Goal: Task Accomplishment & Management: Manage account settings

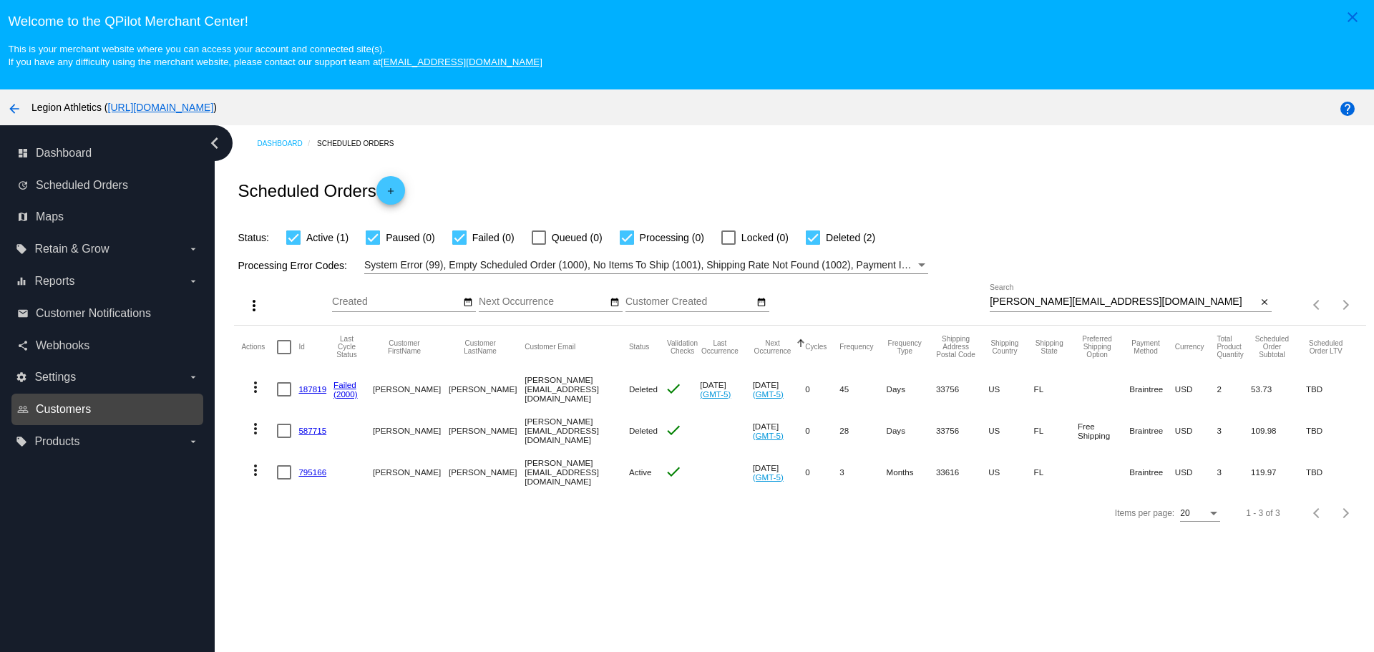
click at [89, 406] on span "Customers" at bounding box center [63, 409] width 55 height 13
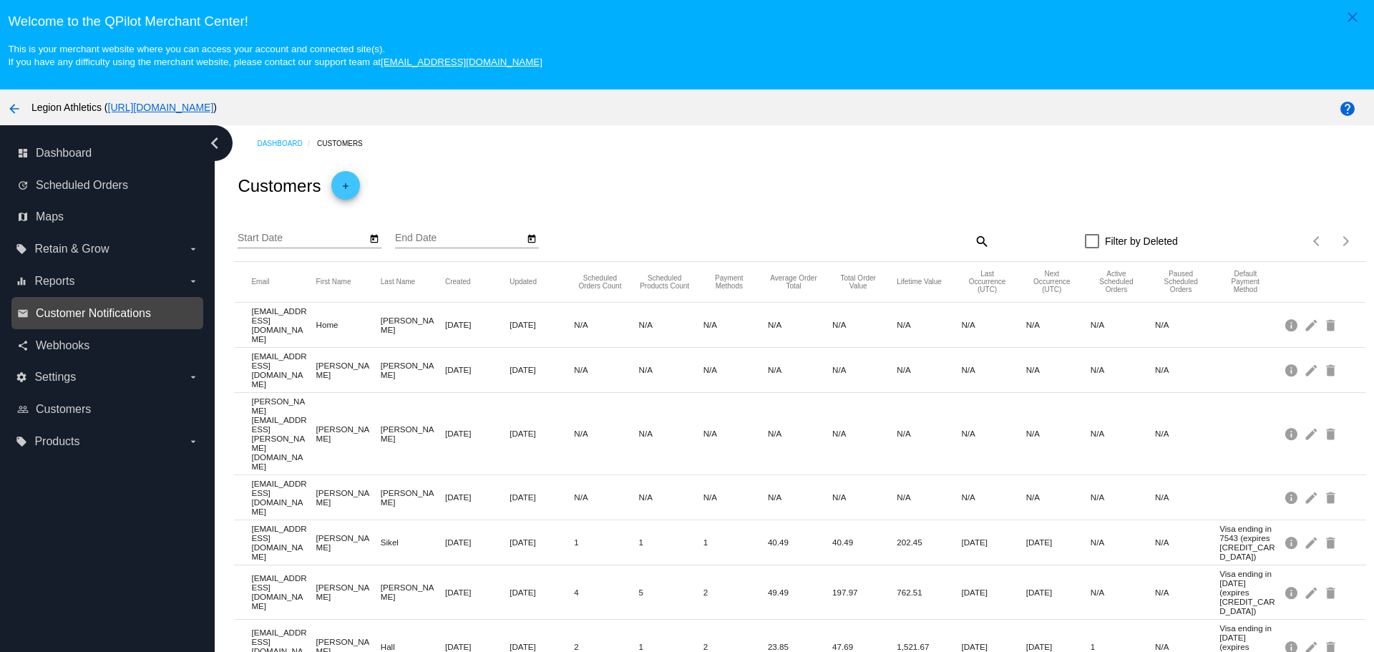
click at [88, 314] on span "Customer Notifications" at bounding box center [93, 313] width 115 height 13
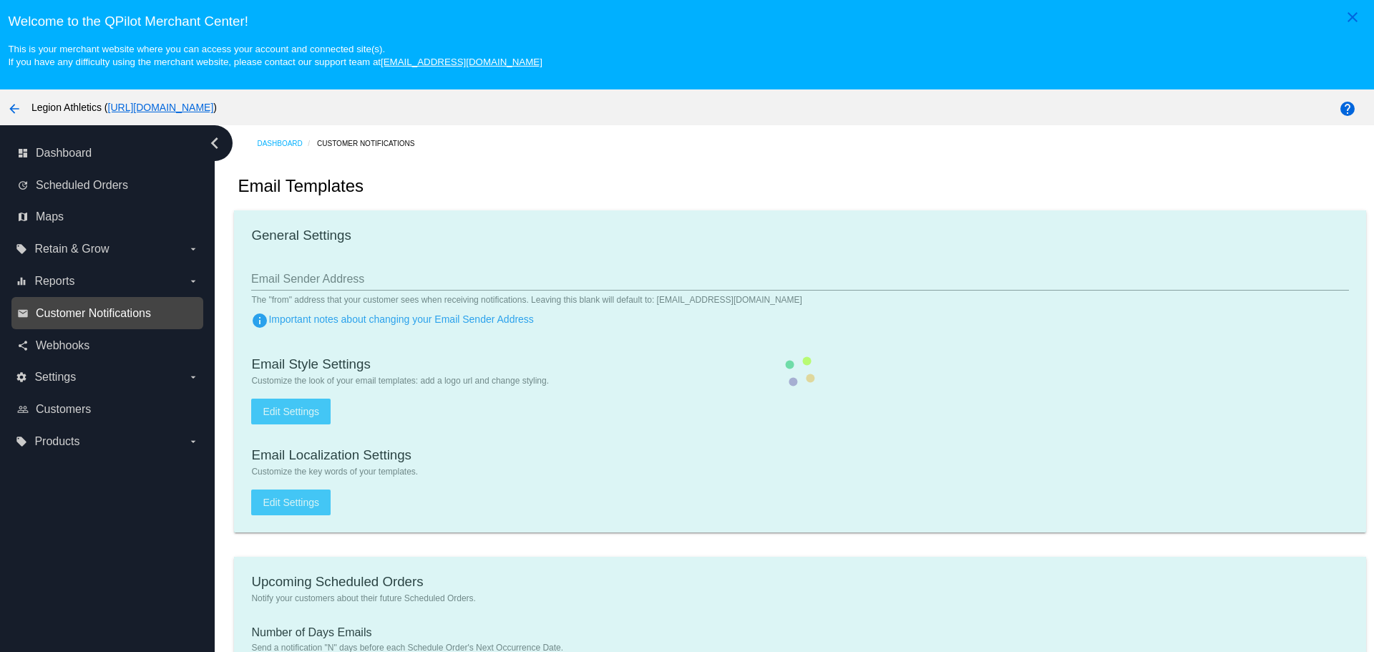
type input "[EMAIL_ADDRESS][DOMAIN_NAME]"
type input "1"
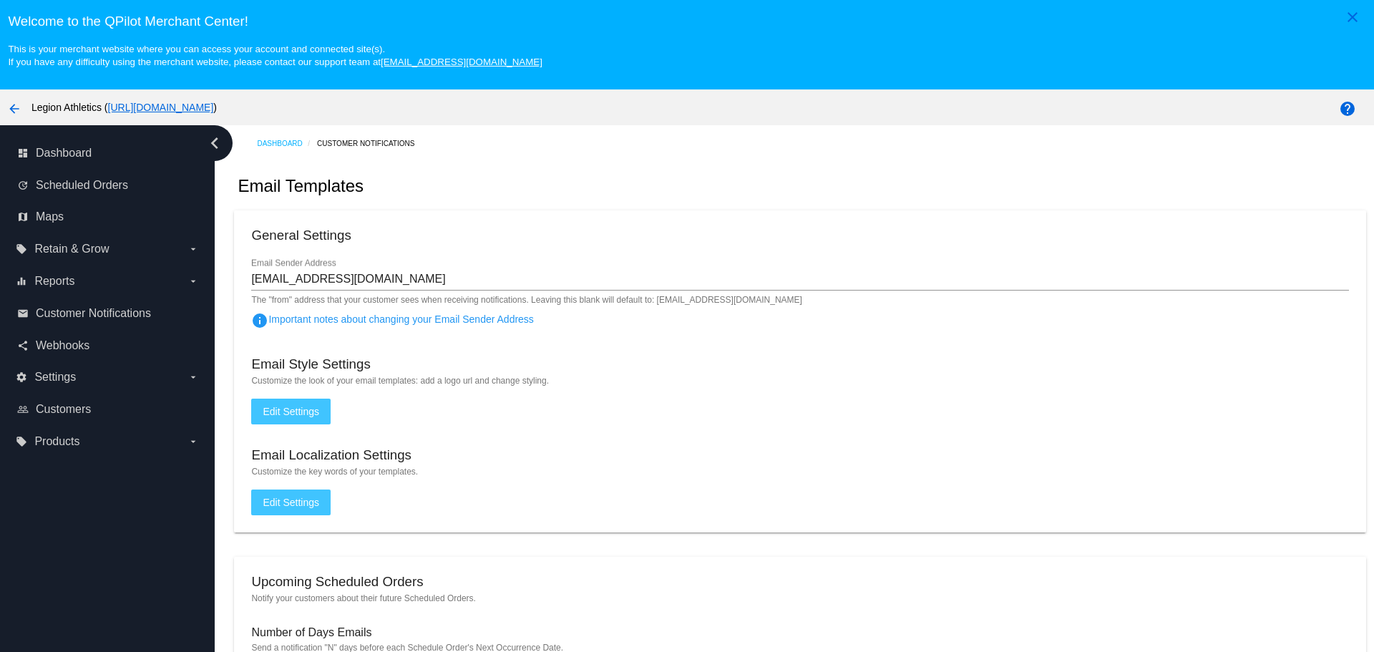
click at [275, 407] on span "Edit Settings" at bounding box center [291, 411] width 57 height 11
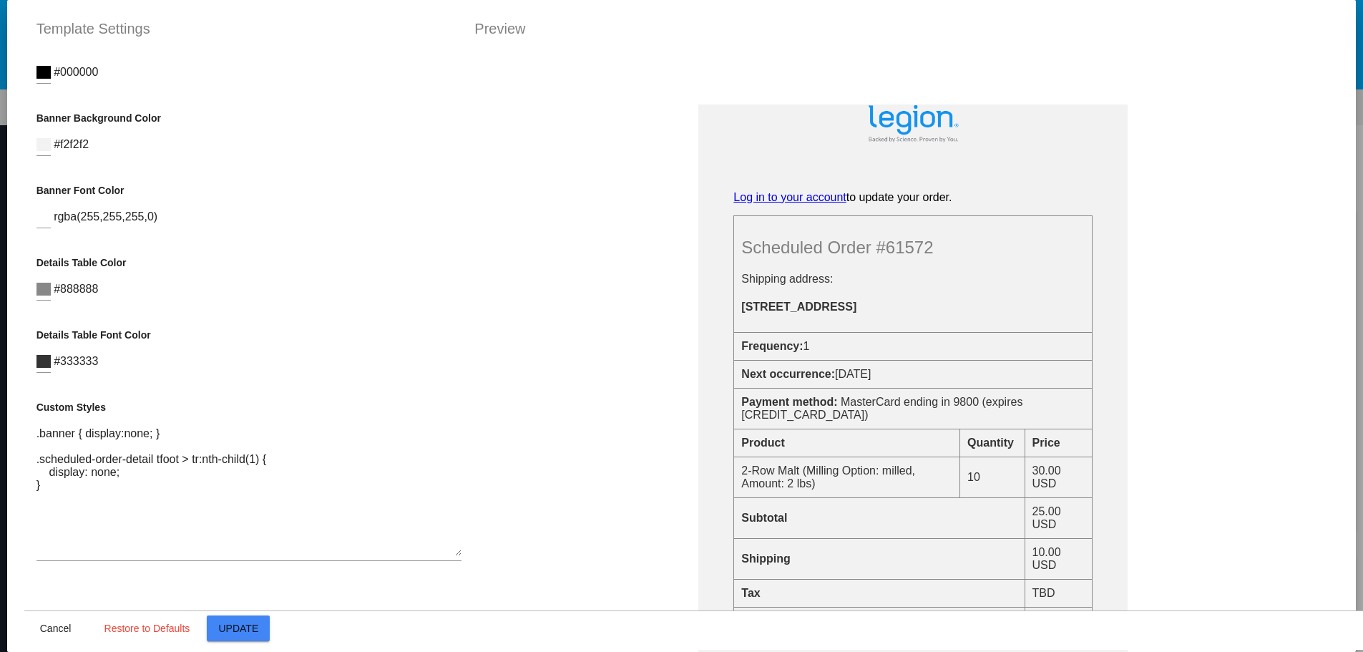
scroll to position [396, 0]
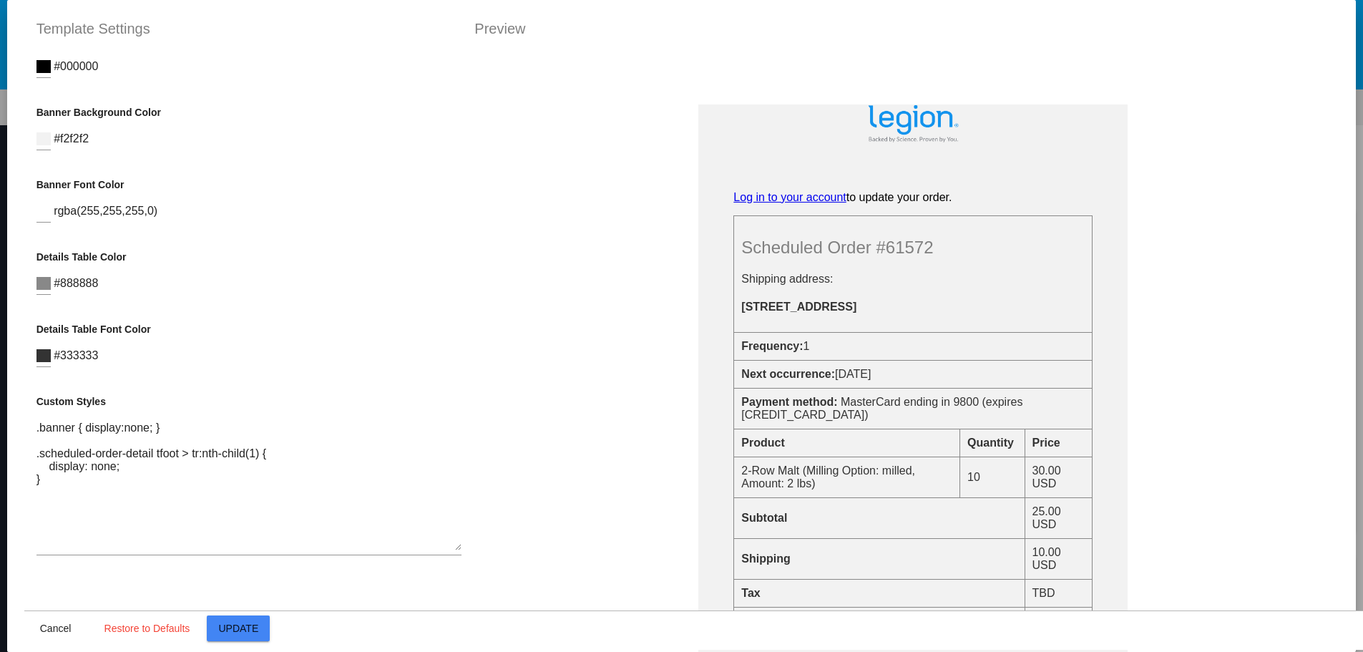
click at [159, 504] on textarea ".banner { display:none; } .scheduled-order-detail tfoot > tr:nth-child(1) { dis…" at bounding box center [248, 486] width 425 height 129
click at [57, 528] on textarea ".banner { display:none; } .scheduled-order-detail tfoot > tr:nth-child(1) { dis…" at bounding box center [248, 486] width 425 height 129
paste textarea ".prices {display: none} .item-price {display: } .subtotal-line {display: } .shi…"
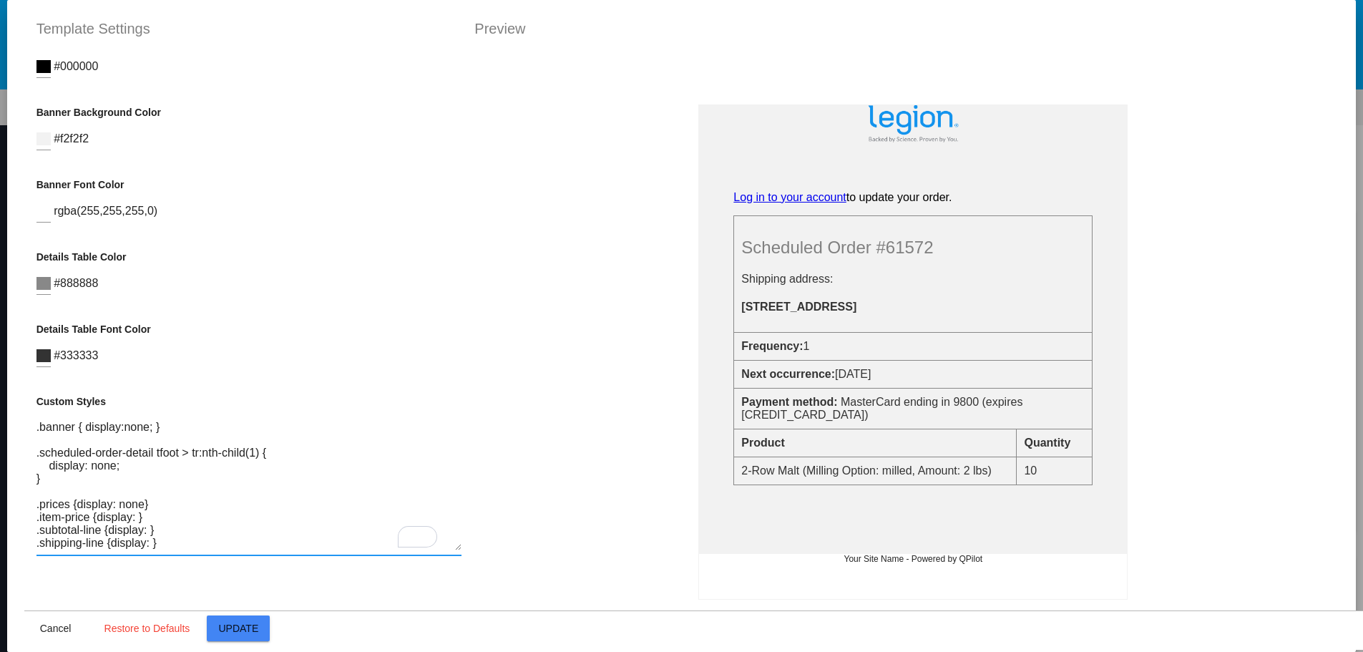
scroll to position [0, 0]
drag, startPoint x: 144, startPoint y: 502, endPoint x: 31, endPoint y: 503, distance: 113.1
click at [36, 503] on textarea ".banner { display:none; } .scheduled-order-detail tfoot > tr:nth-child(1) { dis…" at bounding box center [248, 486] width 425 height 129
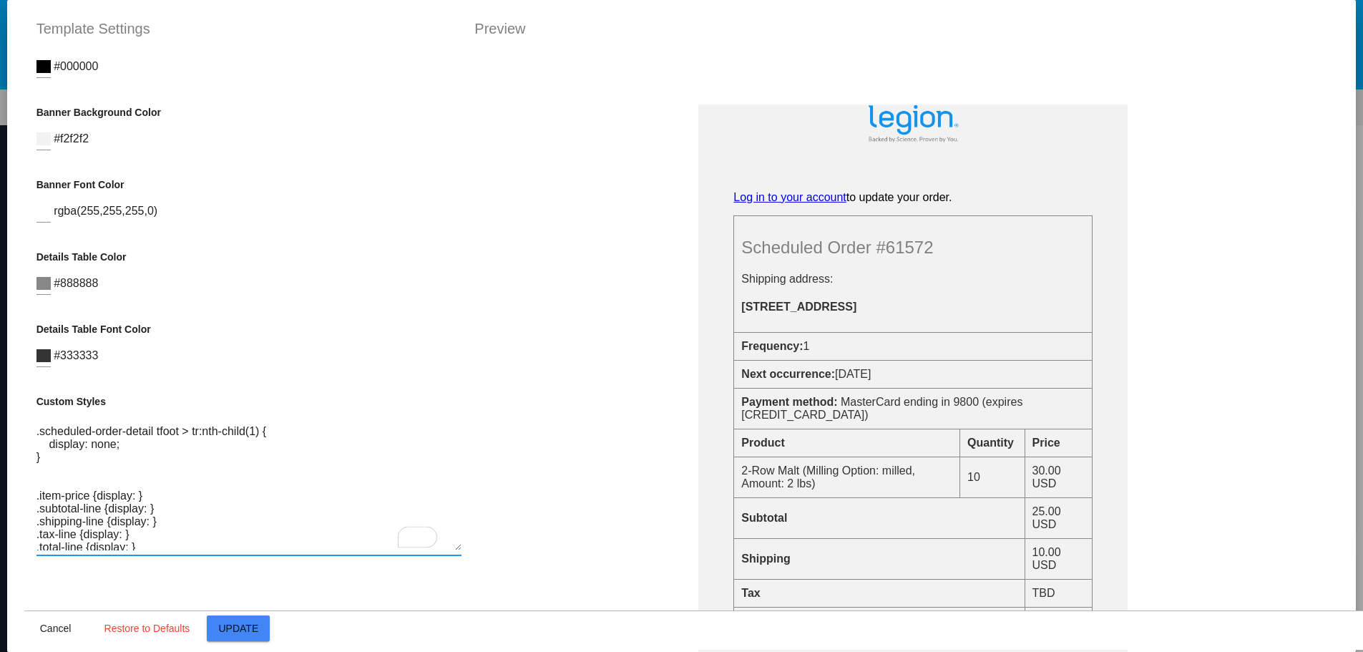
scroll to position [39, 0]
click at [132, 479] on textarea ".banner { display:none; } .scheduled-order-detail tfoot > tr:nth-child(1) { dis…" at bounding box center [248, 486] width 425 height 129
click at [146, 505] on textarea ".banner { display:none; } .scheduled-order-detail tfoot > tr:nth-child(1) { dis…" at bounding box center [248, 486] width 425 height 129
click at [162, 522] on textarea ".banner { display:none; } .scheduled-order-detail tfoot > tr:nth-child(1) { dis…" at bounding box center [248, 486] width 425 height 129
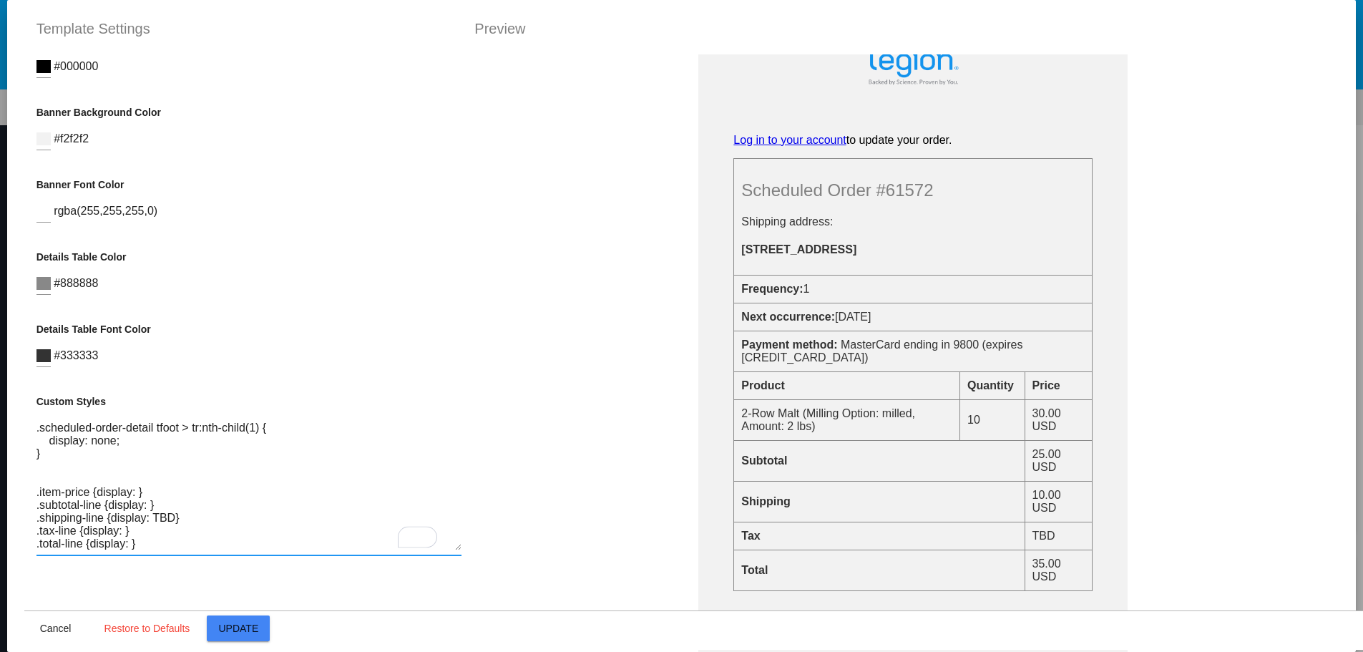
scroll to position [143, 0]
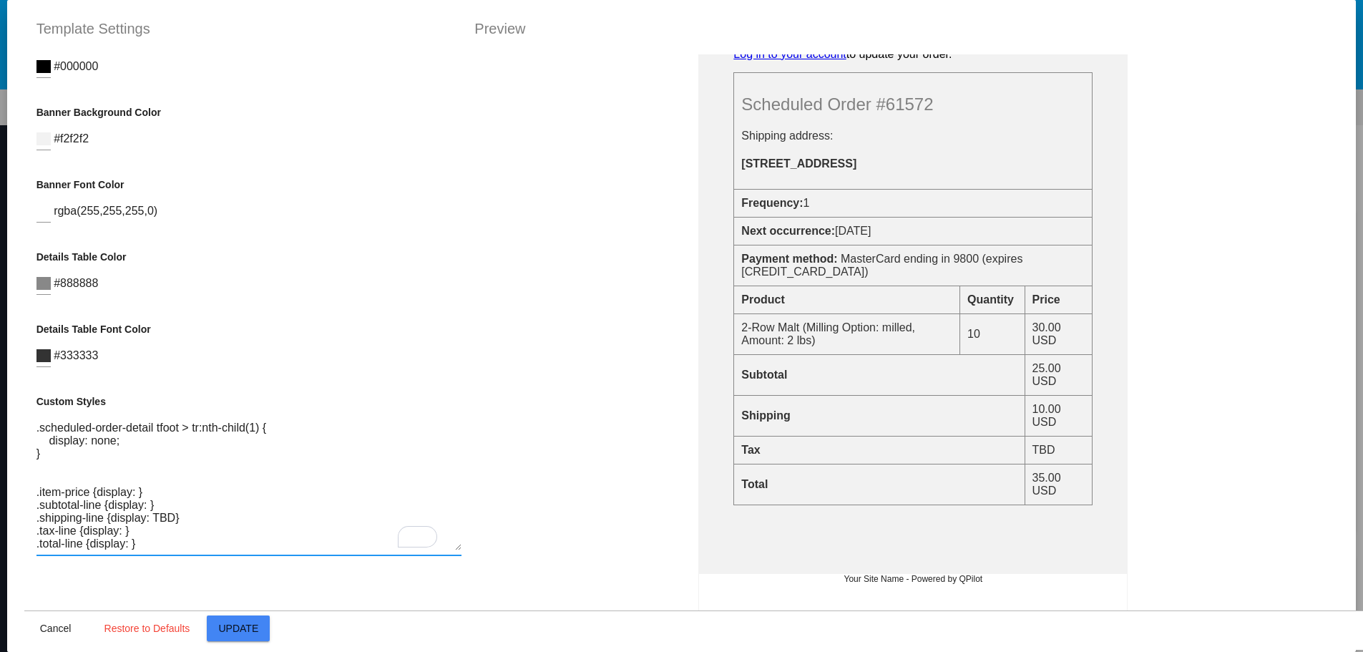
click at [162, 507] on textarea ".banner { display:none; } .scheduled-order-detail tfoot > tr:nth-child(1) { dis…" at bounding box center [248, 486] width 425 height 129
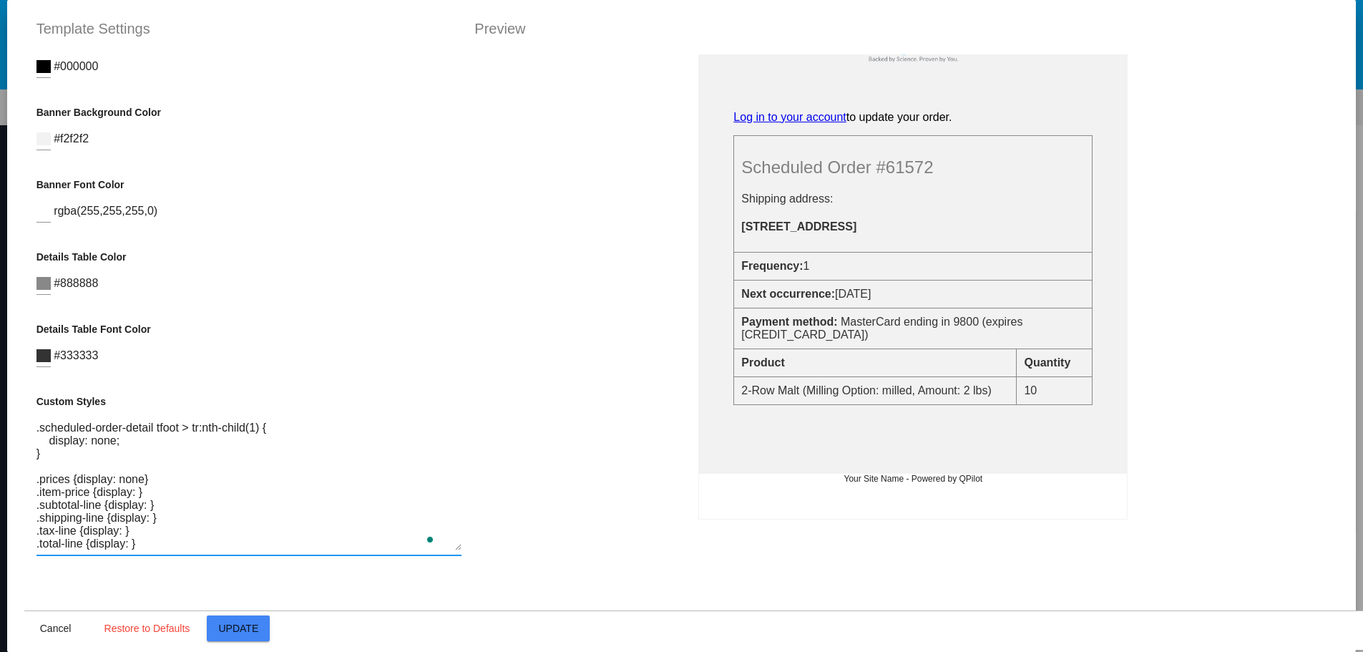
scroll to position [87, 0]
click at [177, 498] on textarea ".banner { display:none; } .scheduled-order-detail tfoot > tr:nth-child(1) { dis…" at bounding box center [248, 486] width 425 height 129
click at [135, 466] on textarea ".banner { display:none; } .scheduled-order-detail tfoot > tr:nth-child(1) { dis…" at bounding box center [248, 486] width 425 height 129
click at [146, 472] on textarea ".banner { display:none; } .scheduled-order-detail tfoot > tr:nth-child(1) { dis…" at bounding box center [248, 486] width 425 height 129
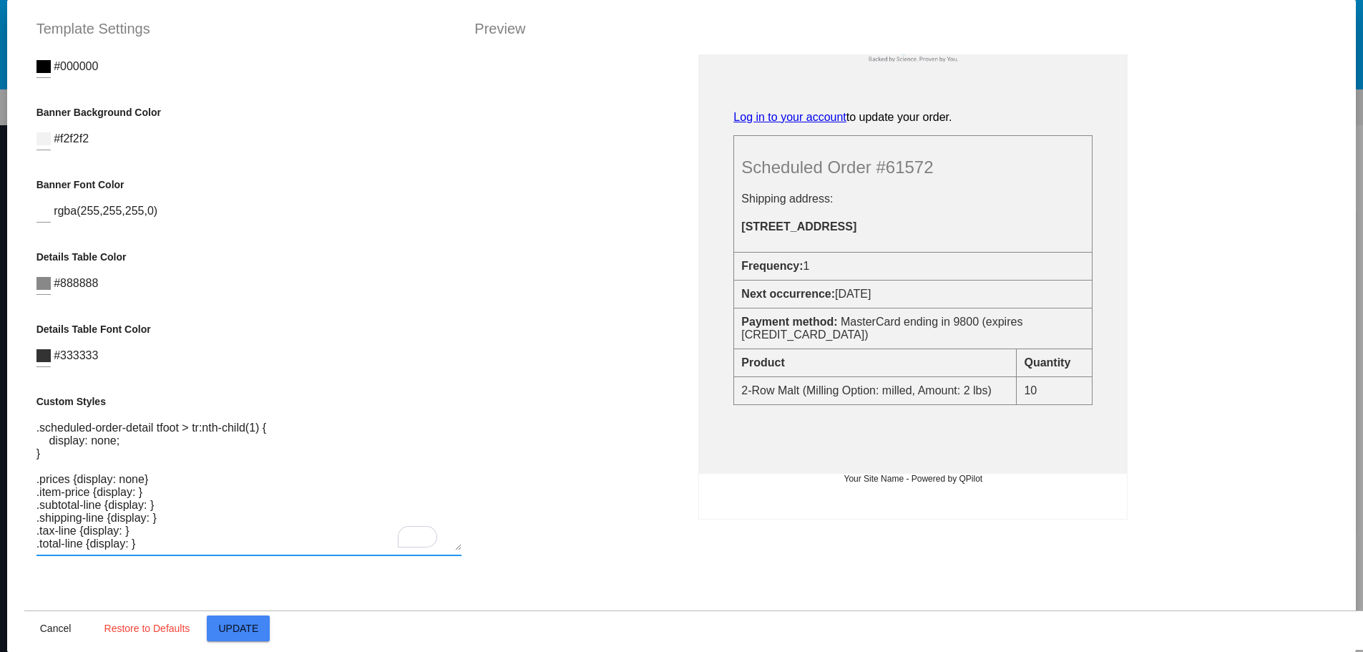
drag, startPoint x: 140, startPoint y: 464, endPoint x: 55, endPoint y: 465, distance: 84.4
click at [55, 465] on textarea ".banner { display:none; } .scheduled-order-detail tfoot > tr:nth-child(1) { dis…" at bounding box center [248, 486] width 425 height 129
click at [54, 465] on textarea ".banner { display:none; } .scheduled-order-detail tfoot > tr:nth-child(1) { dis…" at bounding box center [248, 486] width 425 height 129
drag, startPoint x: 145, startPoint y: 464, endPoint x: 31, endPoint y: 464, distance: 114.5
click at [36, 464] on textarea ".banner { display:none; } .scheduled-order-detail tfoot > tr:nth-child(1) { dis…" at bounding box center [248, 486] width 425 height 129
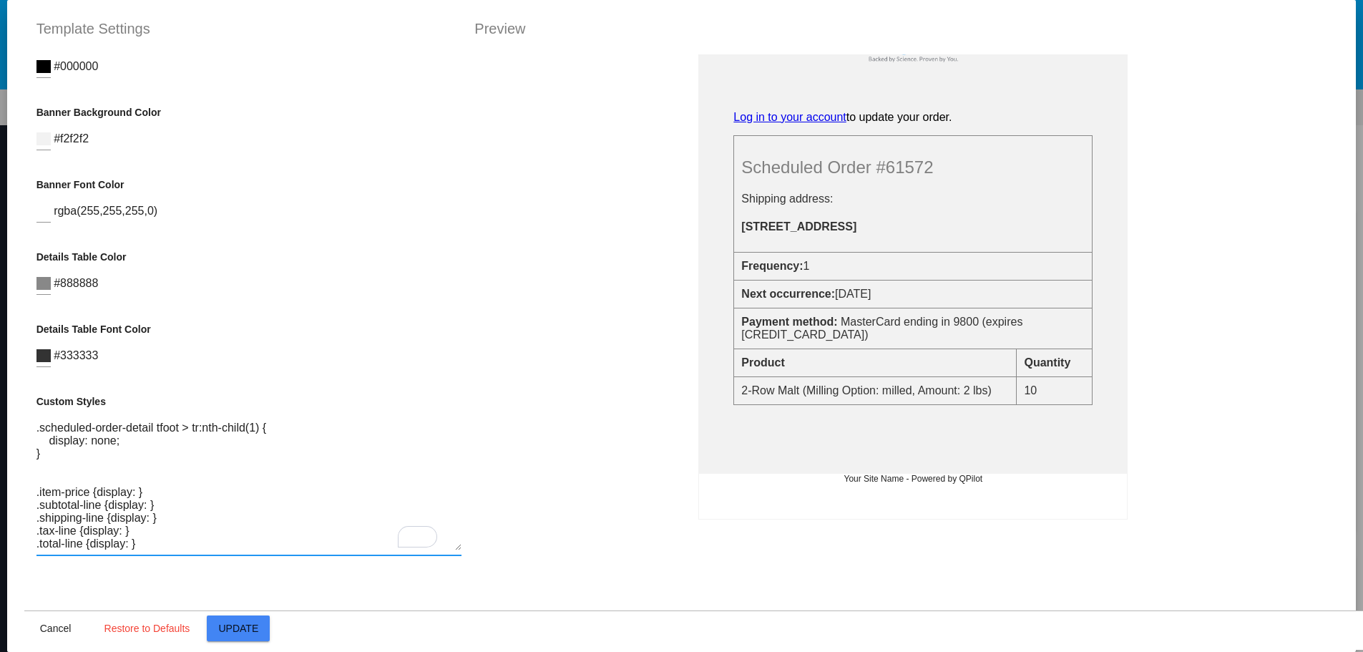
scroll to position [143, 0]
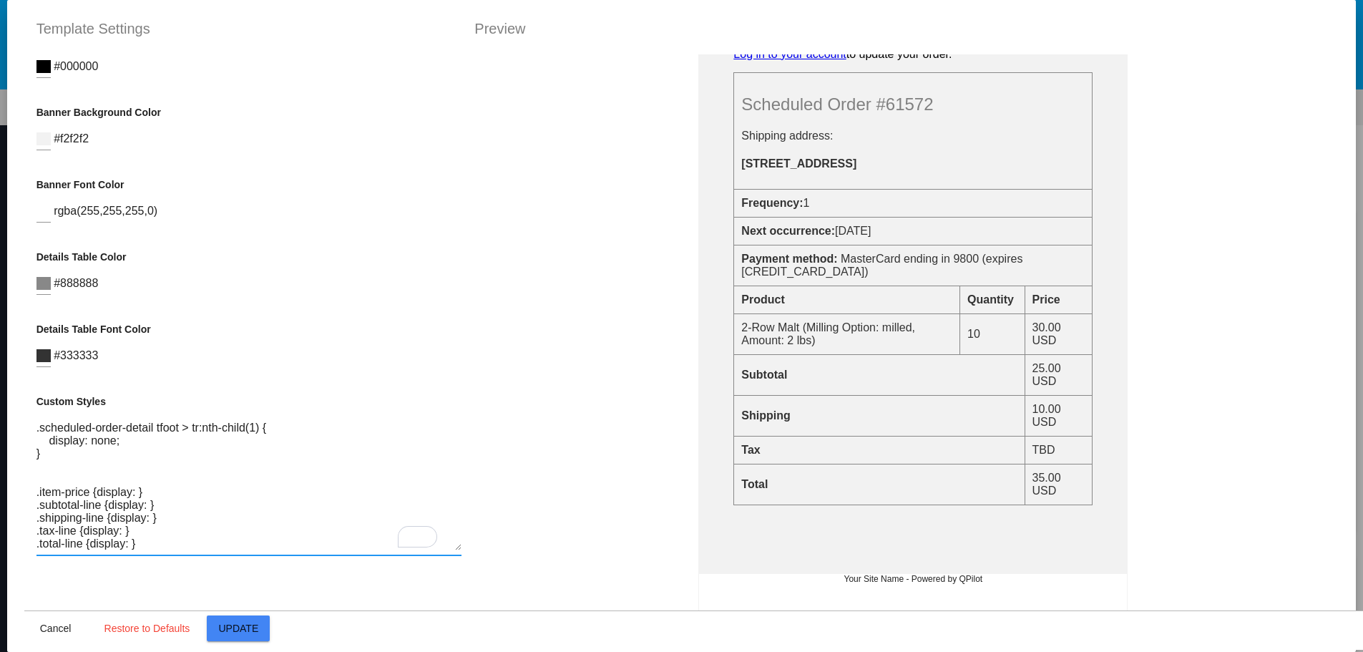
paste textarea "none"
click at [147, 509] on textarea ".banner { display:none; } .scheduled-order-detail tfoot > tr:nth-child(1) { dis…" at bounding box center [248, 486] width 425 height 129
click at [173, 507] on textarea ".banner { display:none; } .scheduled-order-detail tfoot > tr:nth-child(1) { dis…" at bounding box center [248, 486] width 425 height 129
click at [210, 520] on textarea ".banner { display:none; } .scheduled-order-detail tfoot > tr:nth-child(1) { dis…" at bounding box center [248, 486] width 425 height 129
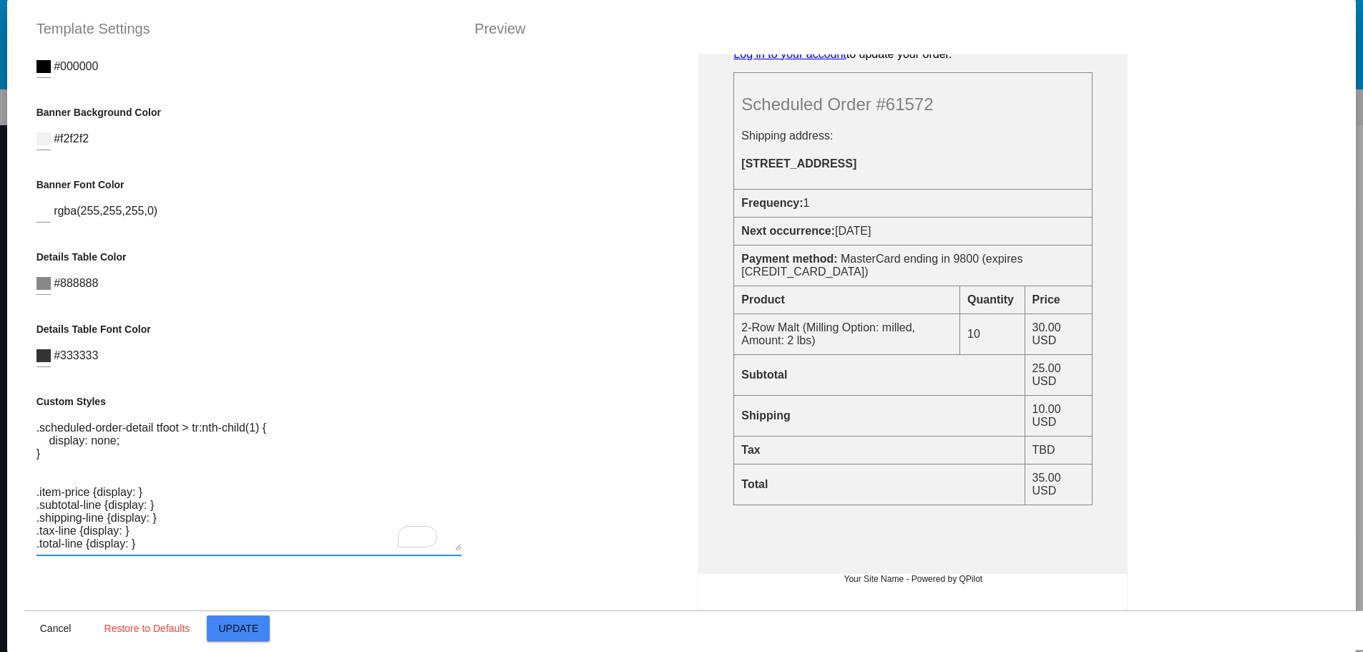
click at [126, 531] on textarea ".banner { display:none; } .scheduled-order-detail tfoot > tr:nth-child(1) { dis…" at bounding box center [248, 486] width 425 height 129
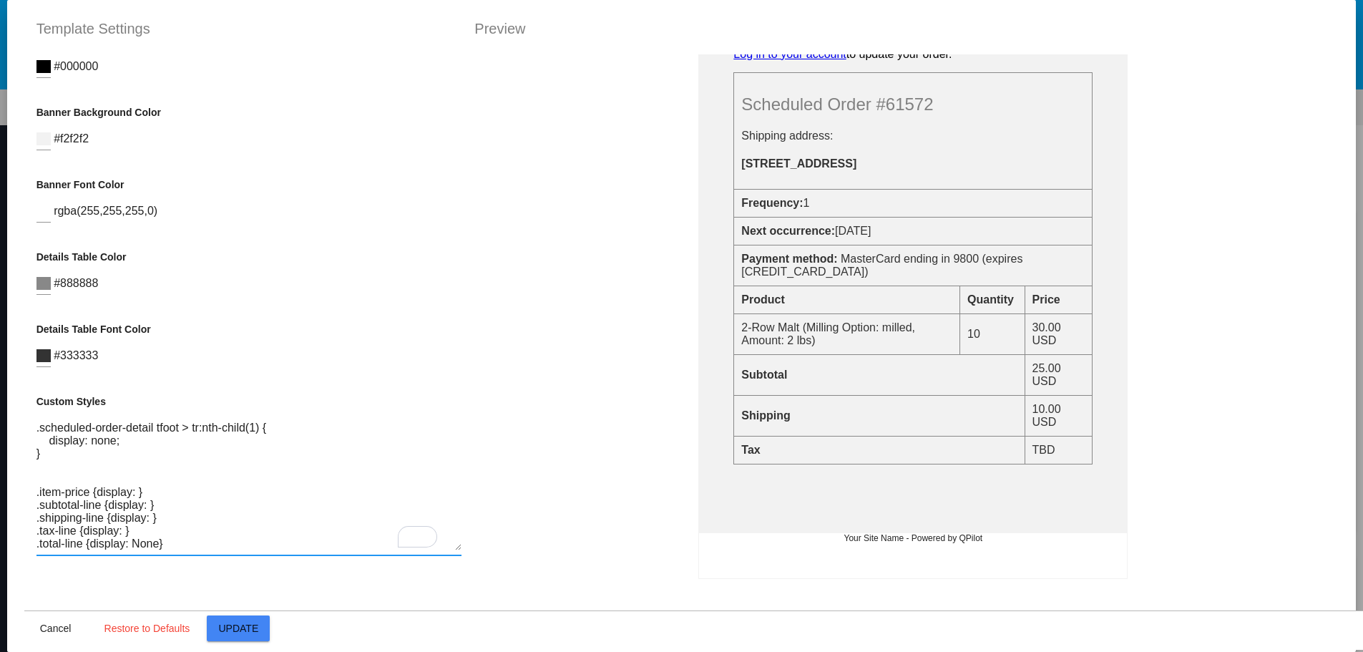
click at [120, 518] on textarea ".banner { display:none; } .scheduled-order-detail tfoot > tr:nth-child(1) { dis…" at bounding box center [248, 486] width 425 height 129
click at [147, 507] on textarea ".banner { display:none; } .scheduled-order-detail tfoot > tr:nth-child(1) { dis…" at bounding box center [248, 486] width 425 height 129
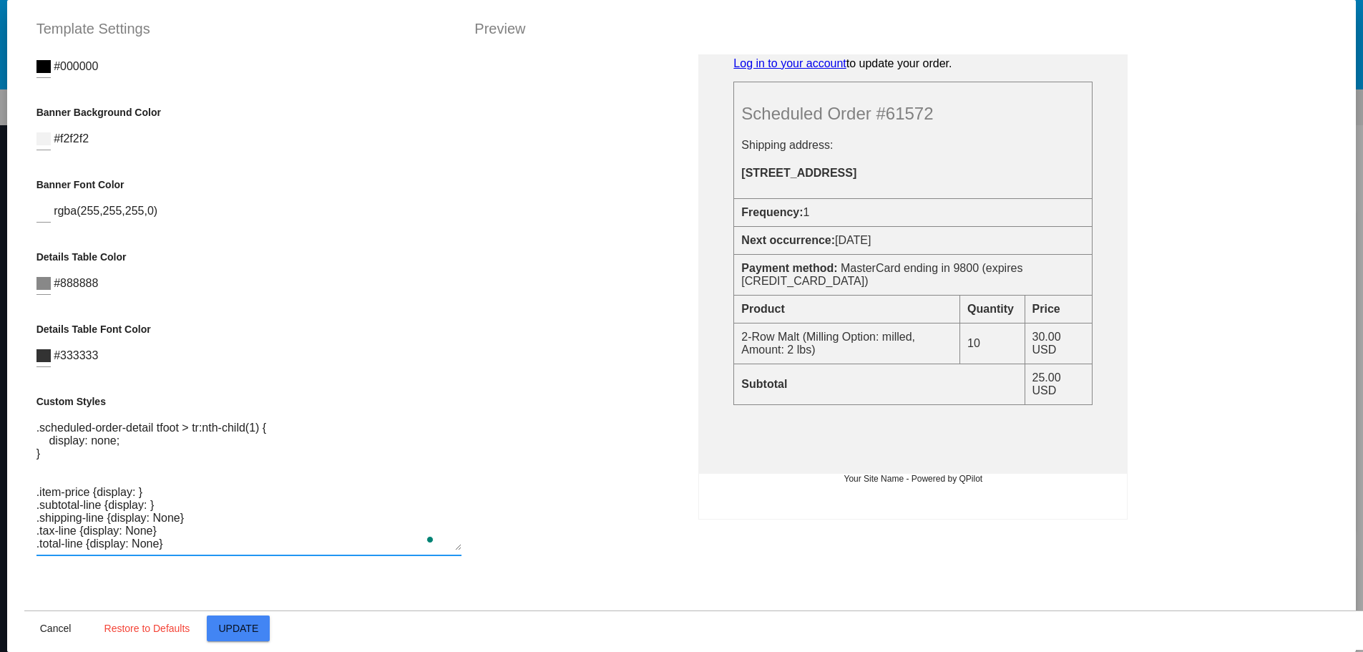
scroll to position [141, 0]
drag, startPoint x: 168, startPoint y: 534, endPoint x: 31, endPoint y: 477, distance: 148.6
click at [36, 477] on textarea ".banner { display:none; } .scheduled-order-detail tfoot > tr:nth-child(1) { dis…" at bounding box center [248, 486] width 425 height 129
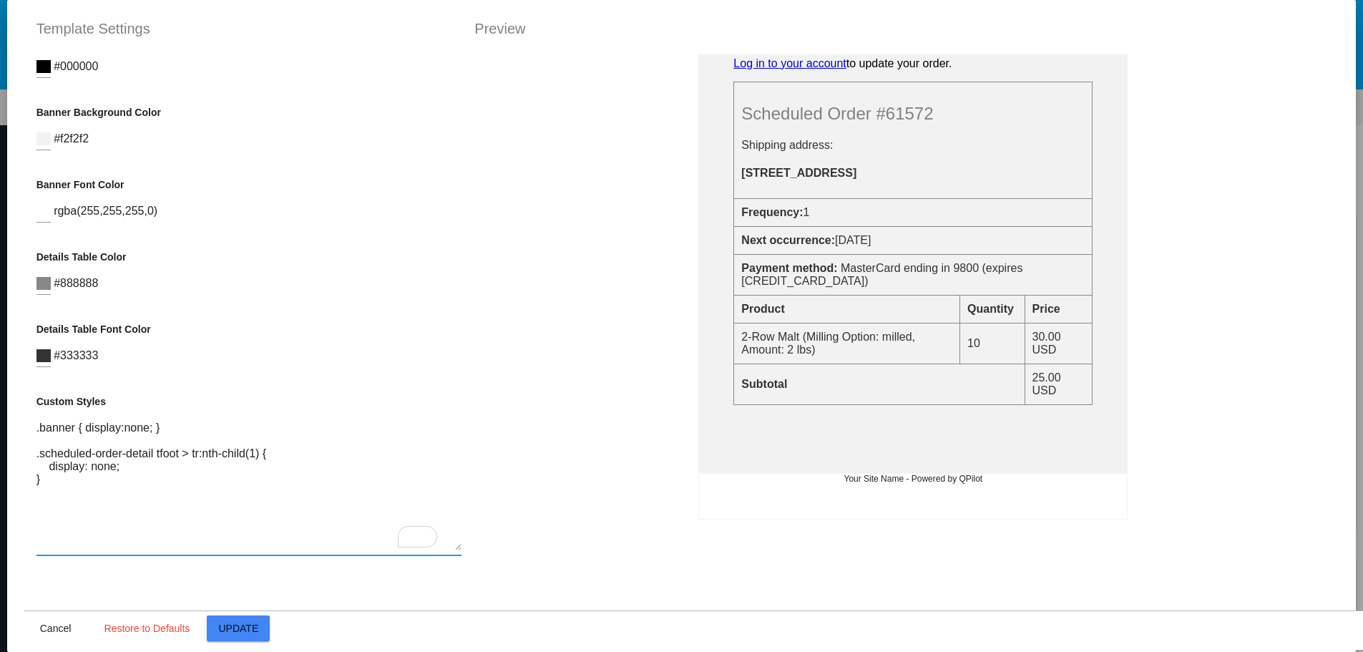
scroll to position [0, 0]
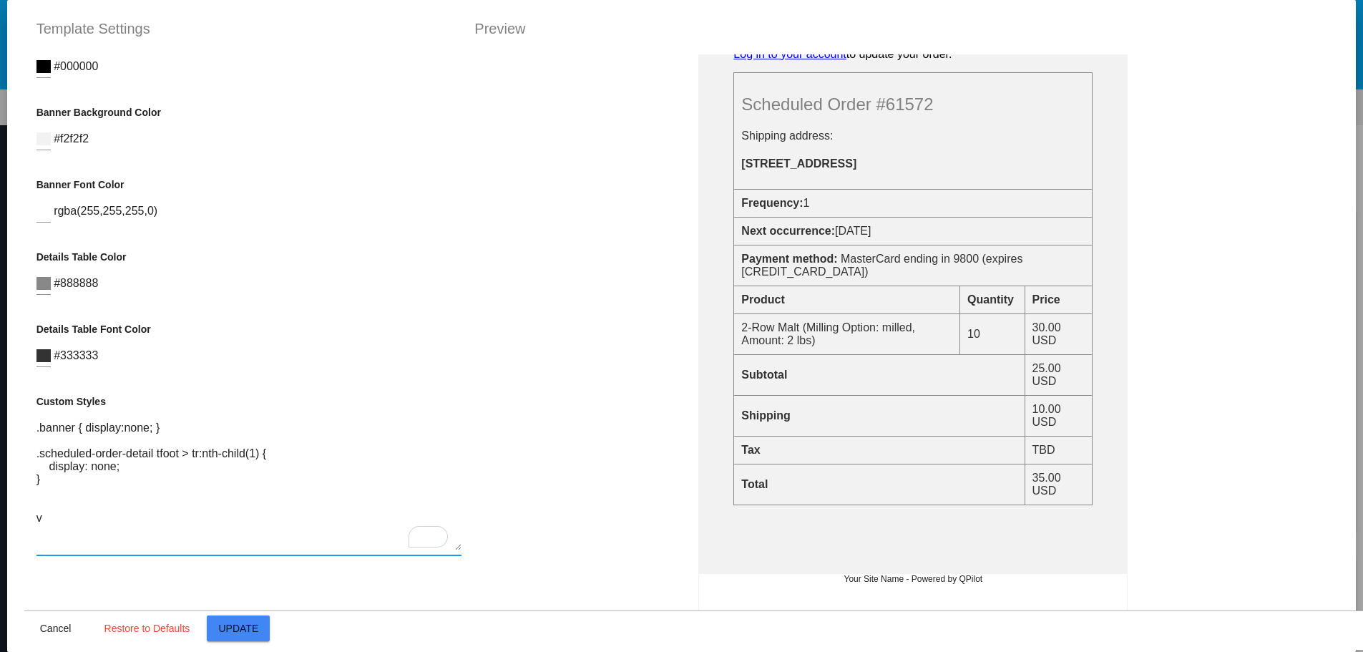
click at [137, 508] on textarea ".banner { display:none; } .scheduled-order-detail tfoot > tr:nth-child(1) { dis…" at bounding box center [248, 486] width 425 height 129
click at [136, 520] on textarea ".banner { display:none; } .scheduled-order-detail tfoot > tr:nth-child(1) { dis…" at bounding box center [248, 486] width 425 height 129
paste textarea ".item-price {display: } .subtotal-line {display: } .shipping-line {display: Non…"
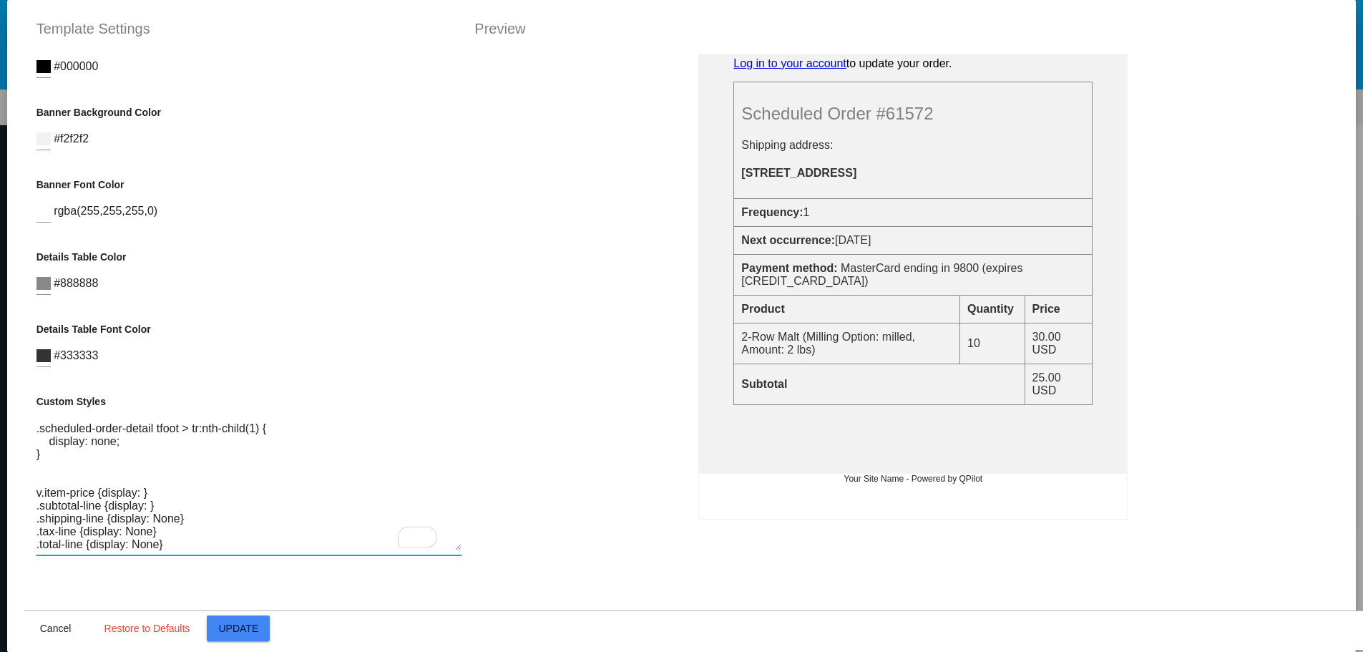
scroll to position [26, 0]
click at [36, 490] on textarea ".banner { display:none; } .scheduled-order-detail tfoot > tr:nth-child(1) { dis…" at bounding box center [248, 486] width 425 height 129
click at [155, 492] on textarea ".banner { display:none; } .scheduled-order-detail tfoot > tr:nth-child(1) { dis…" at bounding box center [248, 486] width 425 height 129
drag, startPoint x: 172, startPoint y: 545, endPoint x: 24, endPoint y: 493, distance: 156.4
click at [24, 493] on div "Container Background Color #ffffff Logo Image (url) [URL][DOMAIN_NAME] Logo url…" at bounding box center [249, 380] width 450 height 652
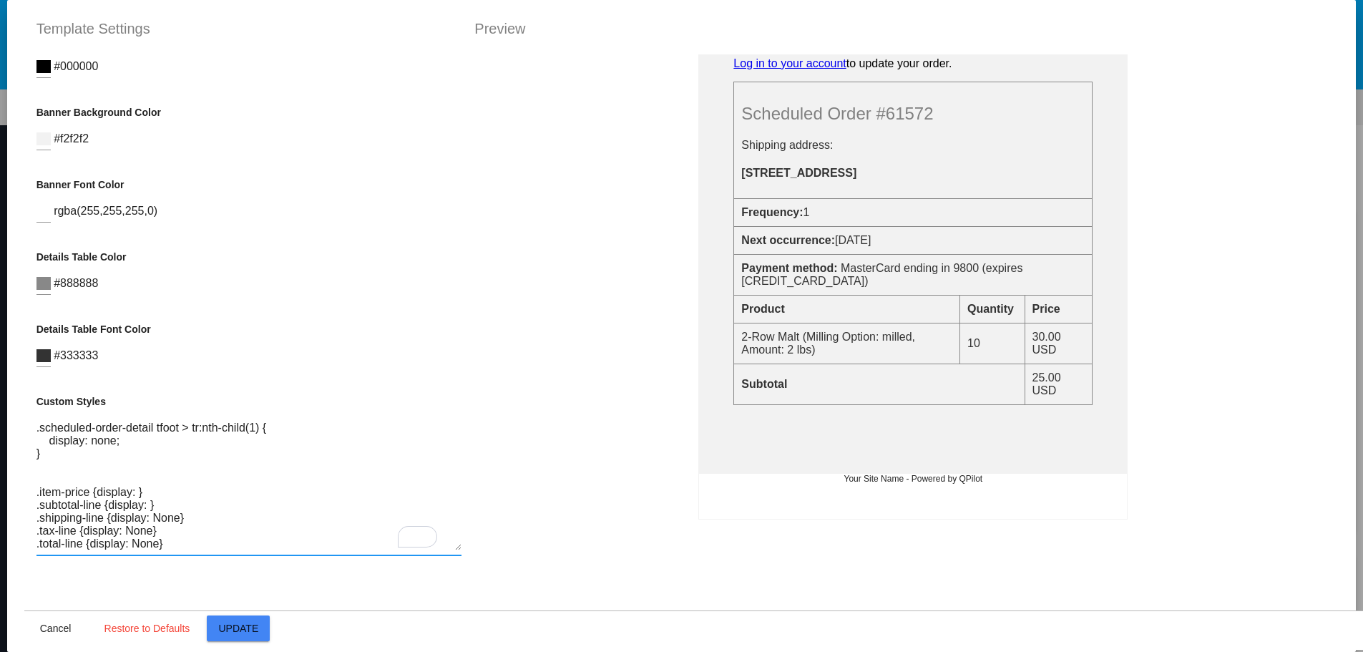
paste textarea "shipping-line { color: transparent; /* hide original text */ position: relative…"
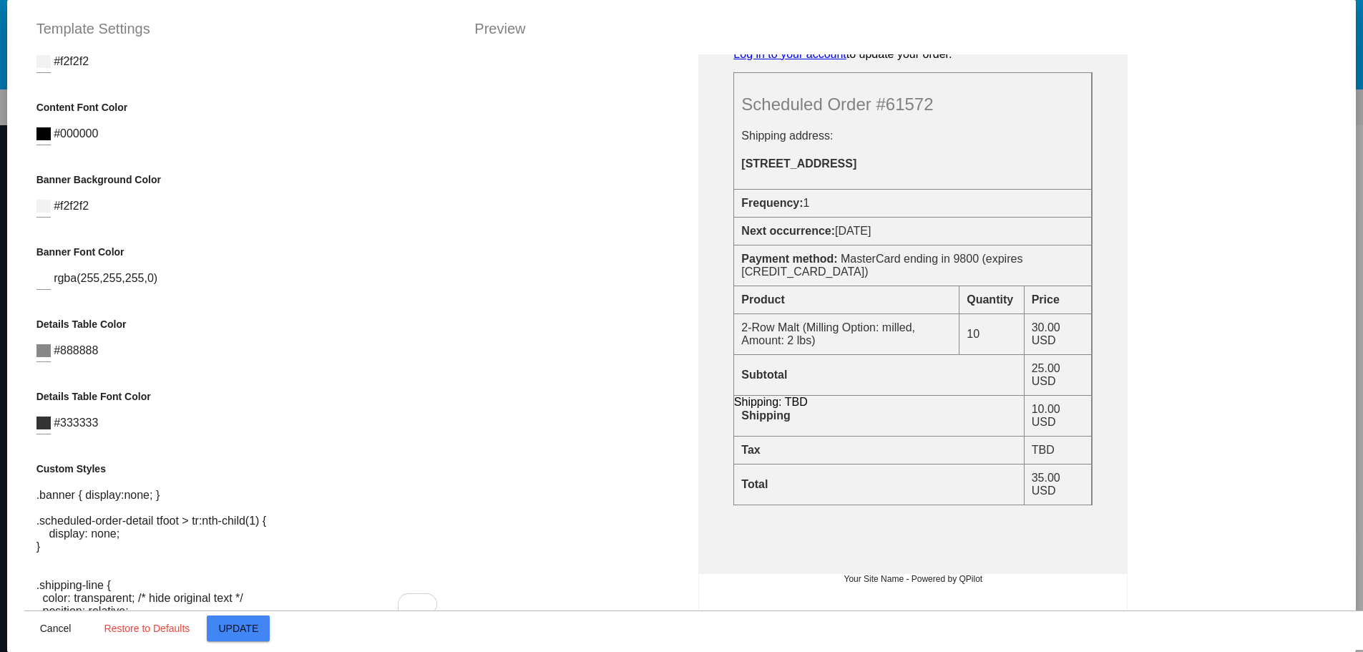
scroll to position [324, 0]
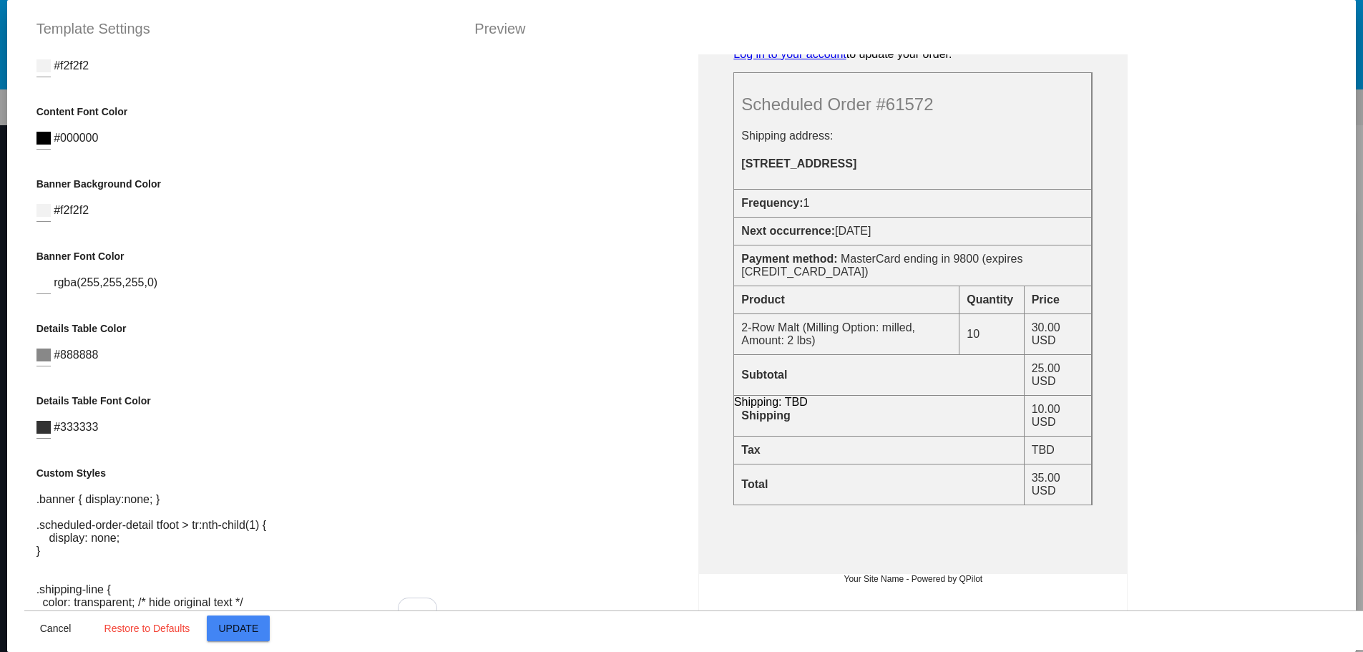
drag, startPoint x: 86, startPoint y: 539, endPoint x: 31, endPoint y: 587, distance: 73.0
click at [36, 587] on textarea ".banner { display:none; } .scheduled-order-detail tfoot > tr:nth-child(1) { dis…" at bounding box center [248, 557] width 425 height 129
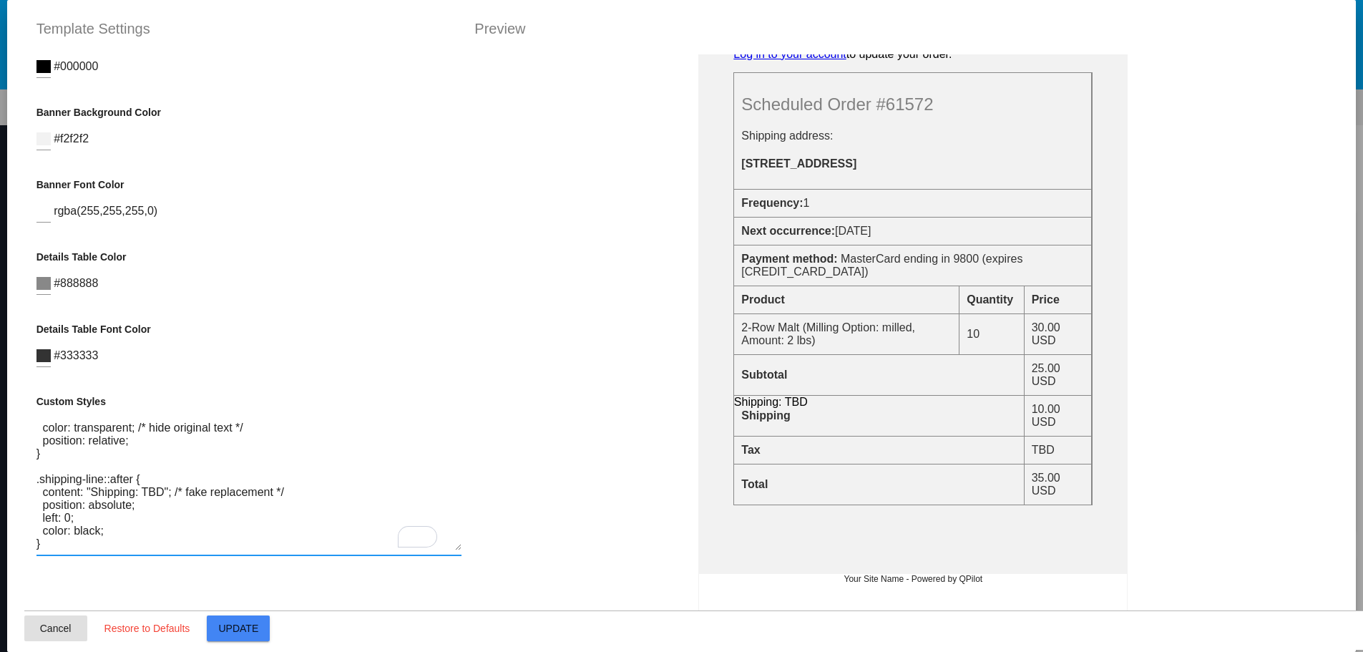
click at [52, 638] on button "Cancel" at bounding box center [55, 628] width 63 height 26
type textarea ".banner { display:none; } .scheduled-order-detail tfoot > tr:nth-child(1) { dis…"
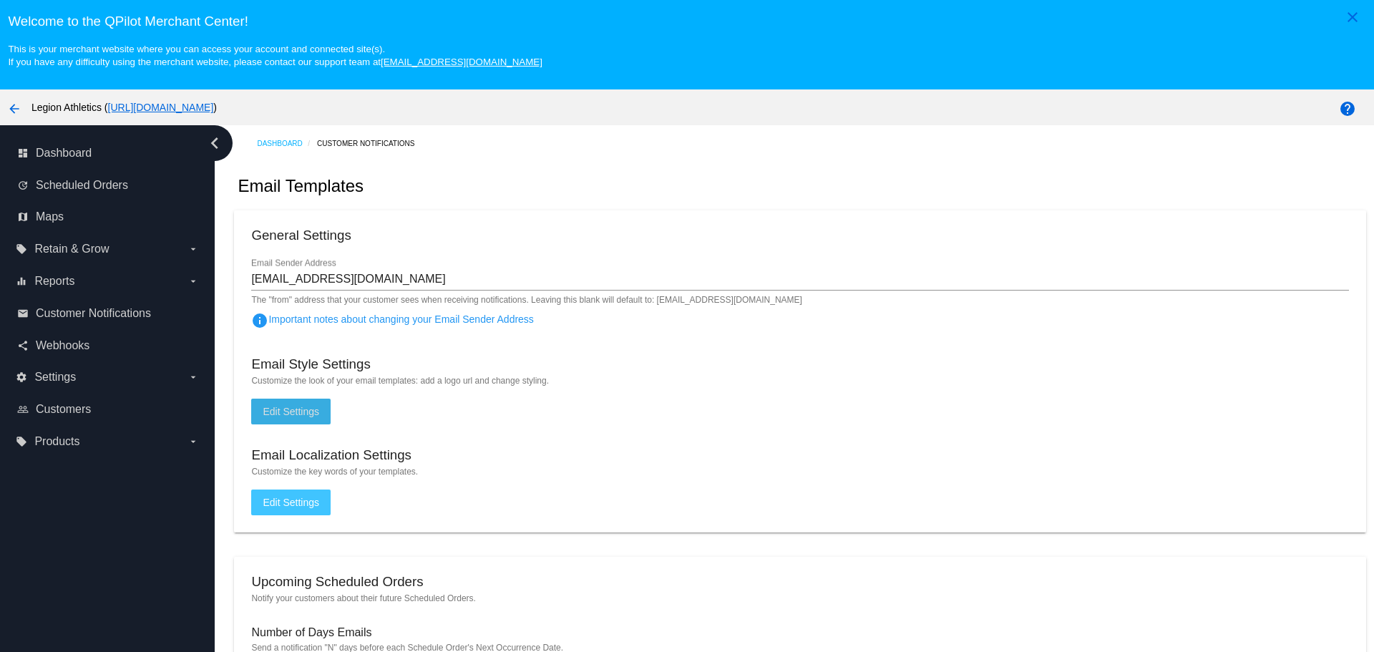
click at [287, 409] on span "Edit Settings" at bounding box center [291, 411] width 57 height 11
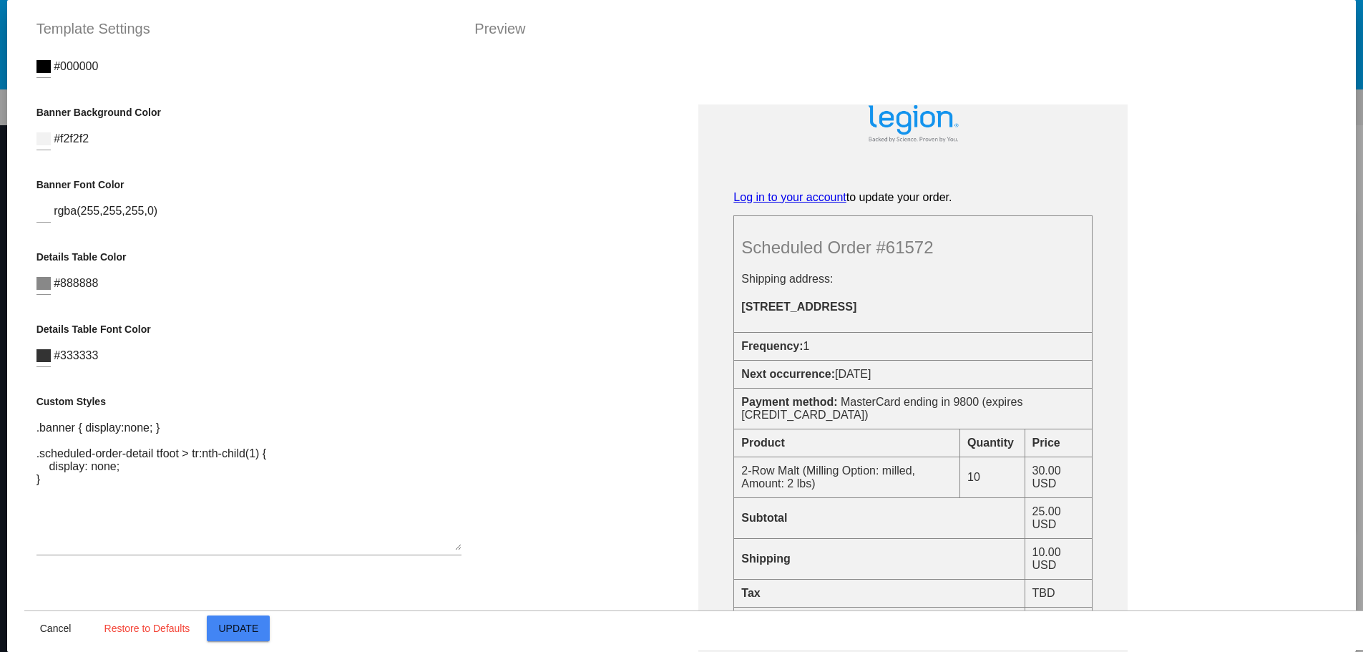
click at [98, 540] on textarea ".banner { display:none; } .scheduled-order-detail tfoot > tr:nth-child(1) { dis…" at bounding box center [248, 486] width 425 height 129
click at [82, 505] on textarea ".banner { display:none; } .scheduled-order-detail tfoot > tr:nth-child(1) { dis…" at bounding box center [248, 486] width 425 height 129
click at [54, 520] on textarea ".banner { display:none; } .scheduled-order-detail tfoot > tr:nth-child(1) { dis…" at bounding box center [248, 486] width 425 height 129
paste textarea ".prices {display: none} .item-price {display: } .subtotal-line {display: } .shi…"
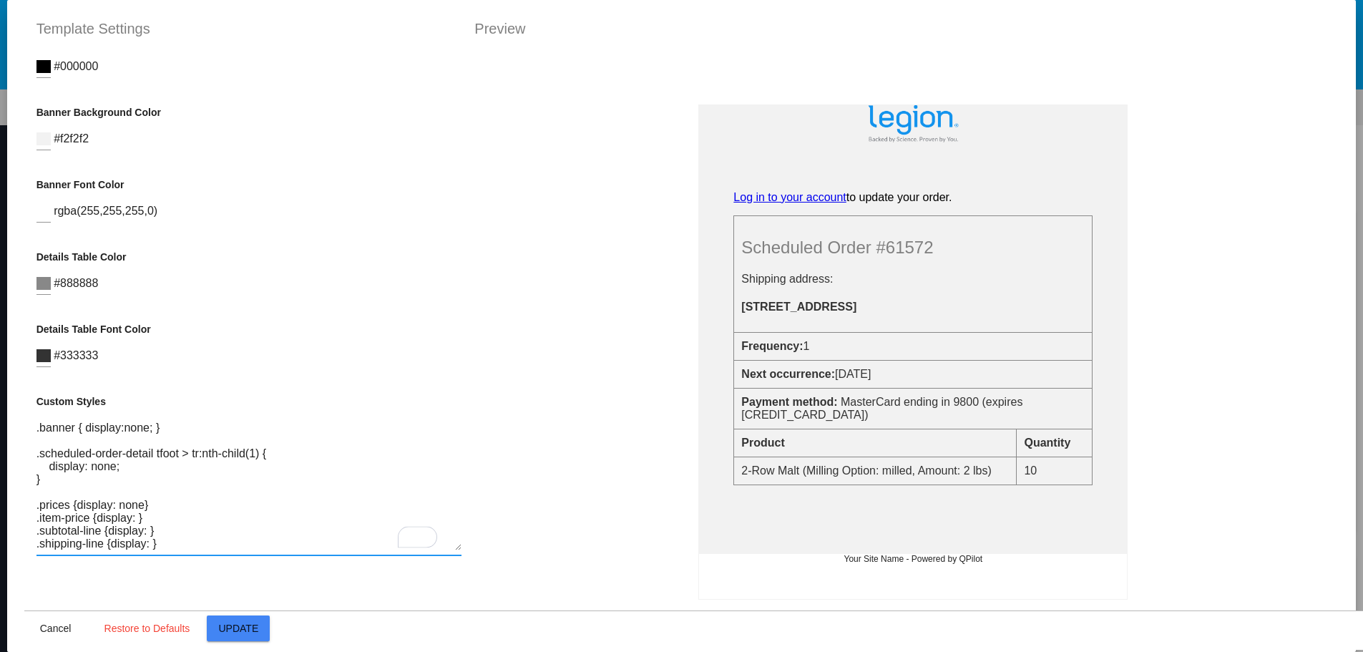
click at [127, 485] on textarea ".banner { display:none; } .scheduled-order-detail tfoot > tr:nth-child(1) { dis…" at bounding box center [248, 486] width 425 height 129
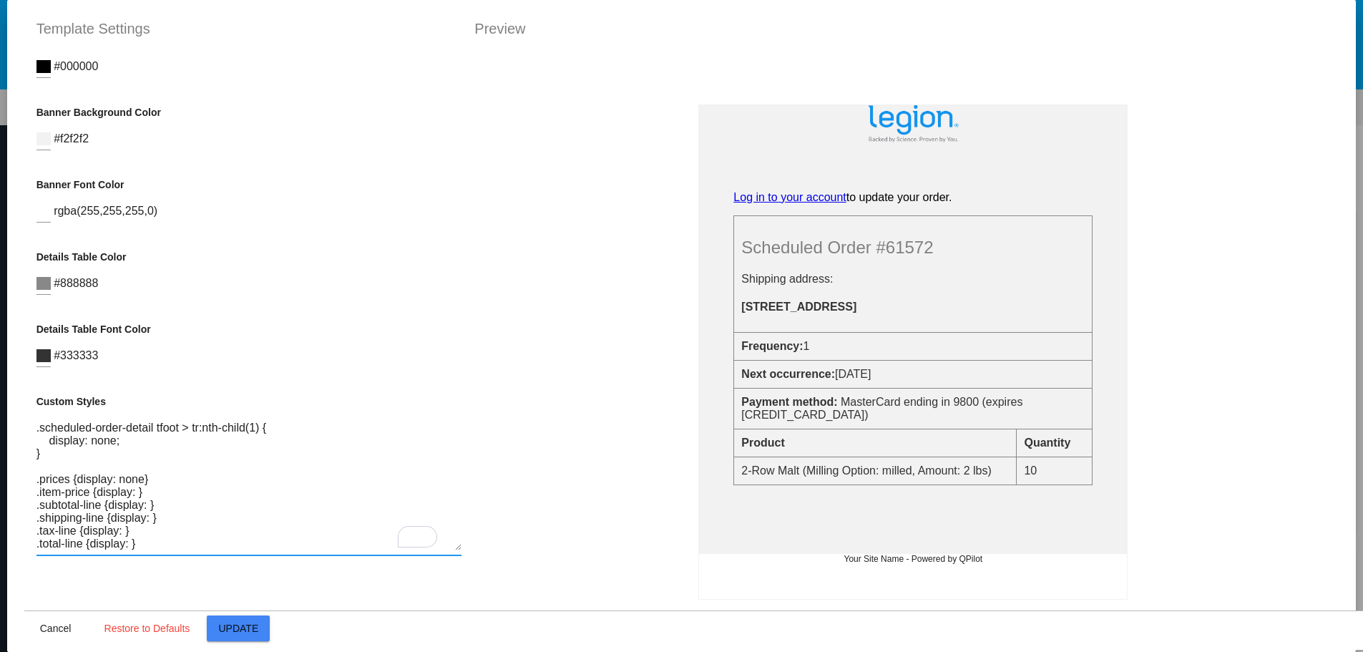
drag, startPoint x: 143, startPoint y: 467, endPoint x: 30, endPoint y: 469, distance: 113.1
click at [30, 469] on div "Container Background Color #ffffff Logo Image (url) [URL][DOMAIN_NAME] Logo url…" at bounding box center [249, 380] width 450 height 652
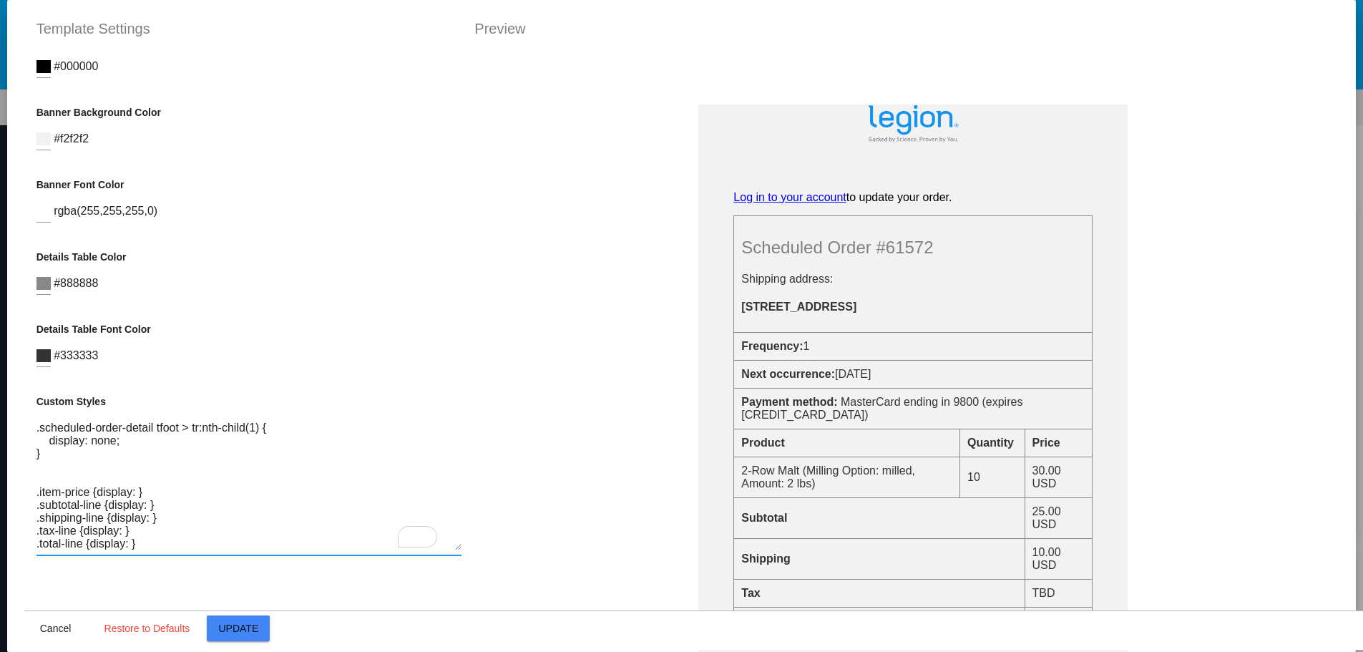
drag, startPoint x: 155, startPoint y: 503, endPoint x: 31, endPoint y: 507, distance: 124.6
click at [36, 507] on textarea ".banner { display:none; } .scheduled-order-detail tfoot > tr:nth-child(1) { dis…" at bounding box center [248, 486] width 425 height 129
drag, startPoint x: 128, startPoint y: 520, endPoint x: 97, endPoint y: 520, distance: 31.5
click at [97, 520] on textarea ".banner { display:none; } .scheduled-order-detail tfoot > tr:nth-child(1) { dis…" at bounding box center [248, 486] width 425 height 129
click at [175, 520] on textarea ".banner { display:none; } .scheduled-order-detail tfoot > tr:nth-child(1) { dis…" at bounding box center [248, 486] width 425 height 129
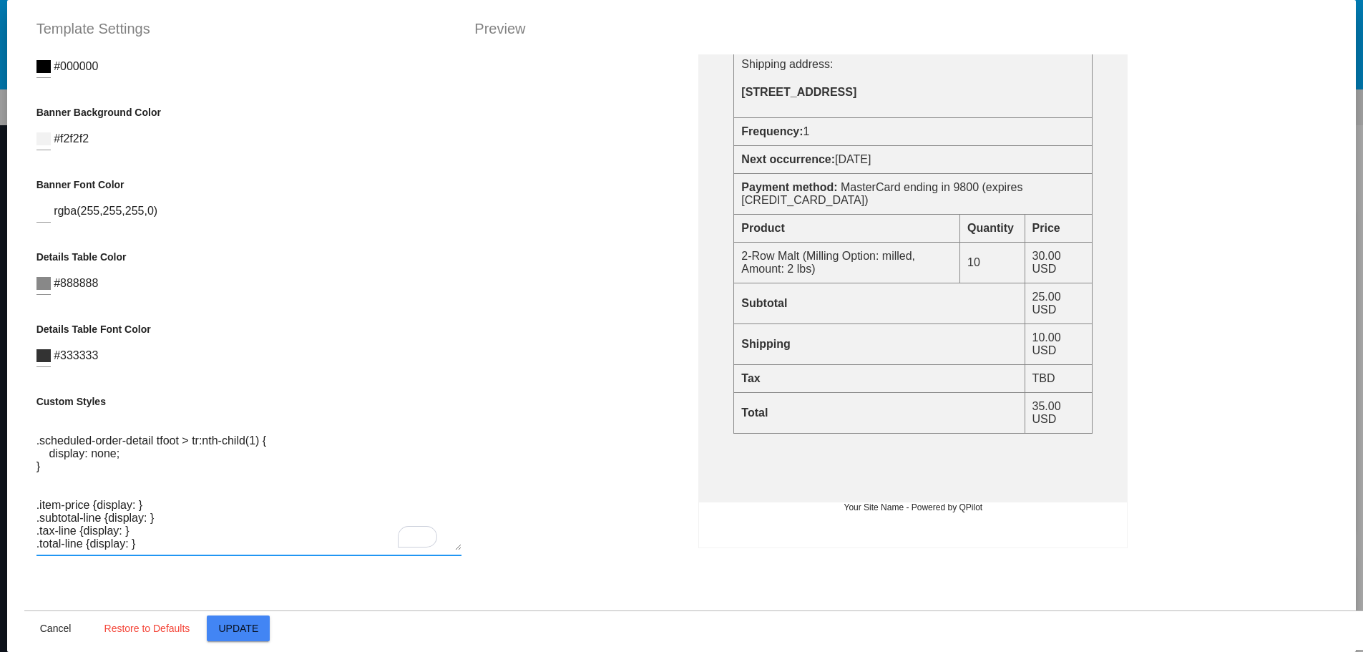
drag, startPoint x: 134, startPoint y: 513, endPoint x: 27, endPoint y: 515, distance: 106.6
click at [27, 515] on div "Container Background Color #ffffff Logo Image (url) [URL][DOMAIN_NAME] Logo url…" at bounding box center [249, 380] width 450 height 652
click at [142, 525] on textarea ".banner { display:none; } .scheduled-order-detail tfoot > tr:nth-child(1) { dis…" at bounding box center [248, 486] width 425 height 129
drag, startPoint x: 137, startPoint y: 532, endPoint x: 29, endPoint y: 521, distance: 108.0
click at [29, 521] on div "Container Background Color #ffffff Logo Image (url) [URL][DOMAIN_NAME] Logo url…" at bounding box center [249, 380] width 450 height 652
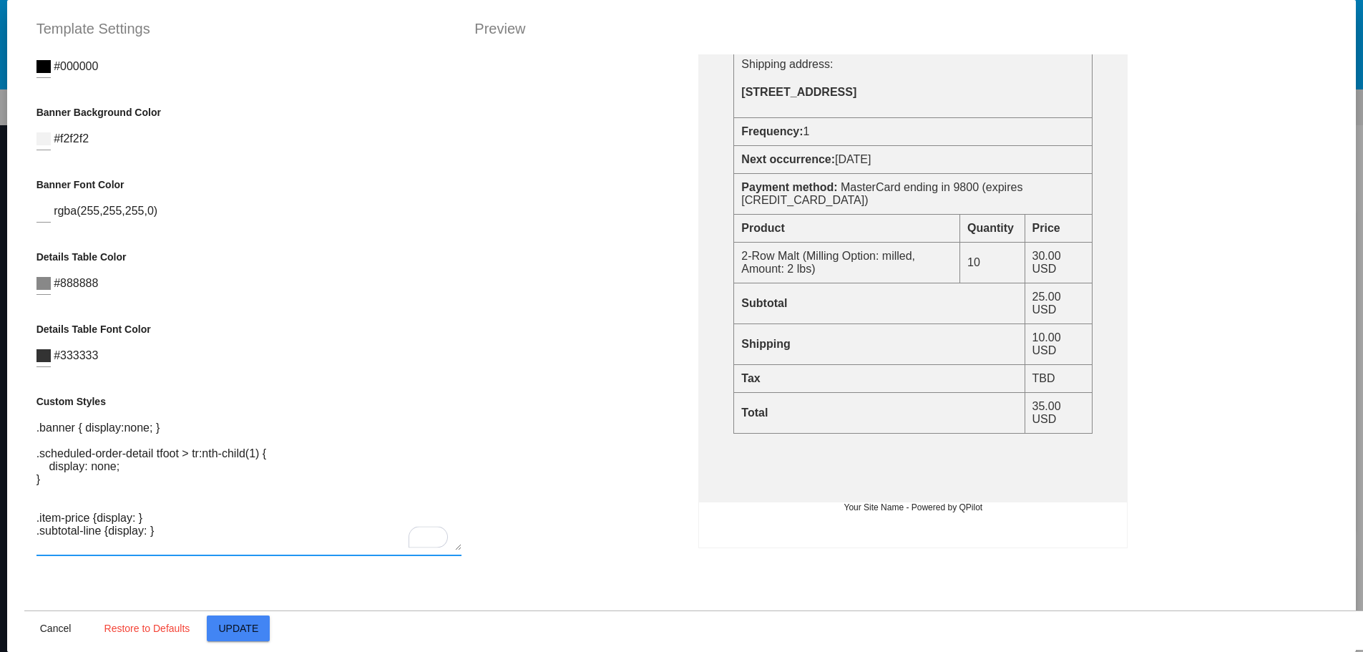
click at [216, 525] on textarea ".banner { display:none; } .scheduled-order-detail tfoot > tr:nth-child(1) { dis…" at bounding box center [248, 486] width 425 height 129
click at [165, 523] on textarea ".banner { display:none; } .scheduled-order-detail tfoot > tr:nth-child(1) { dis…" at bounding box center [248, 486] width 425 height 129
click at [148, 545] on textarea ".banner { display:none; } .scheduled-order-detail tfoot > tr:nth-child(1) { dis…" at bounding box center [248, 486] width 425 height 129
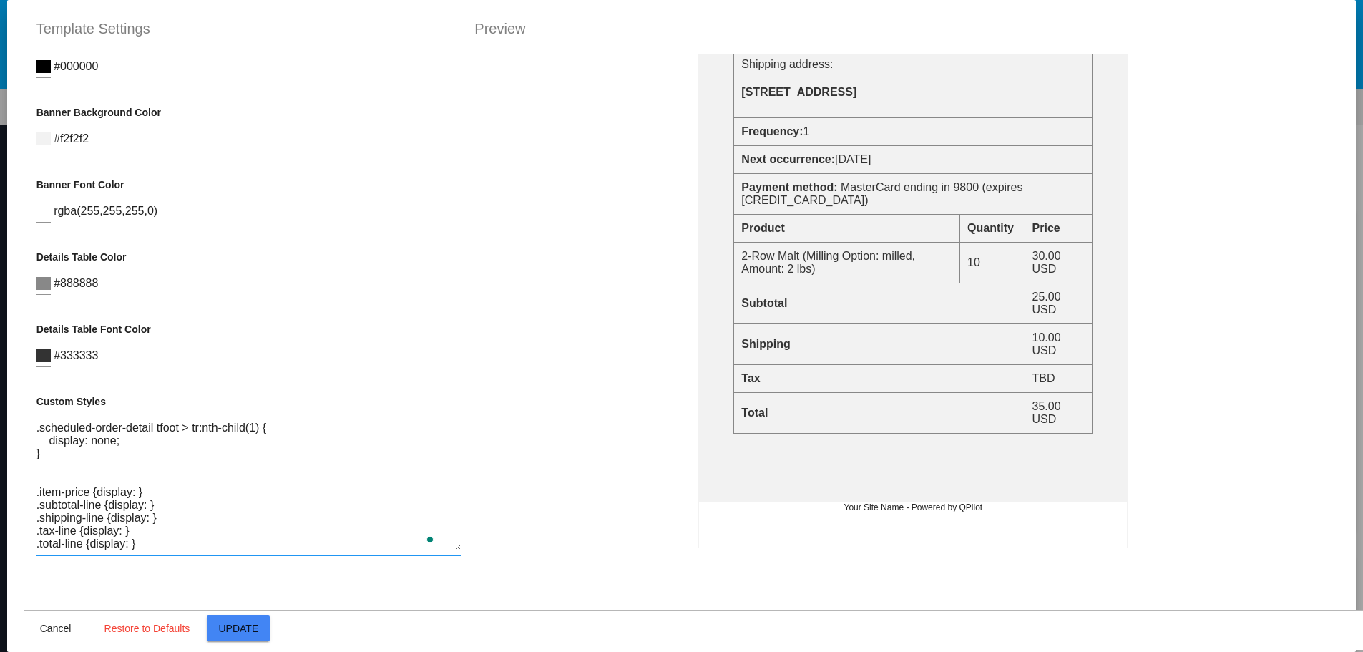
click at [165, 530] on textarea ".banner { display:none; } .scheduled-order-detail tfoot > tr:nth-child(1) { dis…" at bounding box center [248, 486] width 425 height 129
click at [150, 510] on textarea ".banner { display:none; } .scheduled-order-detail tfoot > tr:nth-child(1) { dis…" at bounding box center [248, 486] width 425 height 129
click at [147, 512] on textarea ".banner { display:none; } .scheduled-order-detail tfoot > tr:nth-child(1) { dis…" at bounding box center [248, 486] width 425 height 129
click at [148, 508] on textarea ".banner { display:none; } .scheduled-order-detail tfoot > tr:nth-child(1) { dis…" at bounding box center [248, 486] width 425 height 129
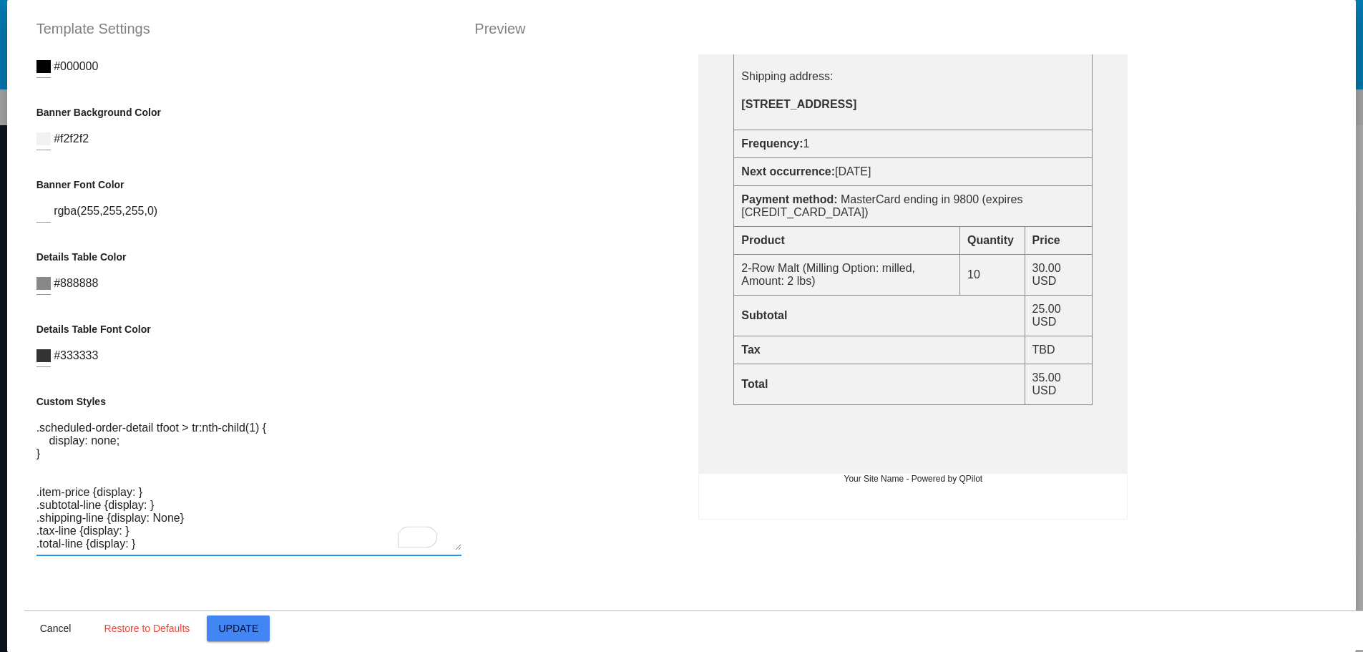
click at [119, 519] on textarea ".banner { display:none; } .scheduled-order-detail tfoot > tr:nth-child(1) { dis…" at bounding box center [248, 486] width 425 height 129
click at [125, 535] on textarea ".banner { display:none; } .scheduled-order-detail tfoot > tr:nth-child(1) { dis…" at bounding box center [248, 486] width 425 height 129
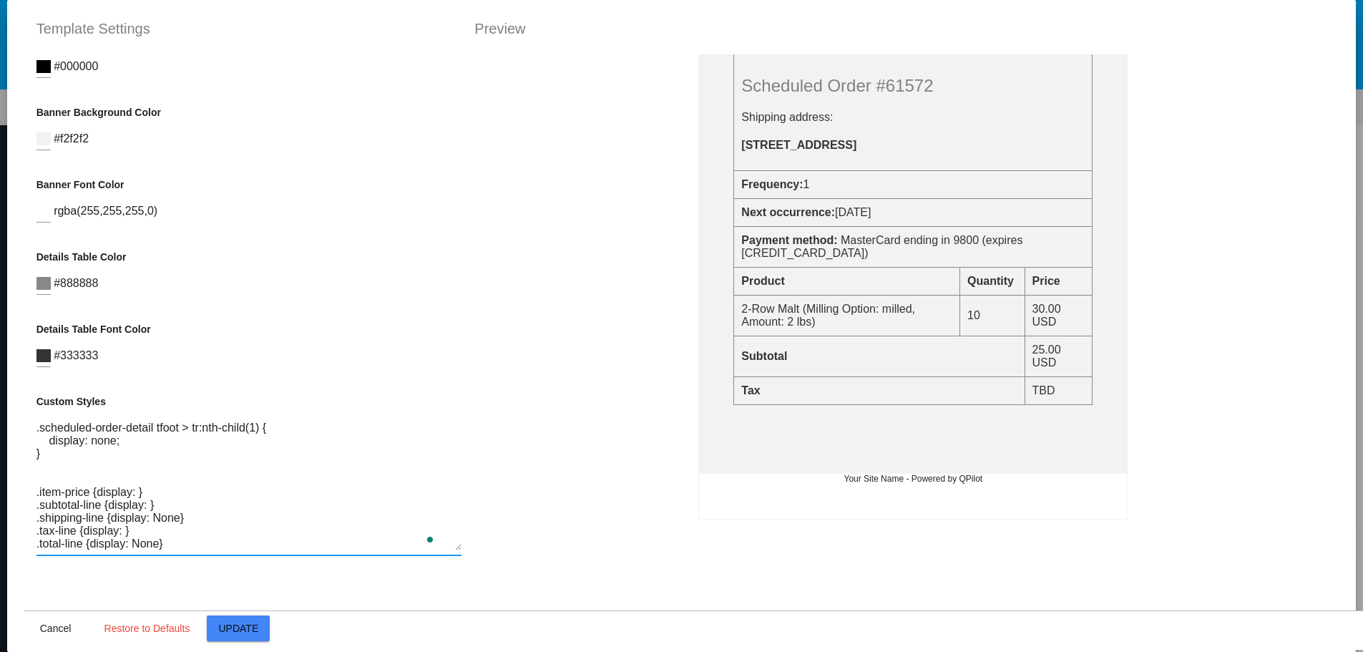
scroll to position [169, 0]
click at [120, 518] on textarea ".banner { display:none; } .scheduled-order-detail tfoot > tr:nth-child(1) { dis…" at bounding box center [248, 486] width 425 height 129
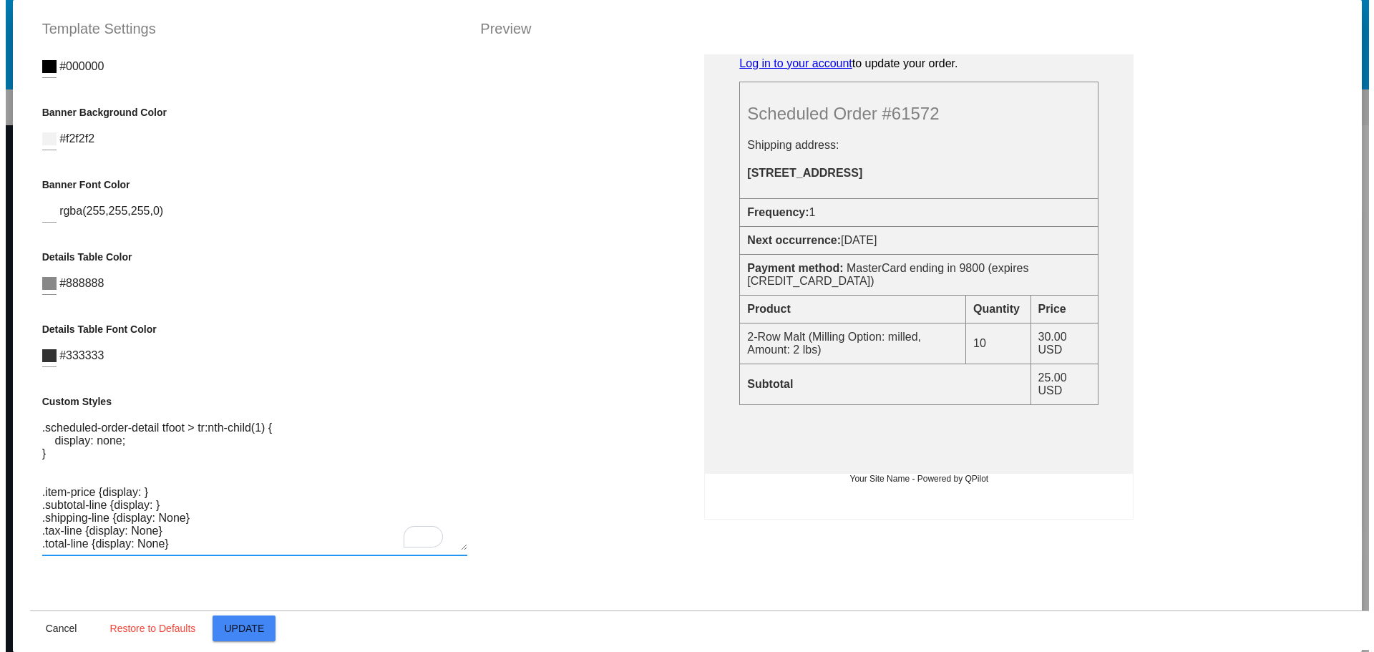
scroll to position [0, 0]
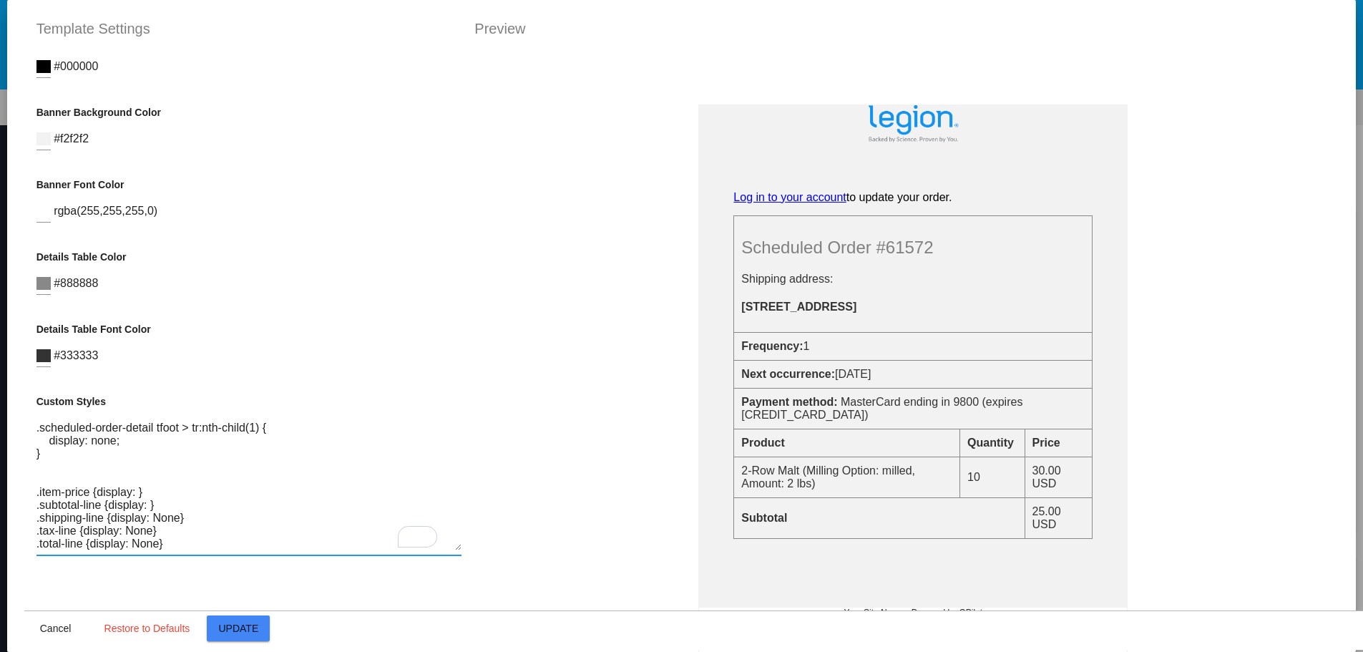
type textarea ".banner { display:none; } .scheduled-order-detail tfoot > tr:nth-child(1) { dis…"
click at [245, 619] on button "Update" at bounding box center [238, 628] width 63 height 26
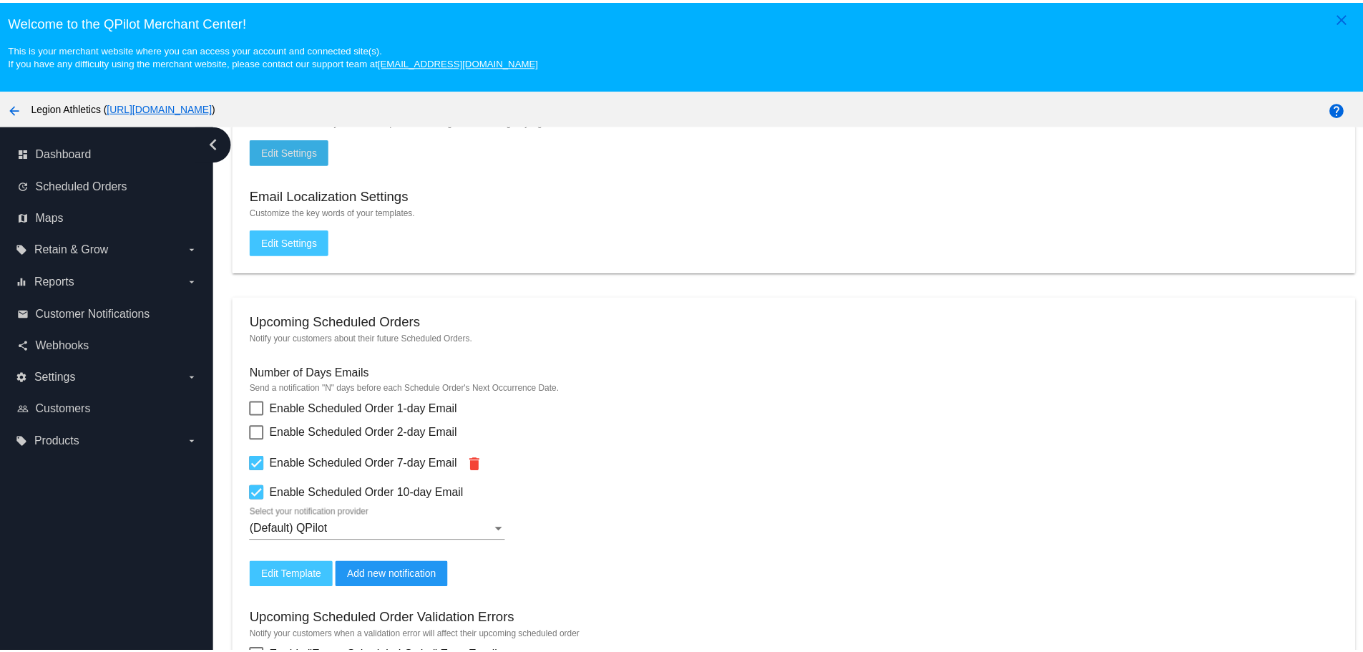
scroll to position [286, 0]
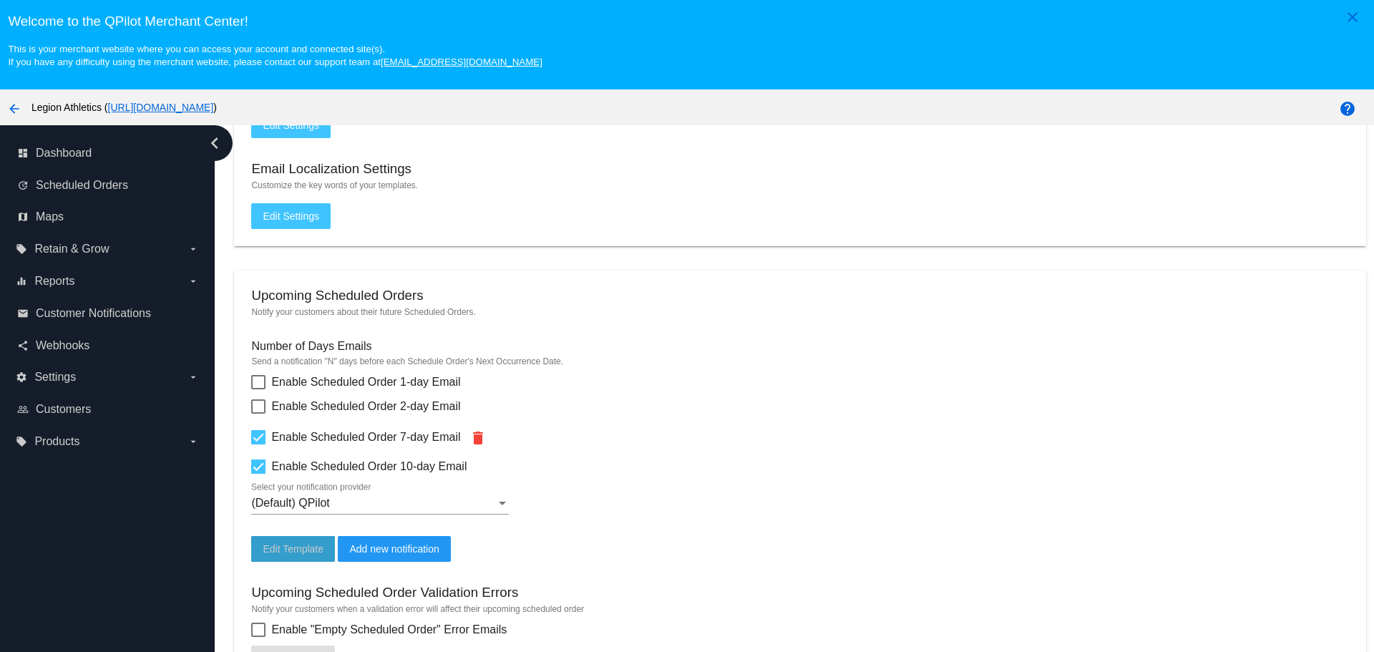
click at [308, 557] on button "Edit Template" at bounding box center [293, 549] width 84 height 26
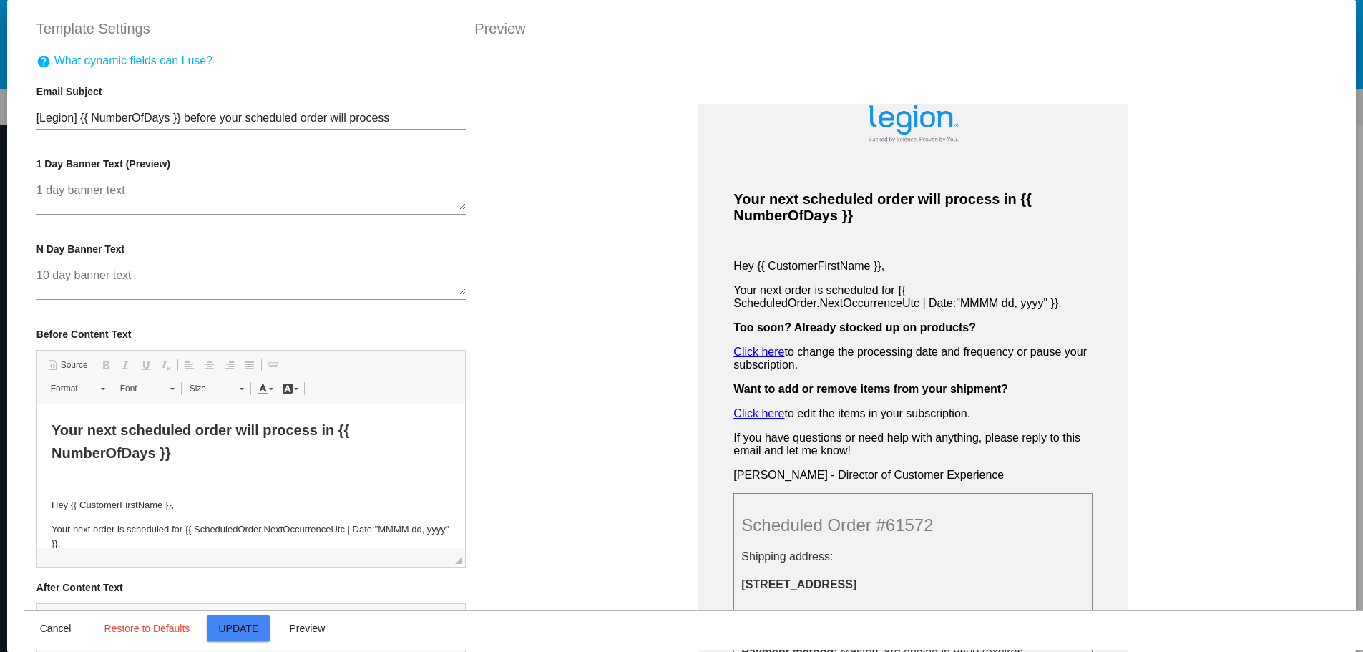
scroll to position [0, 0]
drag, startPoint x: 469, startPoint y: 422, endPoint x: 463, endPoint y: 461, distance: 39.8
click at [464, 461] on div "Your next scheduled order will process in {{ NumberOfDays }} Hey {{ CustomerFir…" at bounding box center [914, 380] width 900 height 652
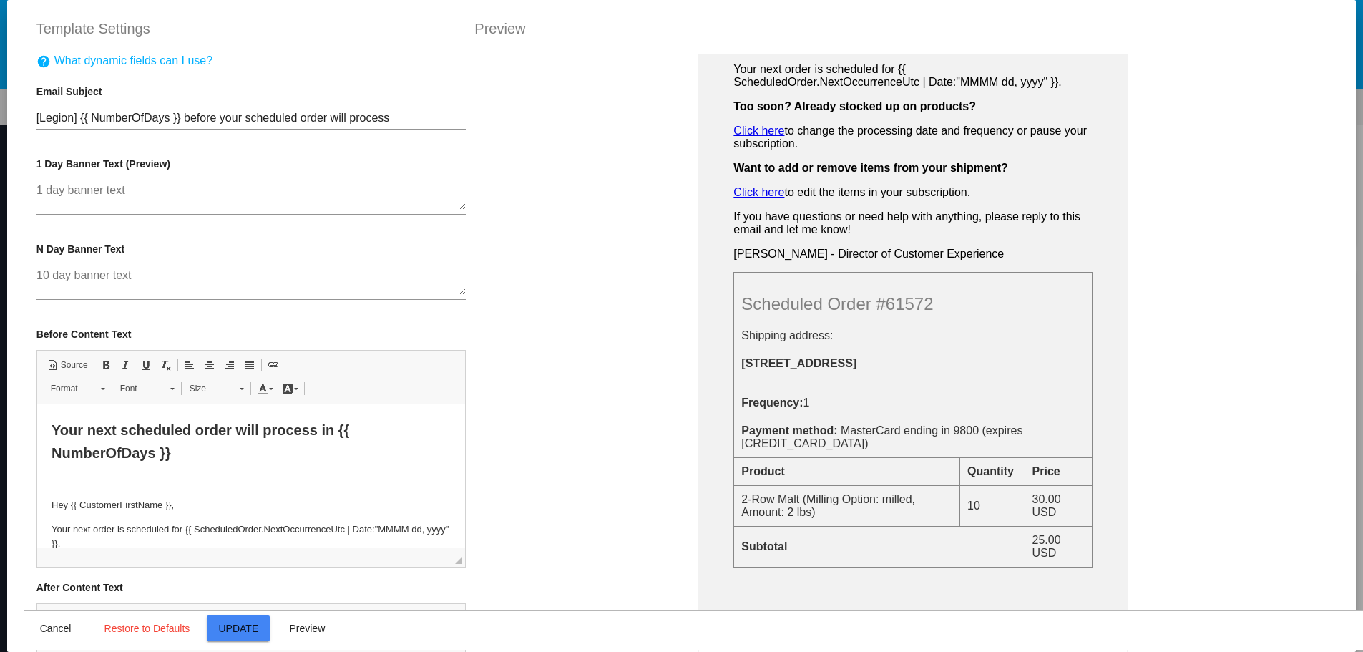
scroll to position [286, 0]
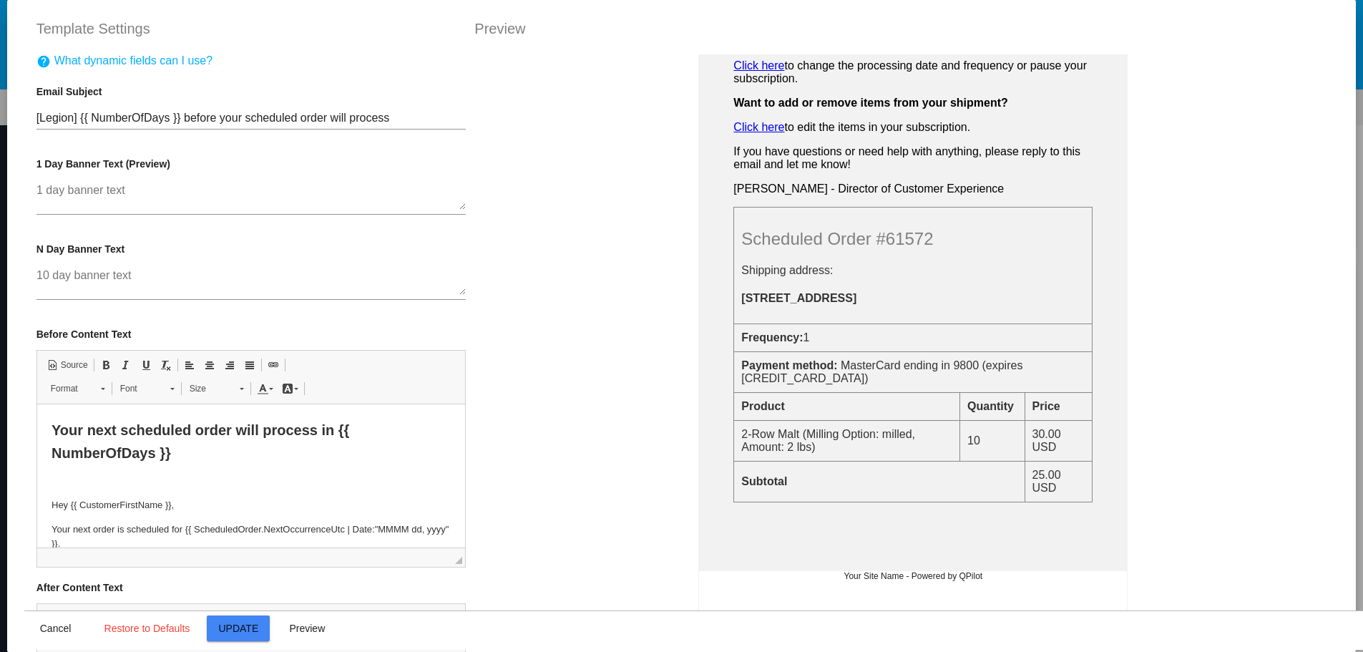
drag, startPoint x: 467, startPoint y: 447, endPoint x: 464, endPoint y: 479, distance: 31.6
click at [464, 479] on div "Your next scheduled order will process in {{ NumberOfDays }} Hey {{ CustomerFir…" at bounding box center [914, 380] width 900 height 652
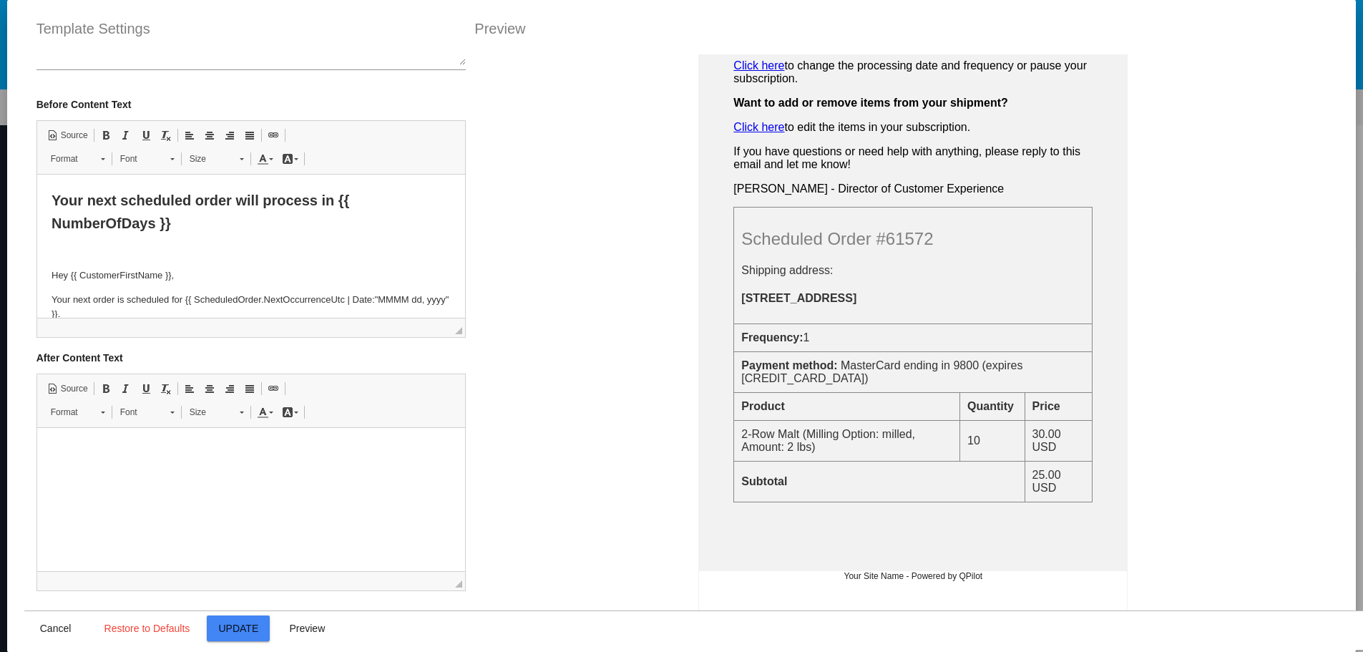
scroll to position [251, 0]
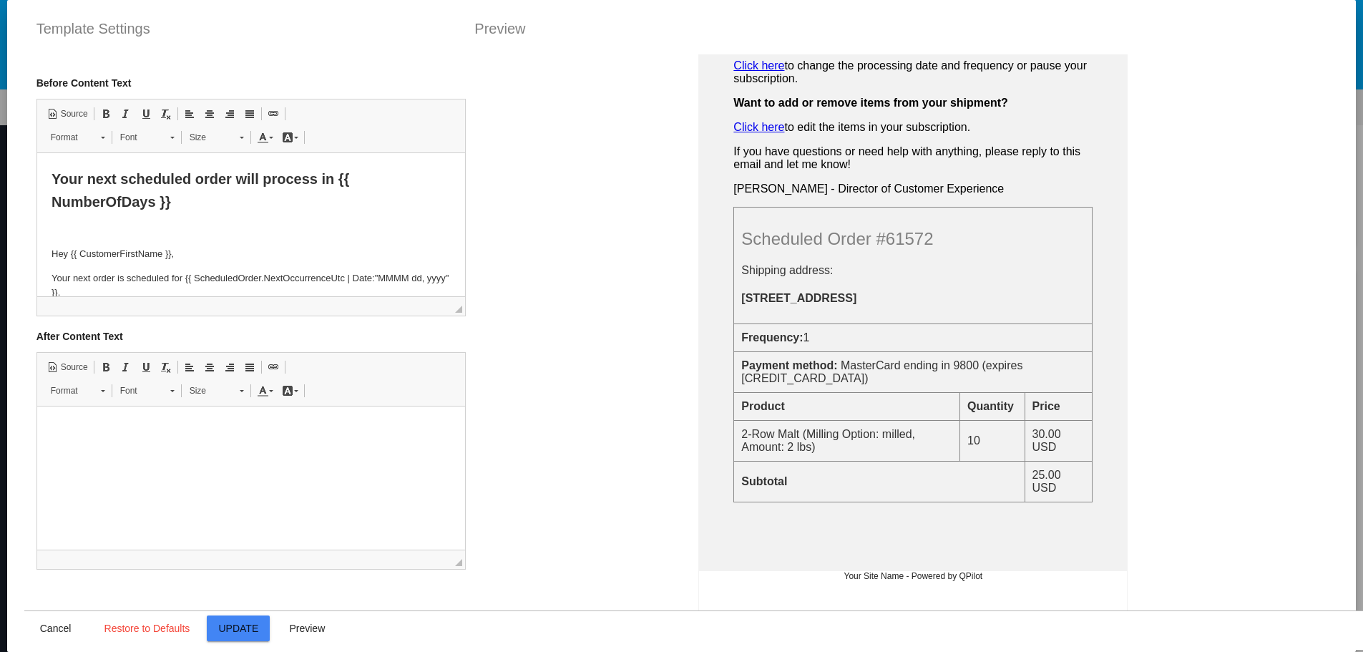
click at [278, 450] on html at bounding box center [250, 428] width 429 height 44
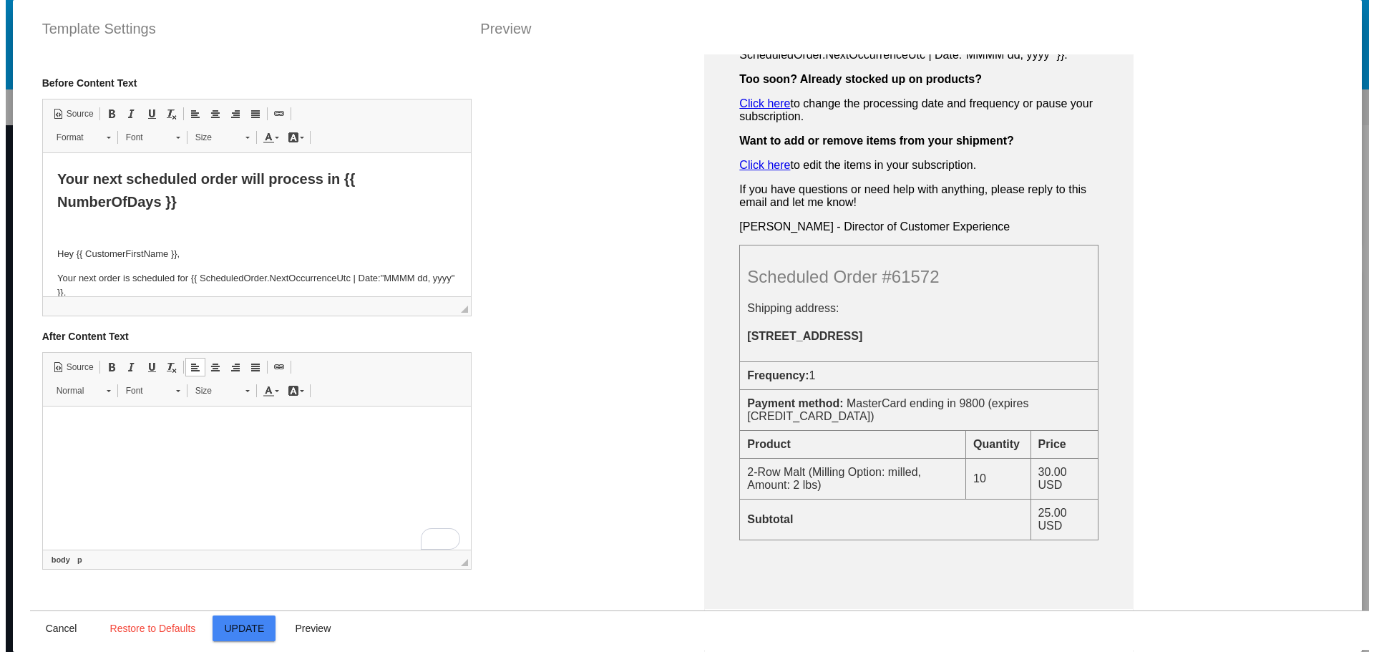
scroll to position [286, 0]
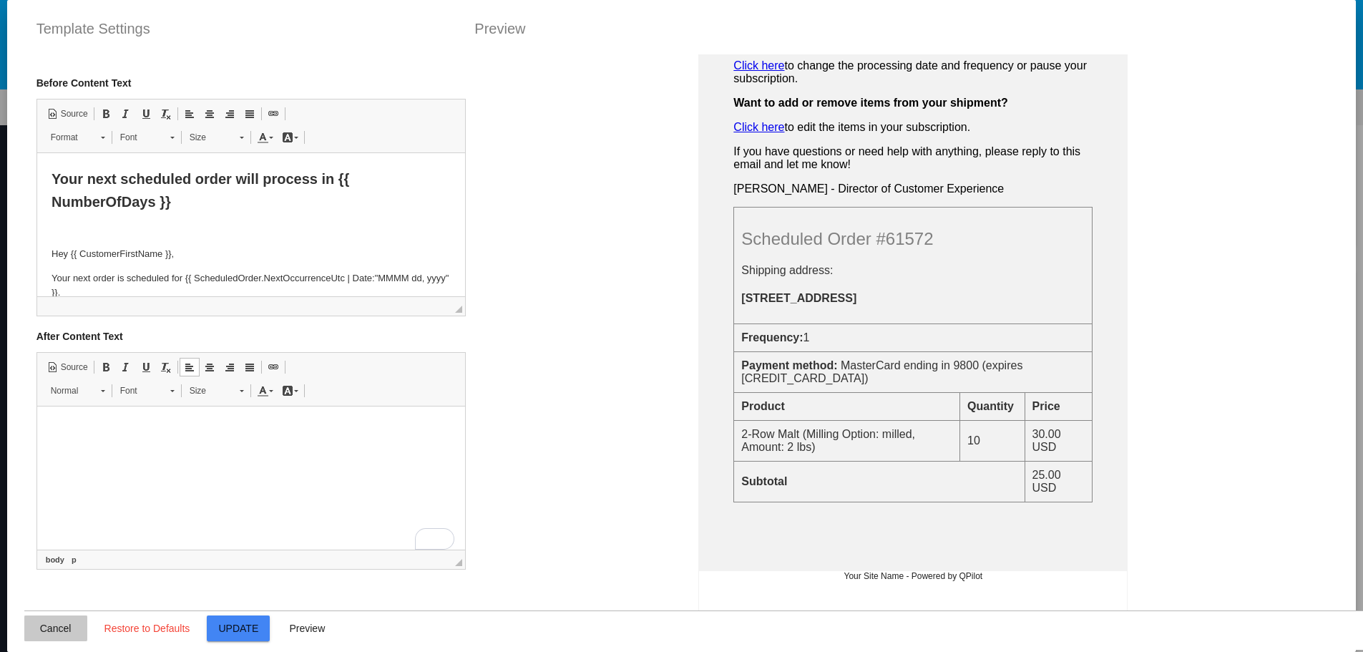
click at [24, 627] on button "Cancel" at bounding box center [55, 628] width 63 height 26
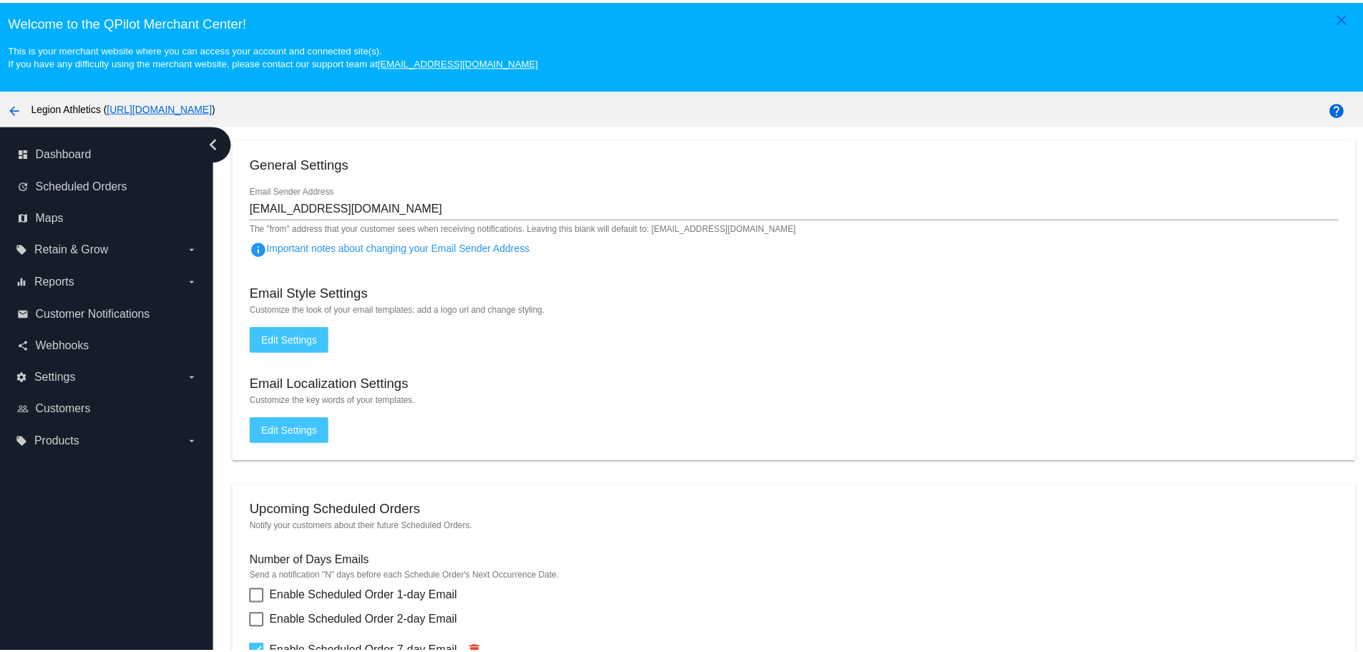
scroll to position [0, 0]
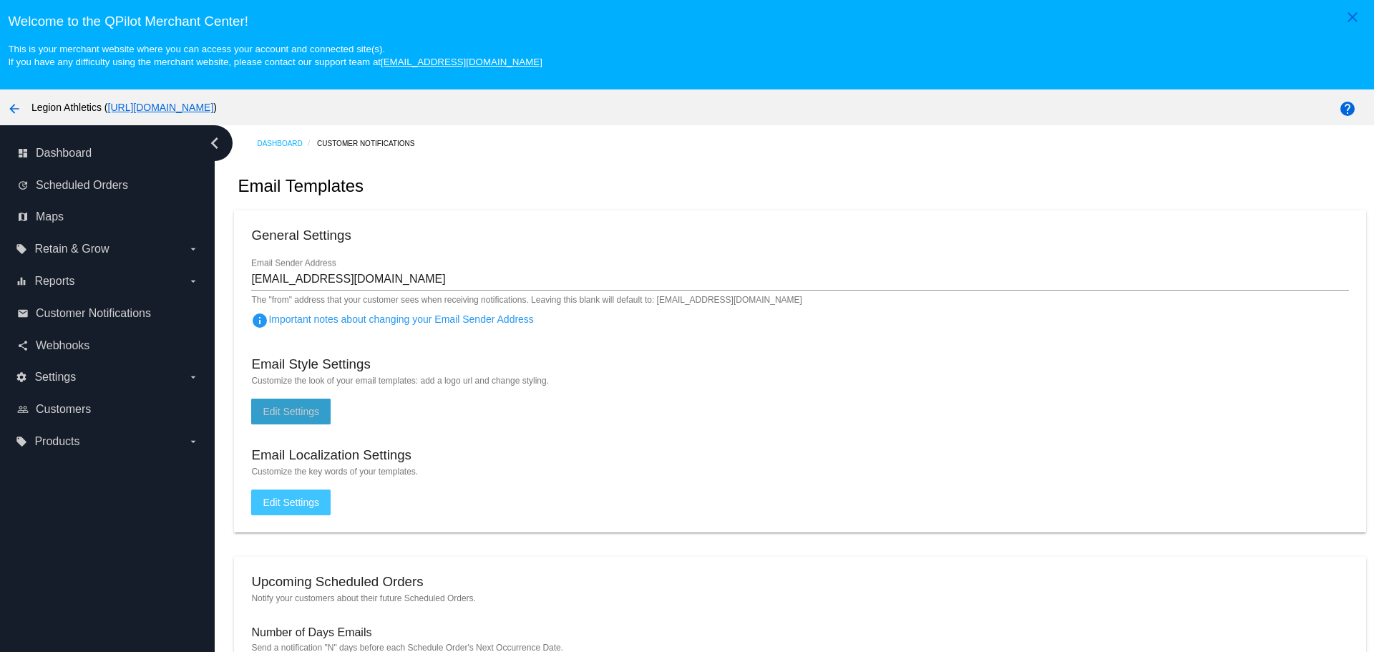
click at [288, 414] on span "Edit Settings" at bounding box center [291, 411] width 57 height 11
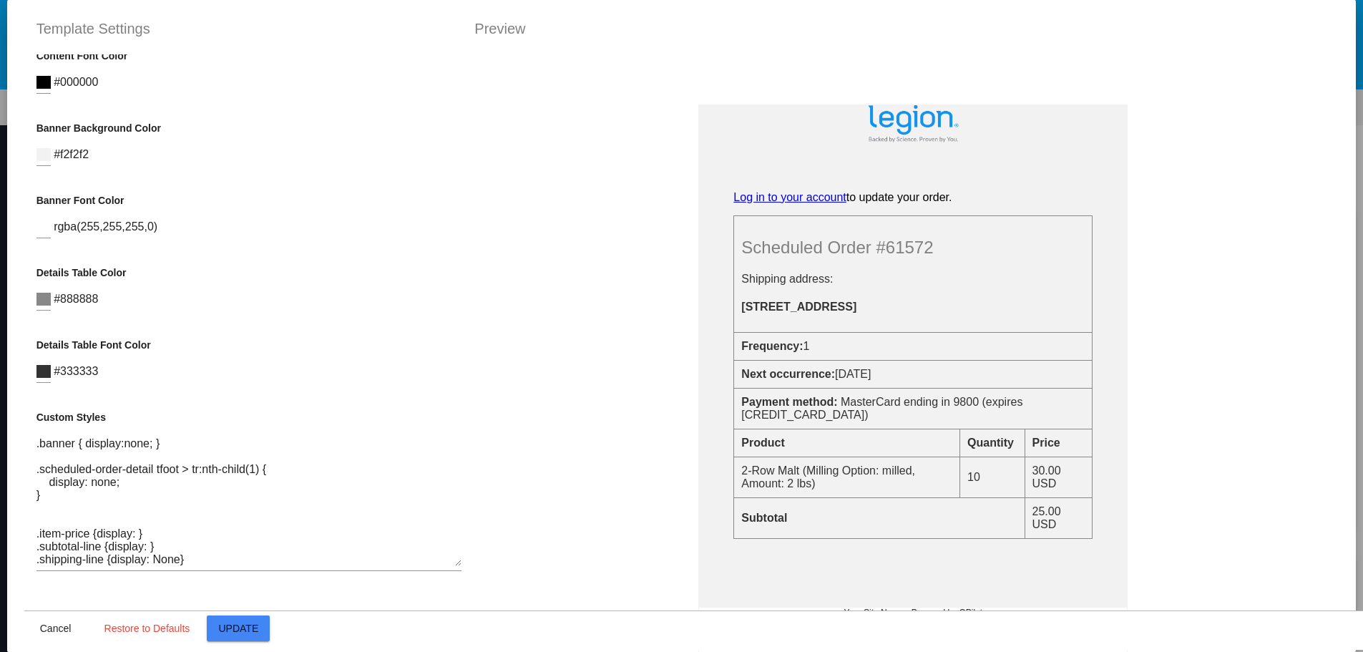
scroll to position [396, 0]
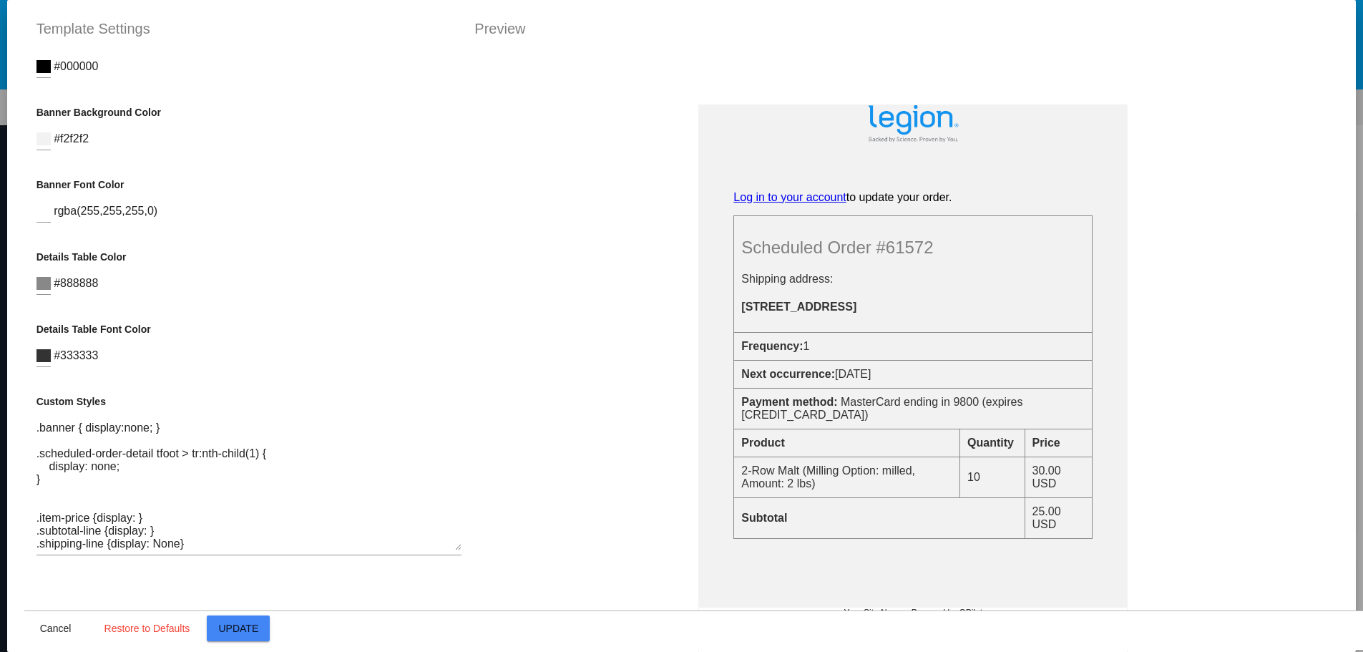
click at [142, 532] on textarea ".banner { display:none; } .scheduled-order-detail tfoot > tr:nth-child(1) { dis…" at bounding box center [248, 486] width 425 height 129
click at [145, 537] on textarea ".banner { display:none; } .scheduled-order-detail tfoot > tr:nth-child(1) { dis…" at bounding box center [248, 486] width 425 height 129
click at [145, 533] on textarea ".banner { display:none; } .scheduled-order-detail tfoot > tr:nth-child(1) { dis…" at bounding box center [248, 486] width 425 height 129
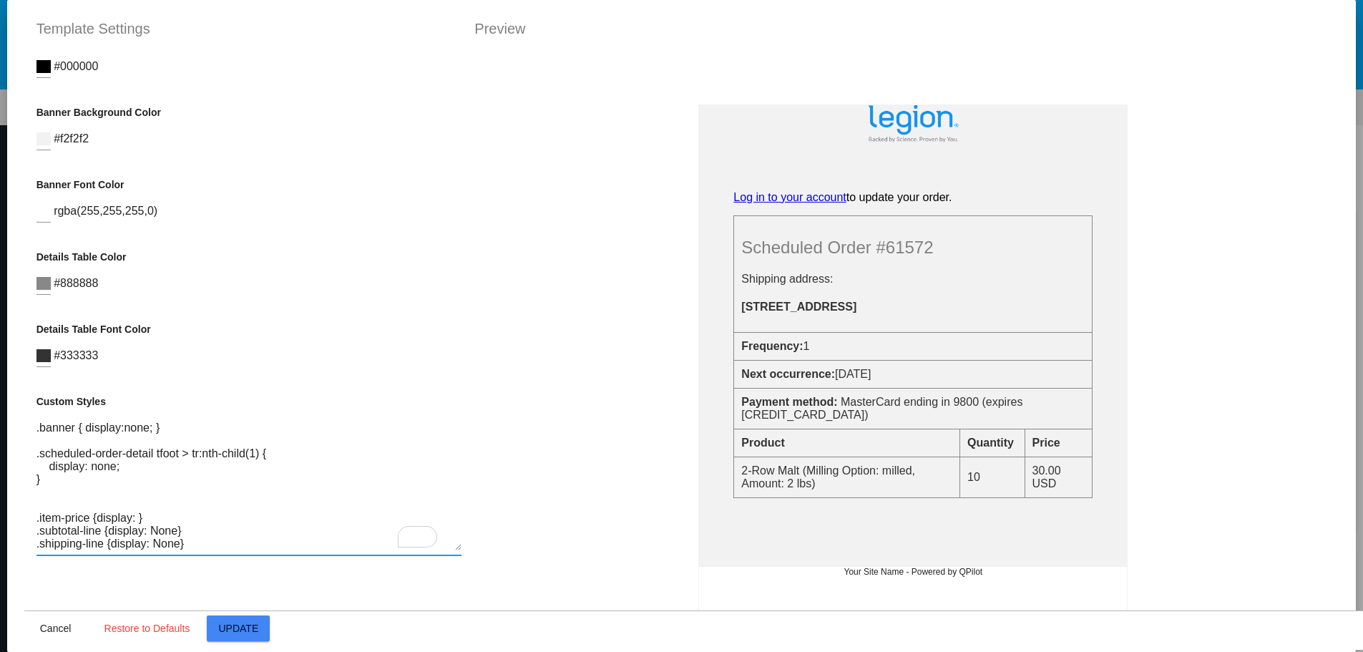
click at [161, 536] on textarea ".banner { display:none; } .scheduled-order-detail tfoot > tr:nth-child(1) { dis…" at bounding box center [248, 486] width 425 height 129
type textarea ".banner { display:none; } .scheduled-order-detail tfoot > tr:nth-child(1) { dis…"
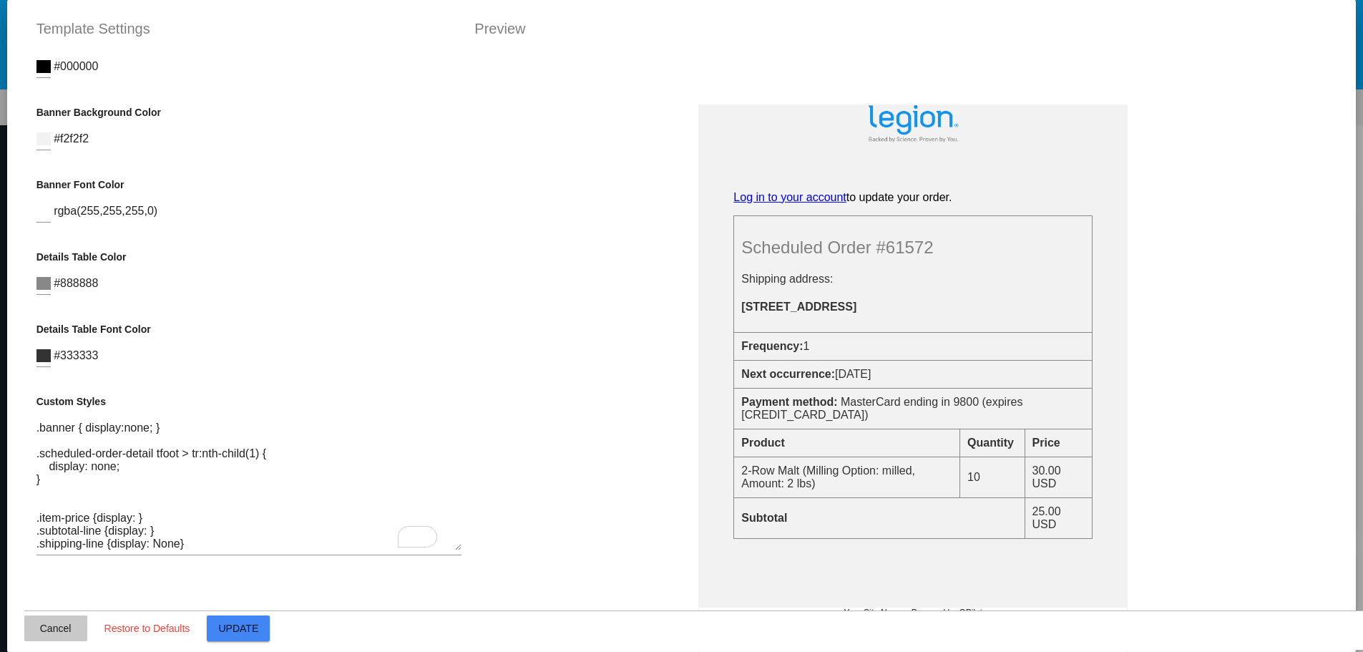
click at [64, 626] on span "Cancel" at bounding box center [55, 628] width 31 height 11
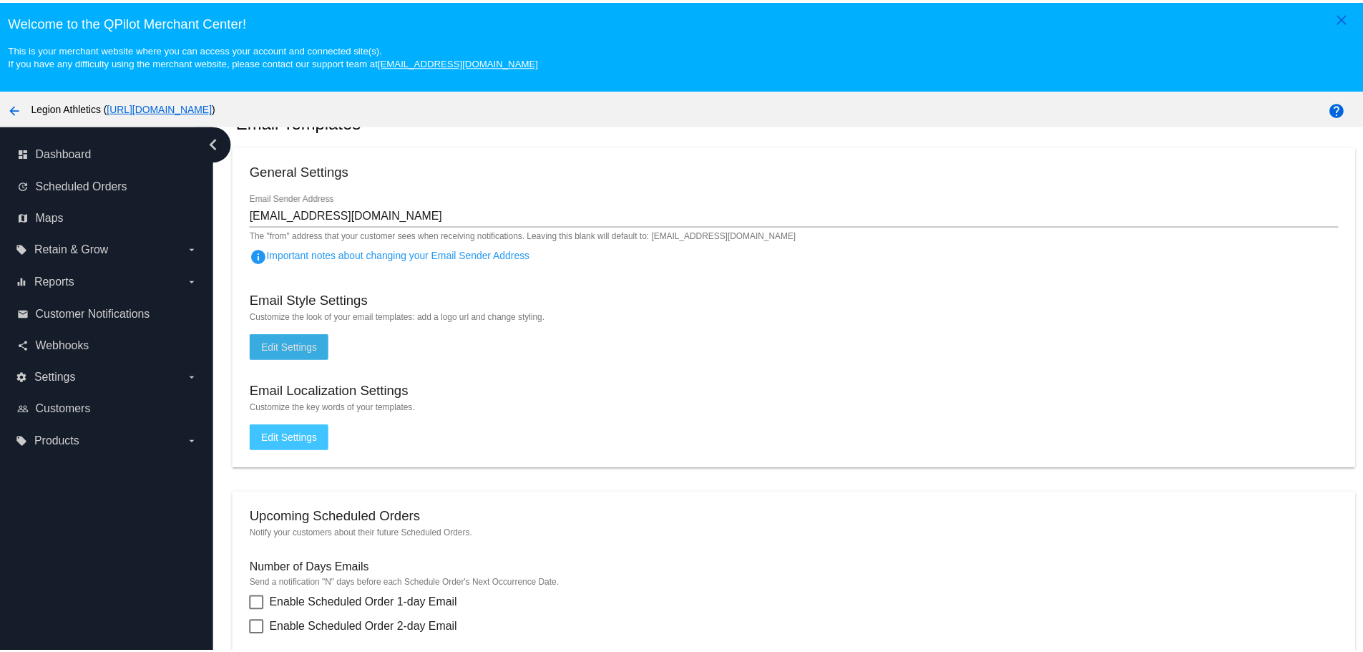
scroll to position [358, 0]
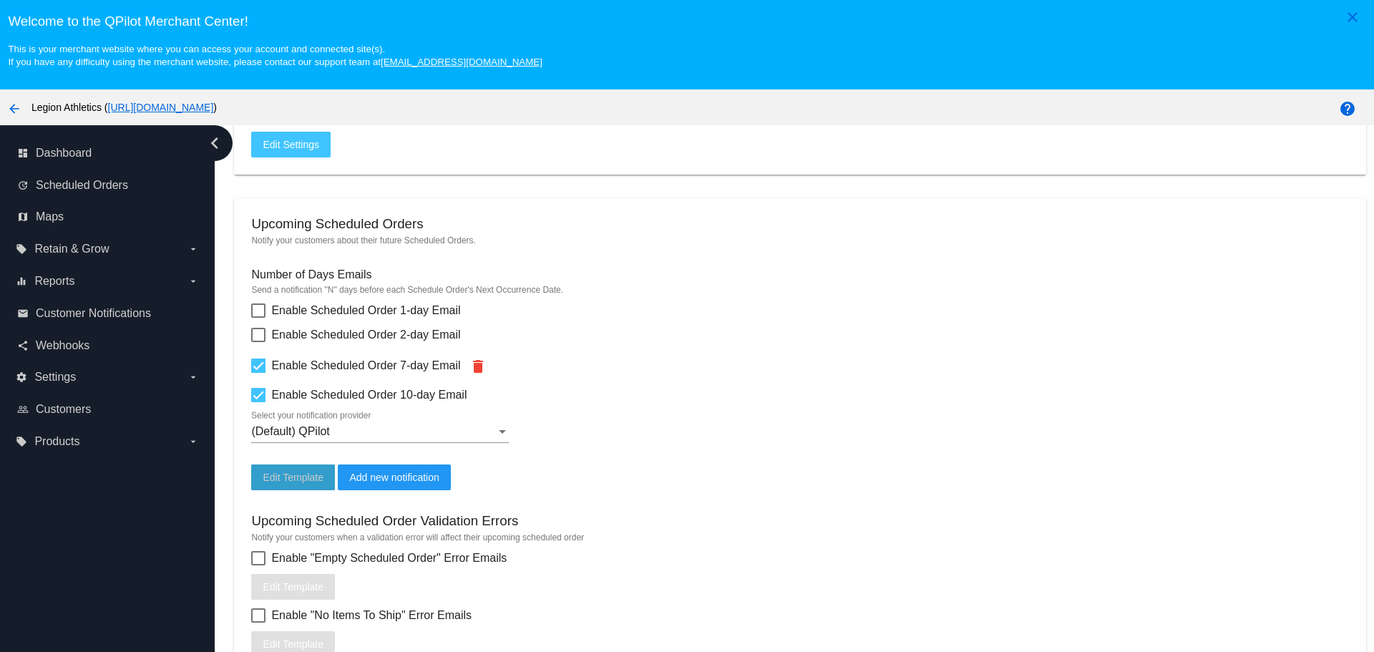
click at [296, 479] on span "Edit Template" at bounding box center [293, 477] width 61 height 11
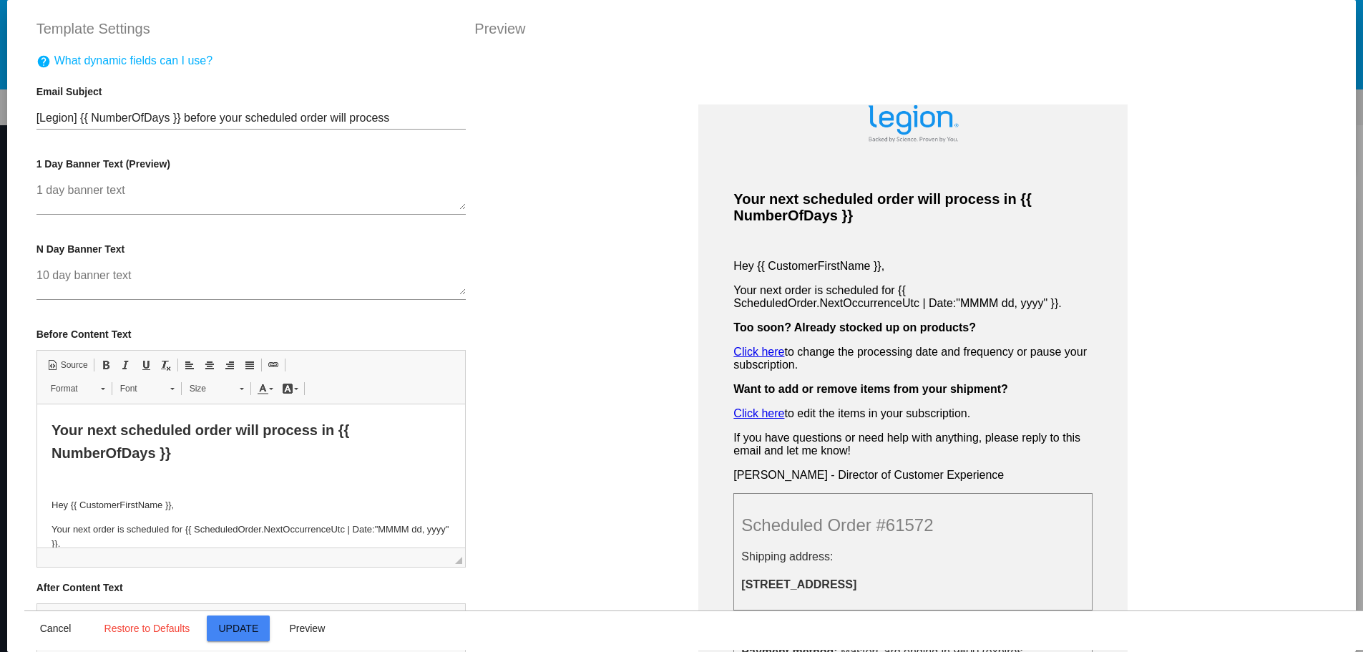
scroll to position [0, 0]
drag, startPoint x: 467, startPoint y: 374, endPoint x: 468, endPoint y: 464, distance: 90.9
click at [468, 464] on div "Your next scheduled order will process in {{ NumberOfDays }} Hey {{ CustomerFir…" at bounding box center [914, 380] width 900 height 652
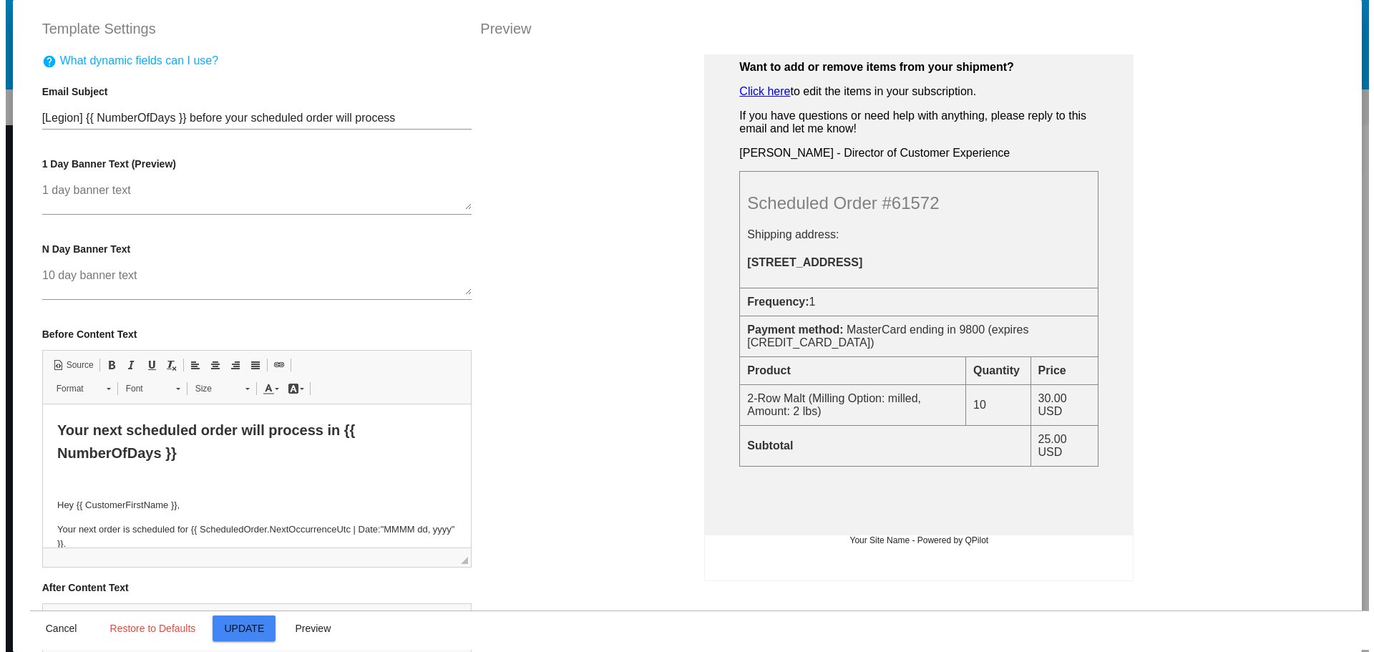
scroll to position [358, 0]
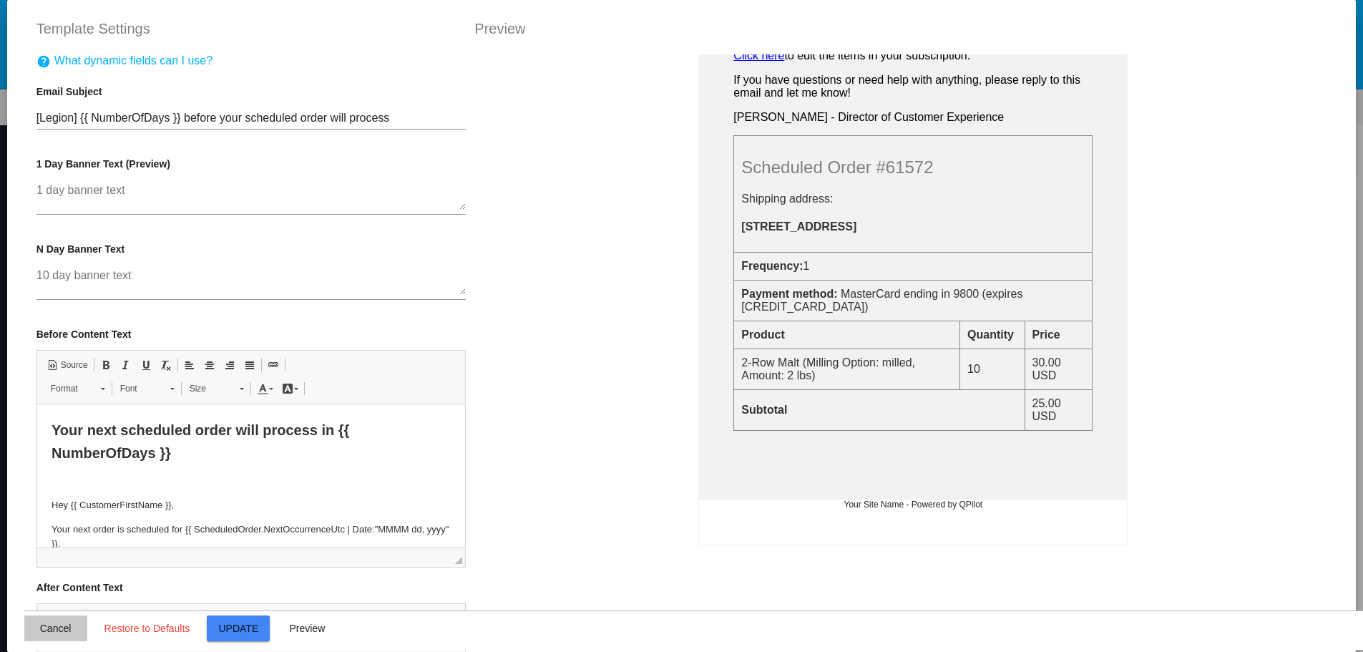
click at [64, 627] on span "Cancel" at bounding box center [55, 628] width 31 height 11
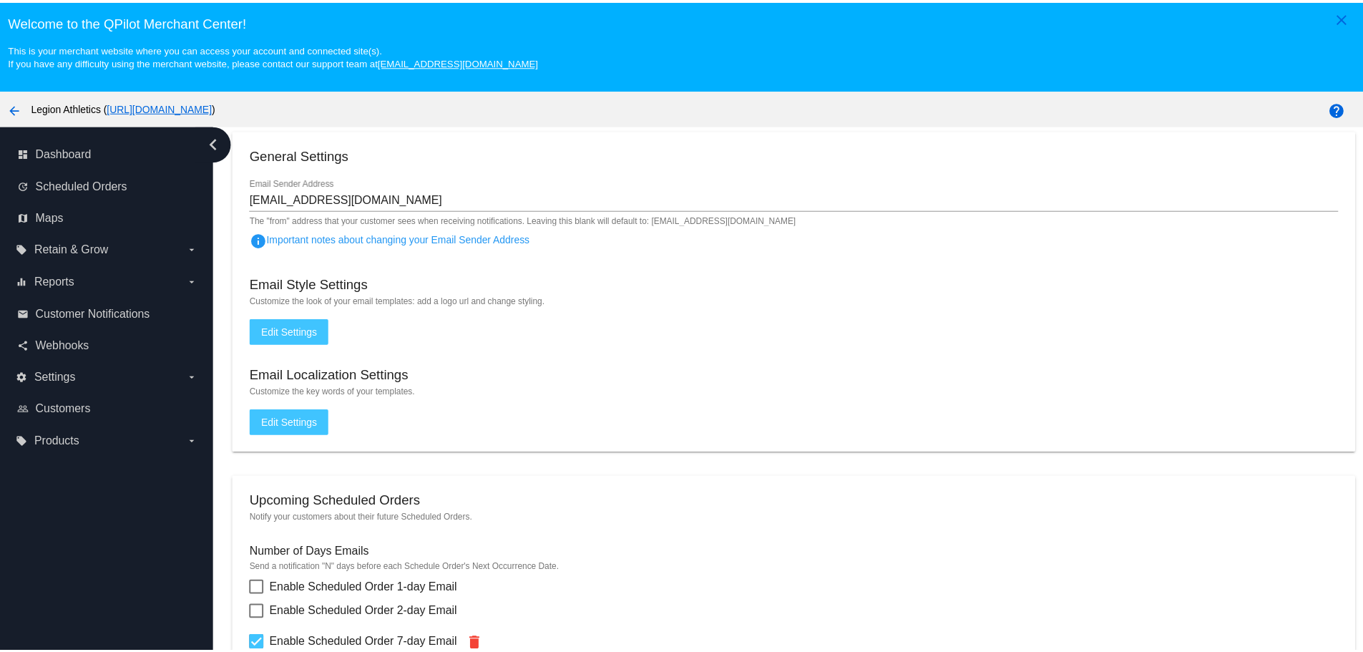
scroll to position [72, 0]
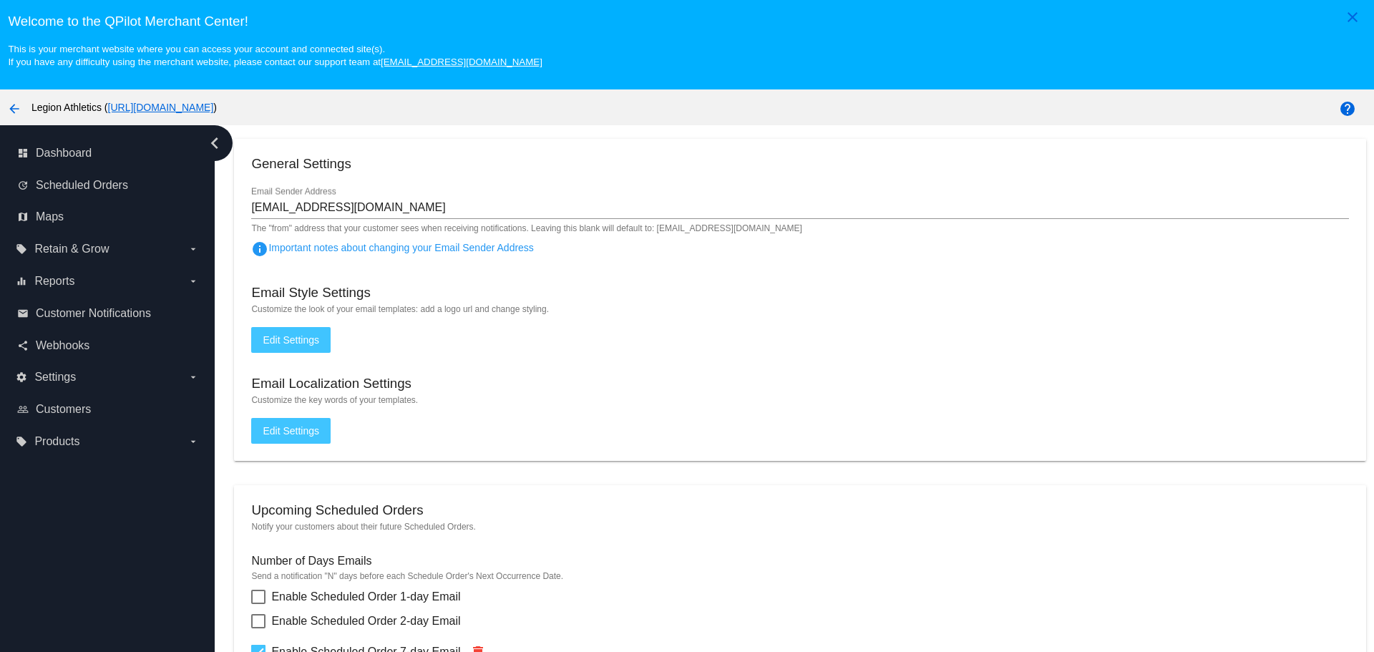
click at [298, 344] on span "Edit Settings" at bounding box center [291, 339] width 57 height 11
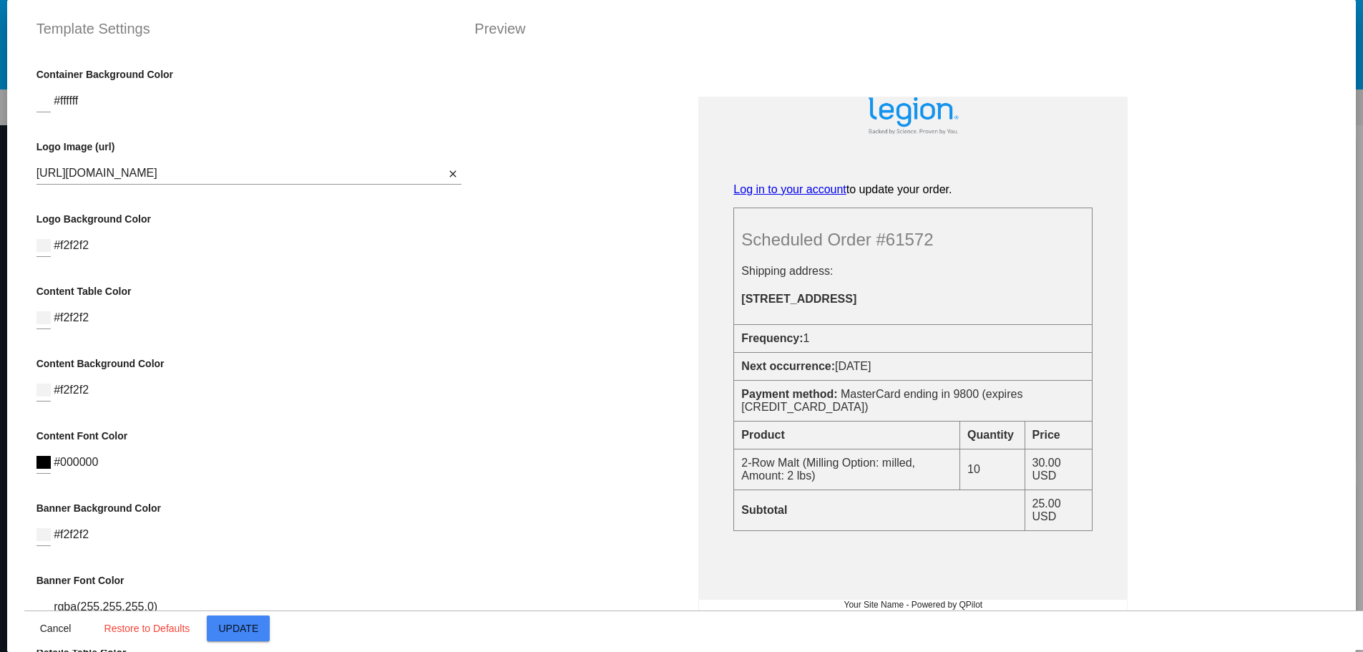
scroll to position [0, 0]
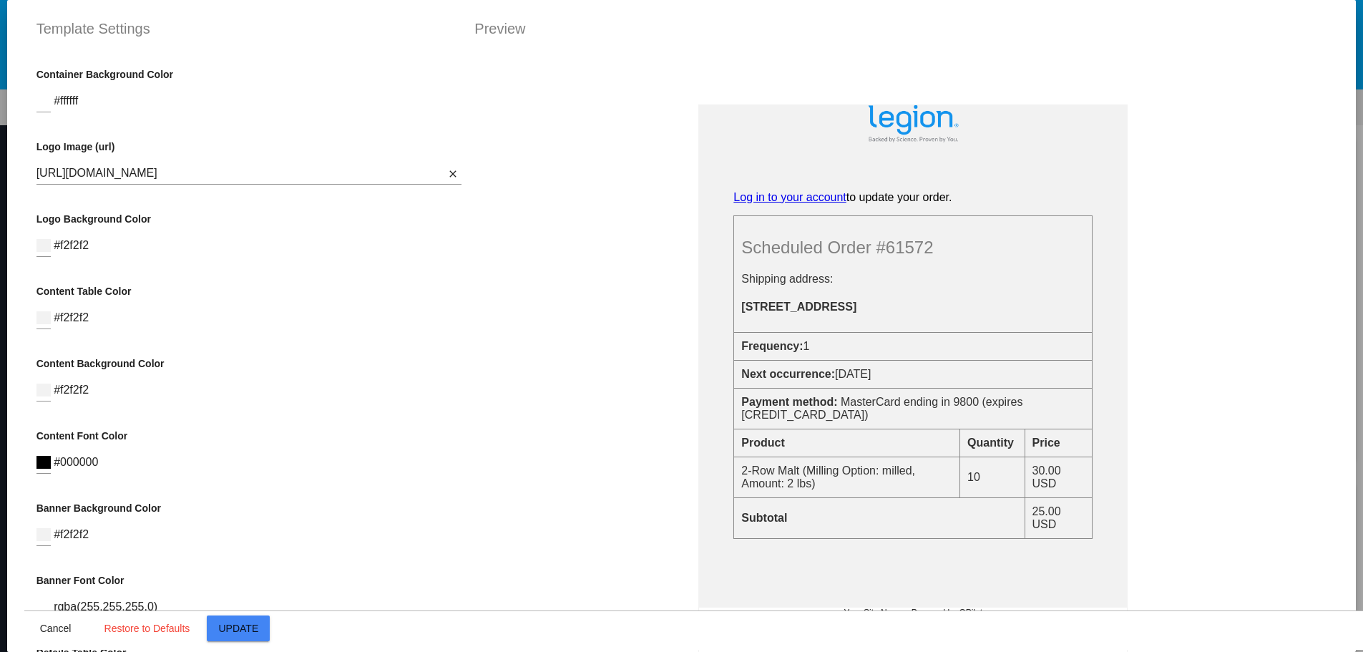
click at [495, 29] on div "Preview" at bounding box center [900, 28] width 877 height 23
drag, startPoint x: 463, startPoint y: 165, endPoint x: 467, endPoint y: 391, distance: 225.5
click at [467, 391] on div "Banner Text Log in to your account to update your order. Scheduled Order #61572…" at bounding box center [914, 380] width 900 height 652
drag, startPoint x: 464, startPoint y: 417, endPoint x: 453, endPoint y: 538, distance: 121.4
click at [453, 54] on div "Container Background Color #ffffff Logo Image (url) [URL][DOMAIN_NAME] Logo url…" at bounding box center [681, 54] width 1315 height 0
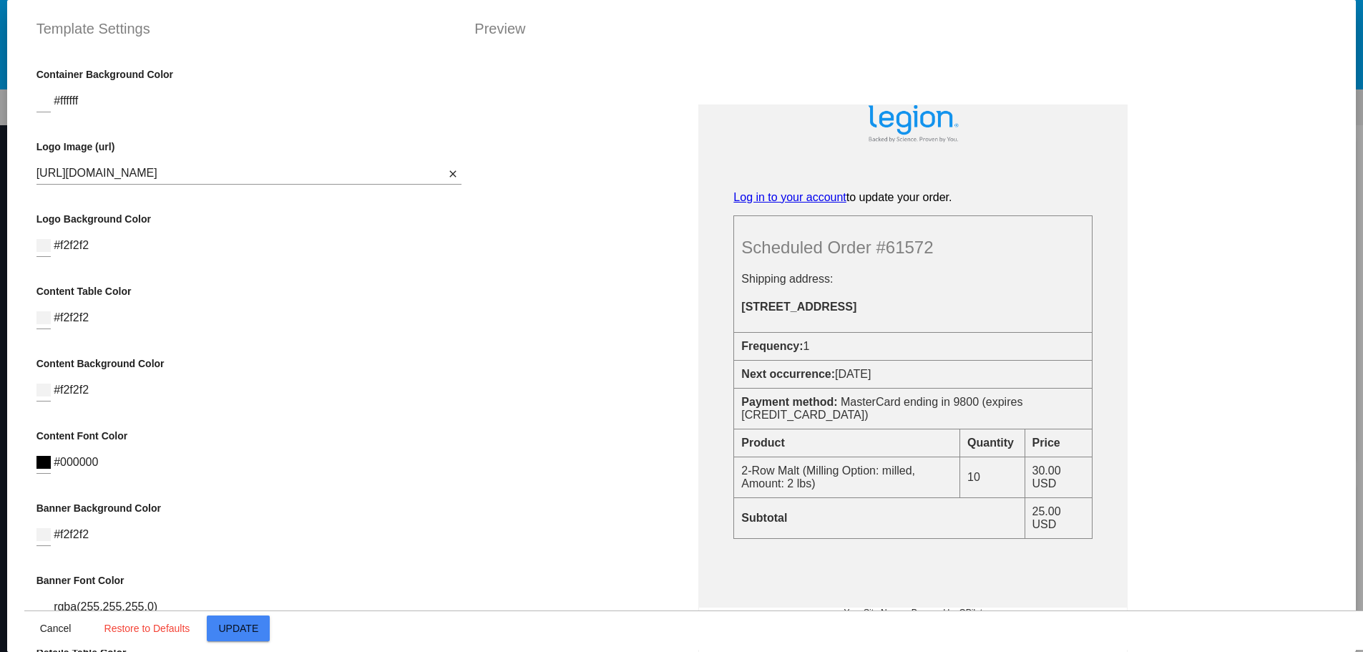
click at [453, 538] on div "Container Background Color #ffffff Logo Image (url) [URL][DOMAIN_NAME] Logo url…" at bounding box center [249, 380] width 450 height 652
click at [47, 633] on span "Cancel" at bounding box center [55, 628] width 31 height 11
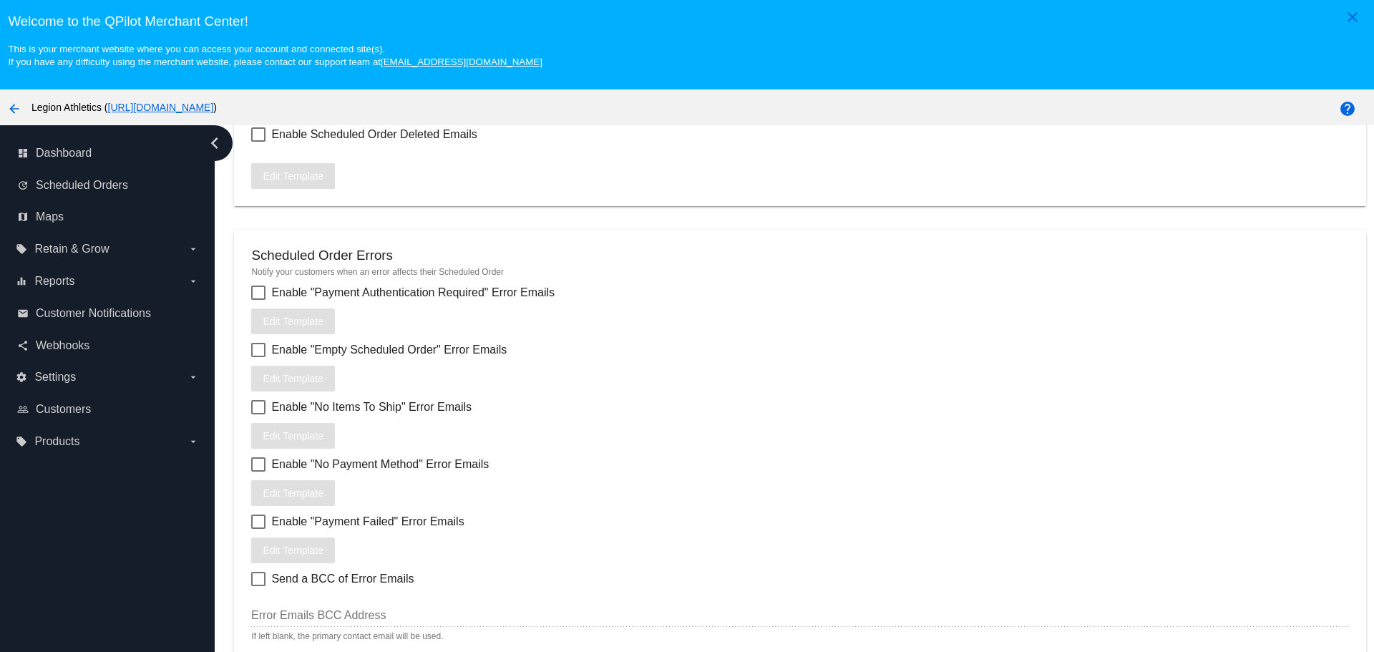
scroll to position [1693, 0]
click at [251, 403] on div at bounding box center [258, 404] width 14 height 14
click at [258, 411] on input "Enable "No Items To Ship" Error Emails" at bounding box center [258, 411] width 1 height 1
checkbox input "true"
click at [268, 430] on span "Edit Template" at bounding box center [293, 432] width 61 height 11
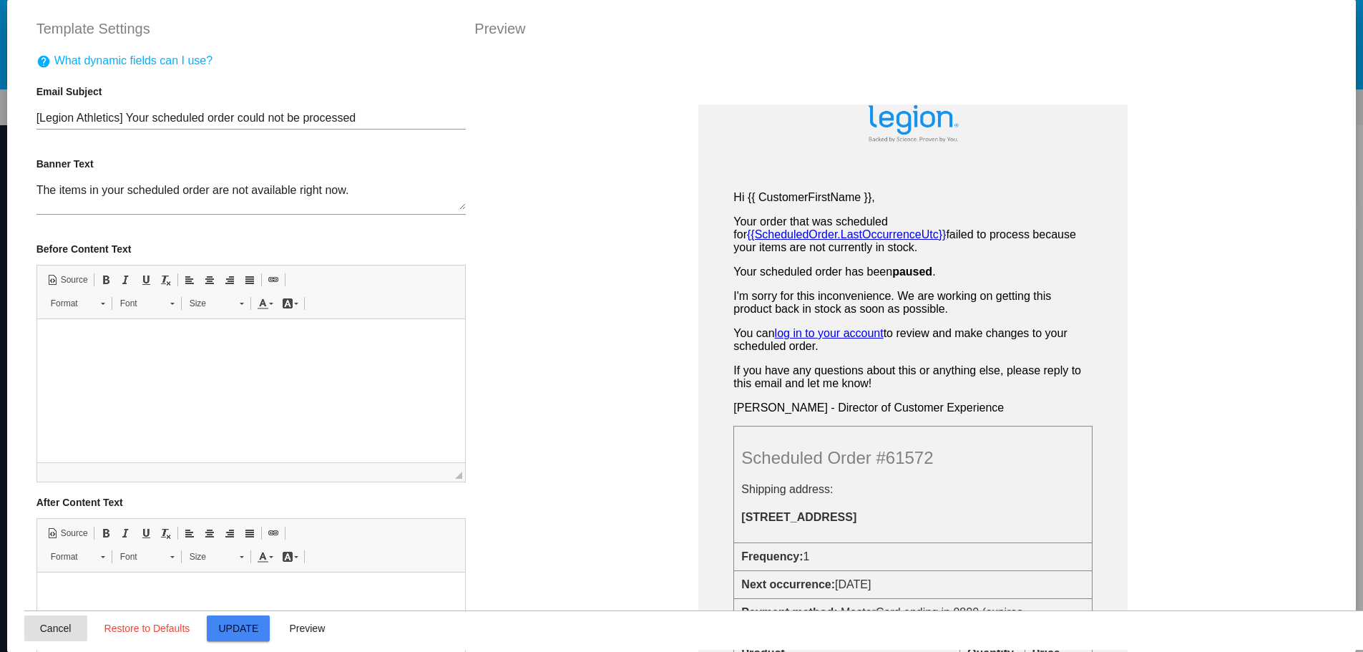
click at [44, 628] on span "Cancel" at bounding box center [55, 628] width 31 height 11
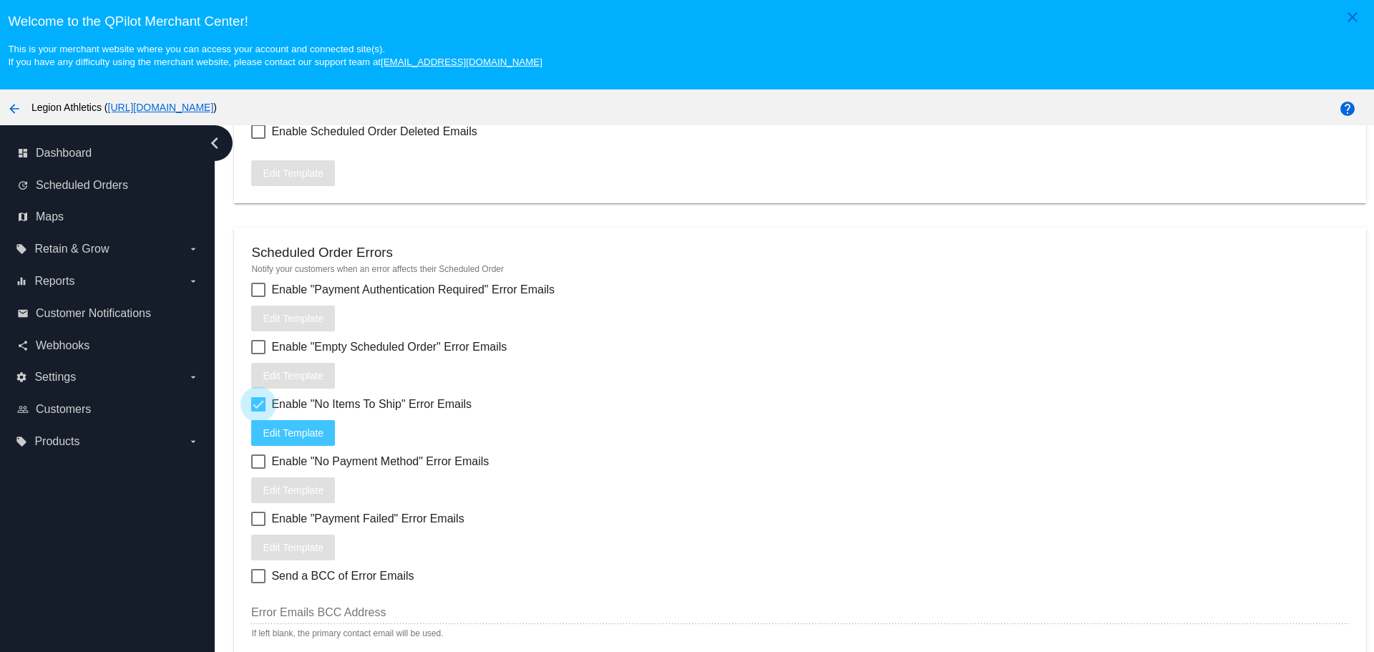
click at [258, 406] on div at bounding box center [258, 404] width 14 height 14
click at [258, 411] on input "Enable "No Items To Ship" Error Emails" at bounding box center [258, 411] width 1 height 1
checkbox input "false"
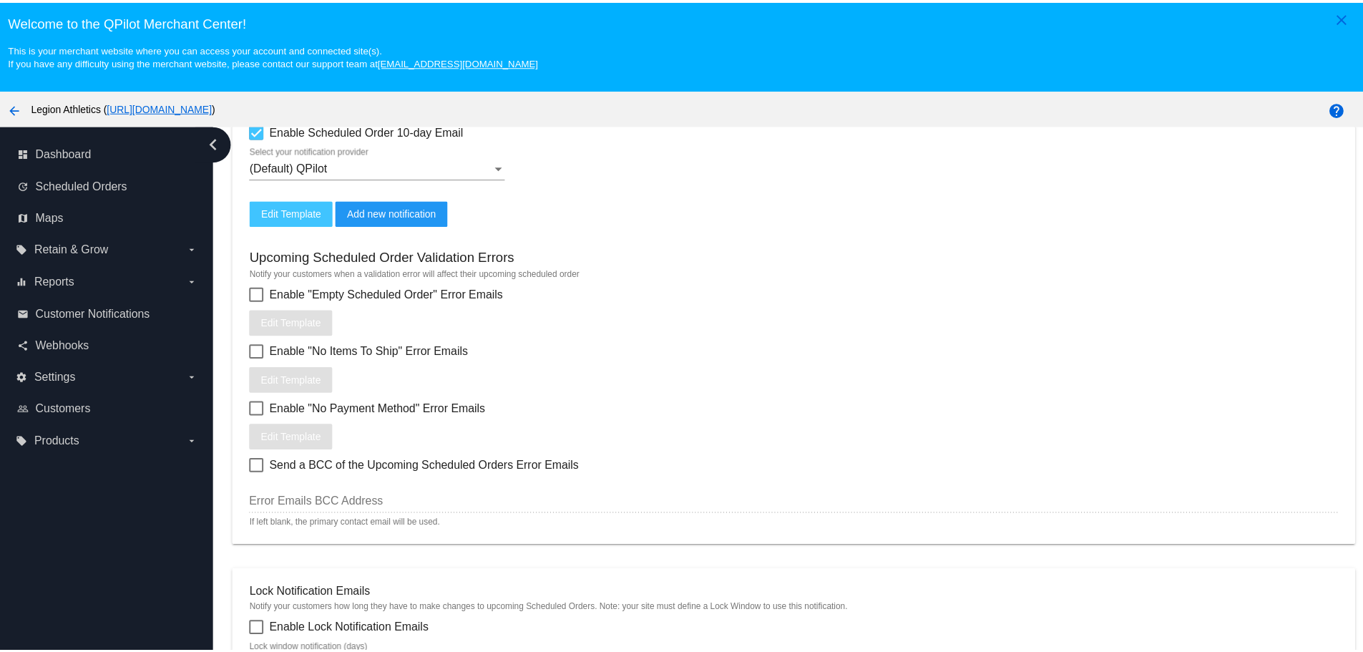
scroll to position [620, 0]
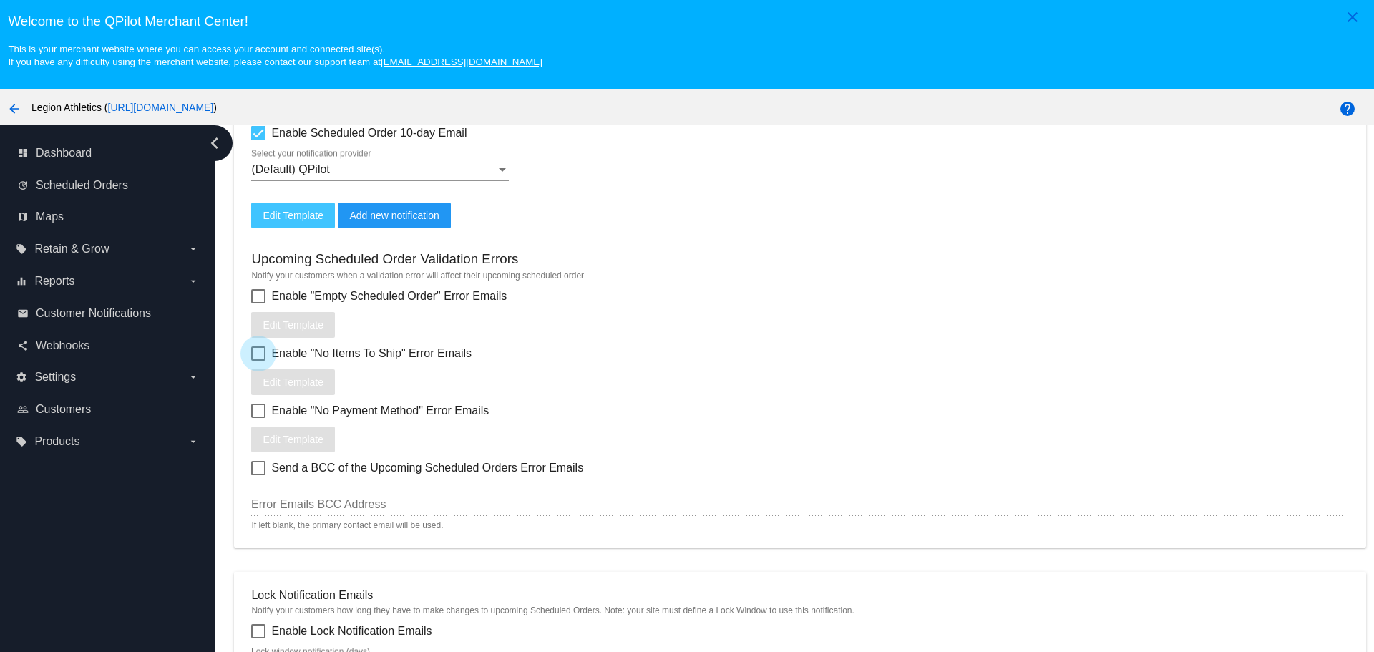
click at [258, 360] on div at bounding box center [258, 353] width 14 height 14
click at [258, 361] on input "Enable "No Items To Ship" Error Emails" at bounding box center [258, 361] width 1 height 1
checkbox input "true"
click at [265, 376] on span "Edit Template" at bounding box center [293, 381] width 61 height 11
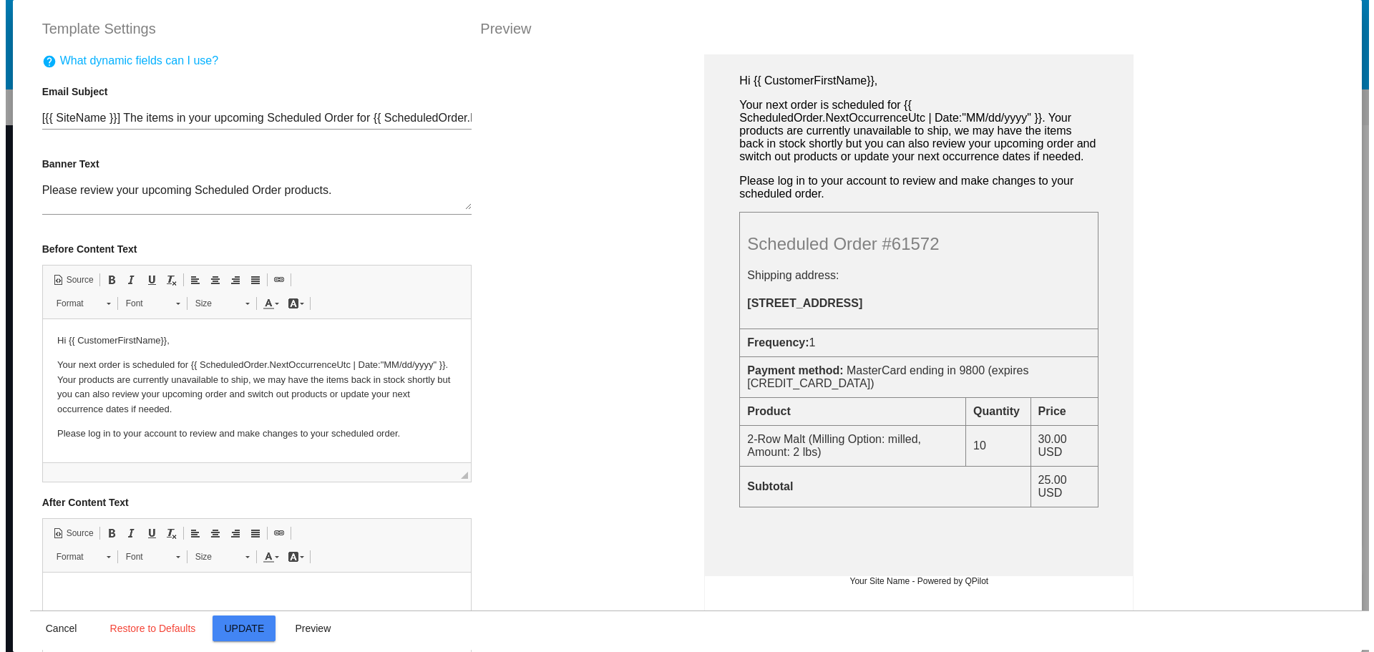
scroll to position [143, 0]
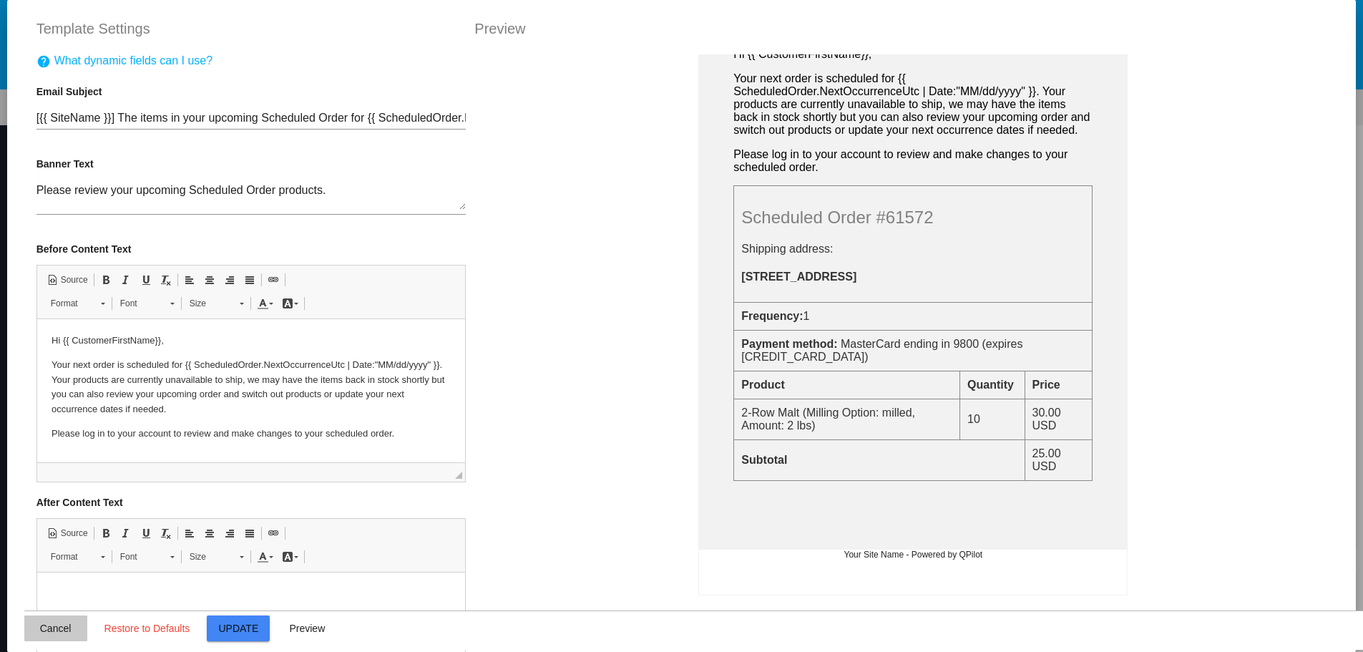
click at [66, 630] on button "Cancel" at bounding box center [55, 628] width 63 height 26
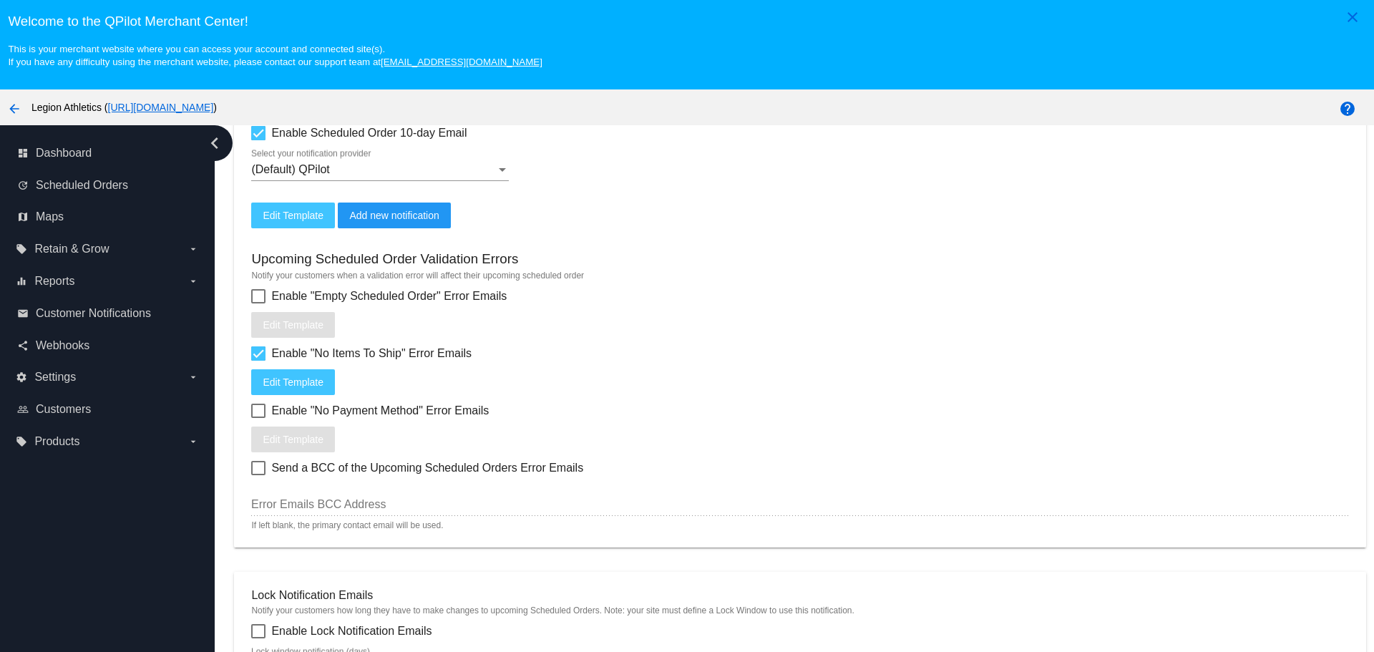
click at [255, 356] on div at bounding box center [258, 353] width 14 height 14
click at [258, 361] on input "Enable "No Items To Ship" Error Emails" at bounding box center [258, 361] width 1 height 1
checkbox input "false"
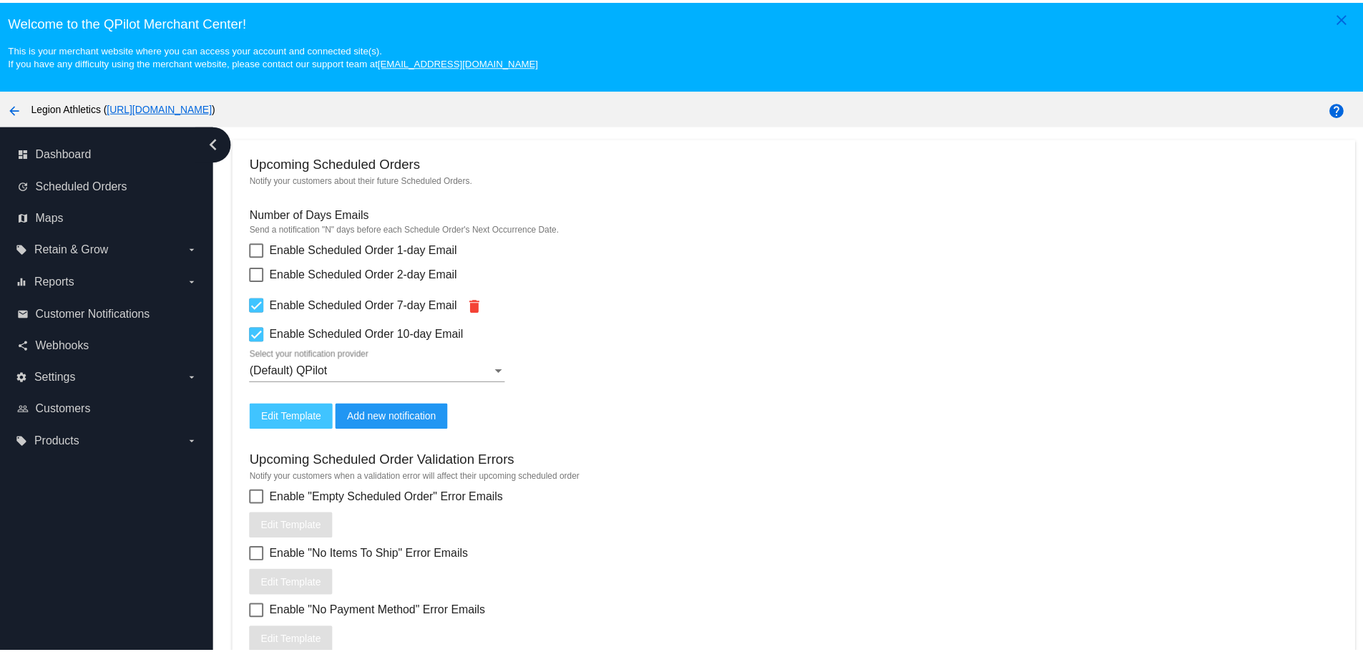
scroll to position [405, 0]
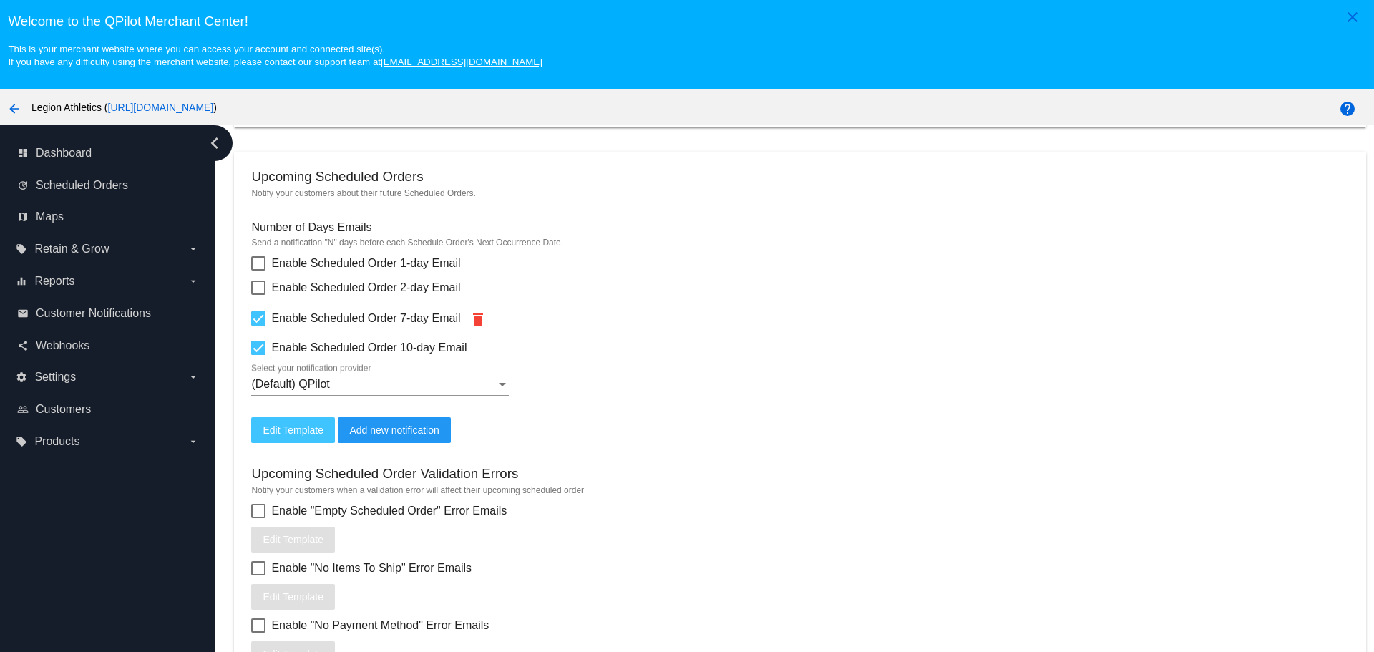
click at [302, 437] on button "Edit Template" at bounding box center [293, 430] width 84 height 26
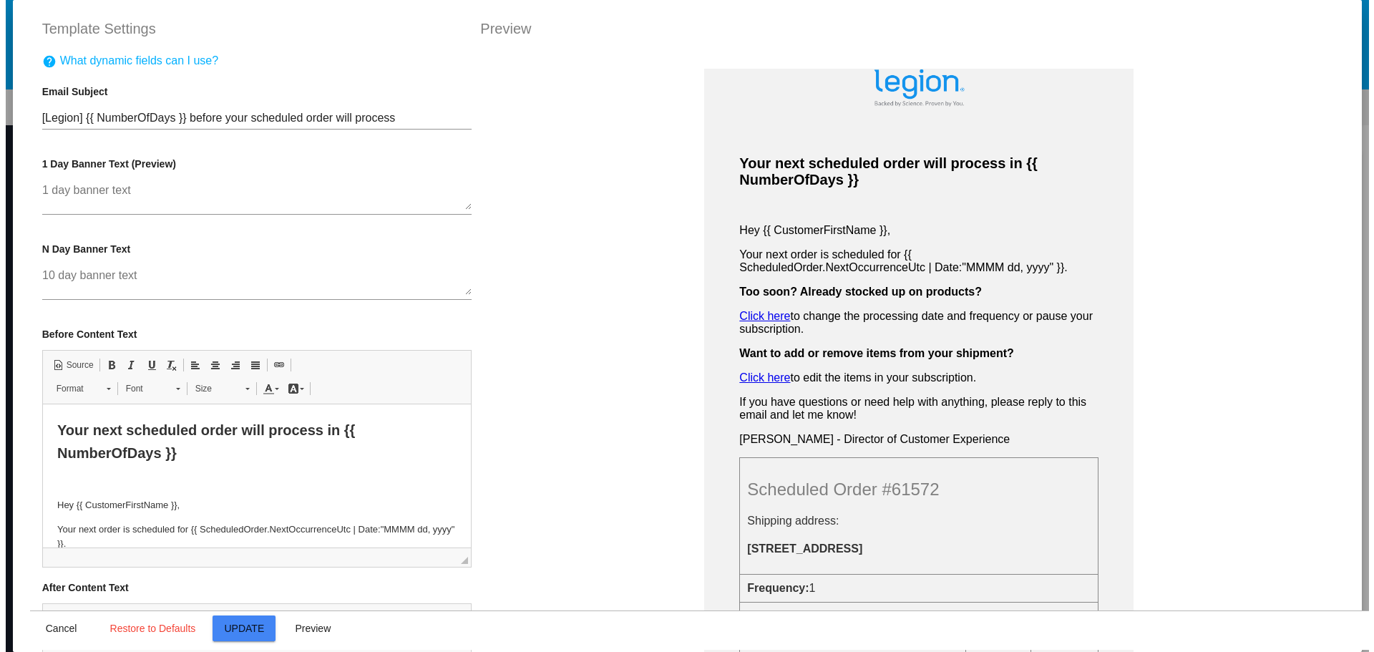
scroll to position [0, 0]
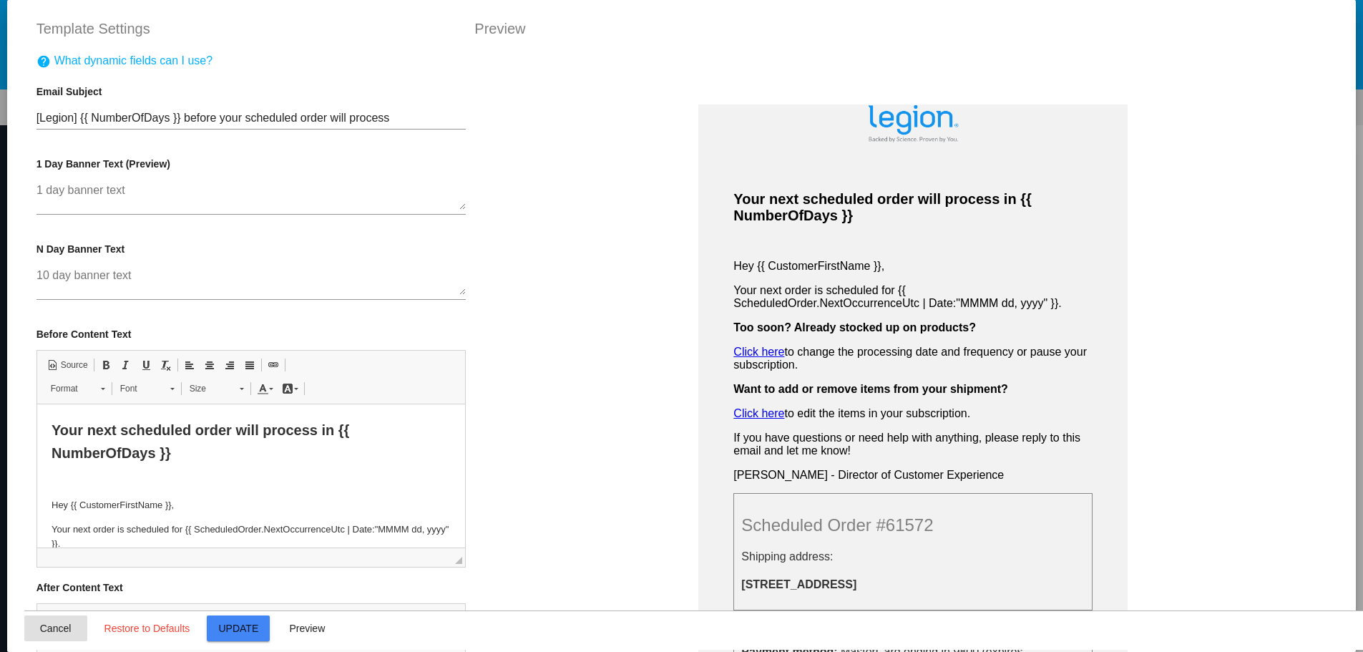
click at [41, 629] on span "Cancel" at bounding box center [55, 628] width 31 height 11
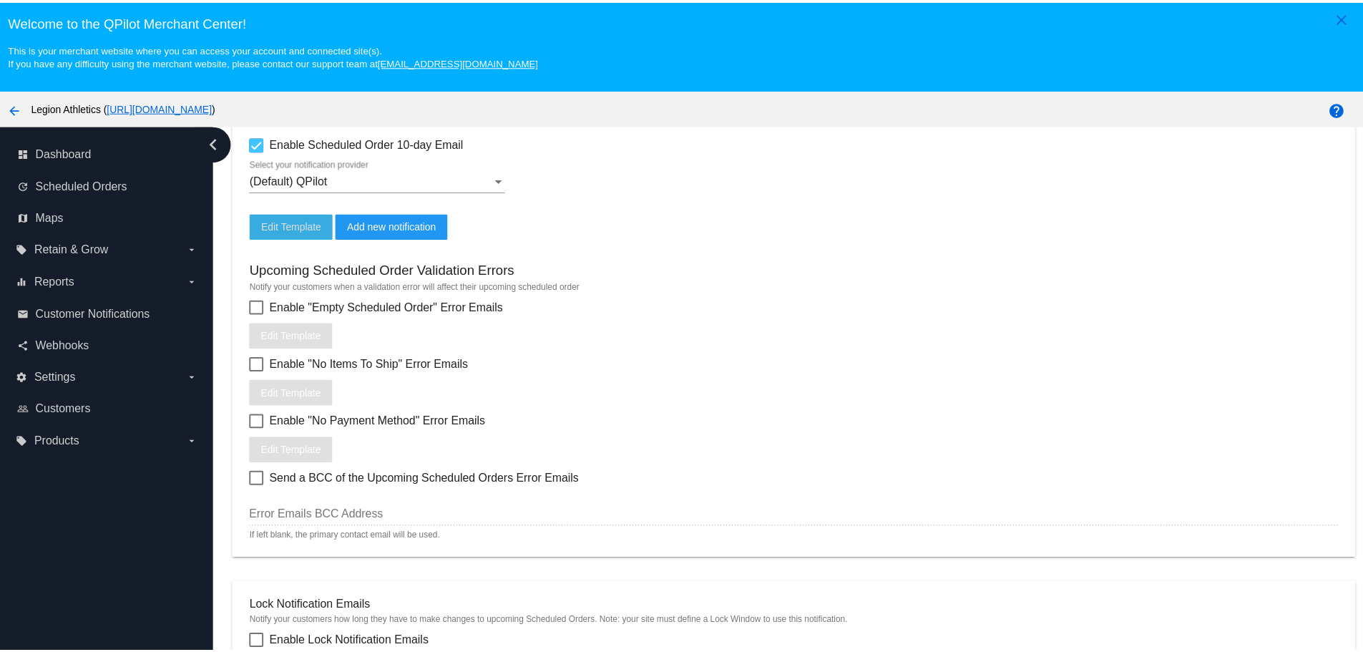
scroll to position [620, 0]
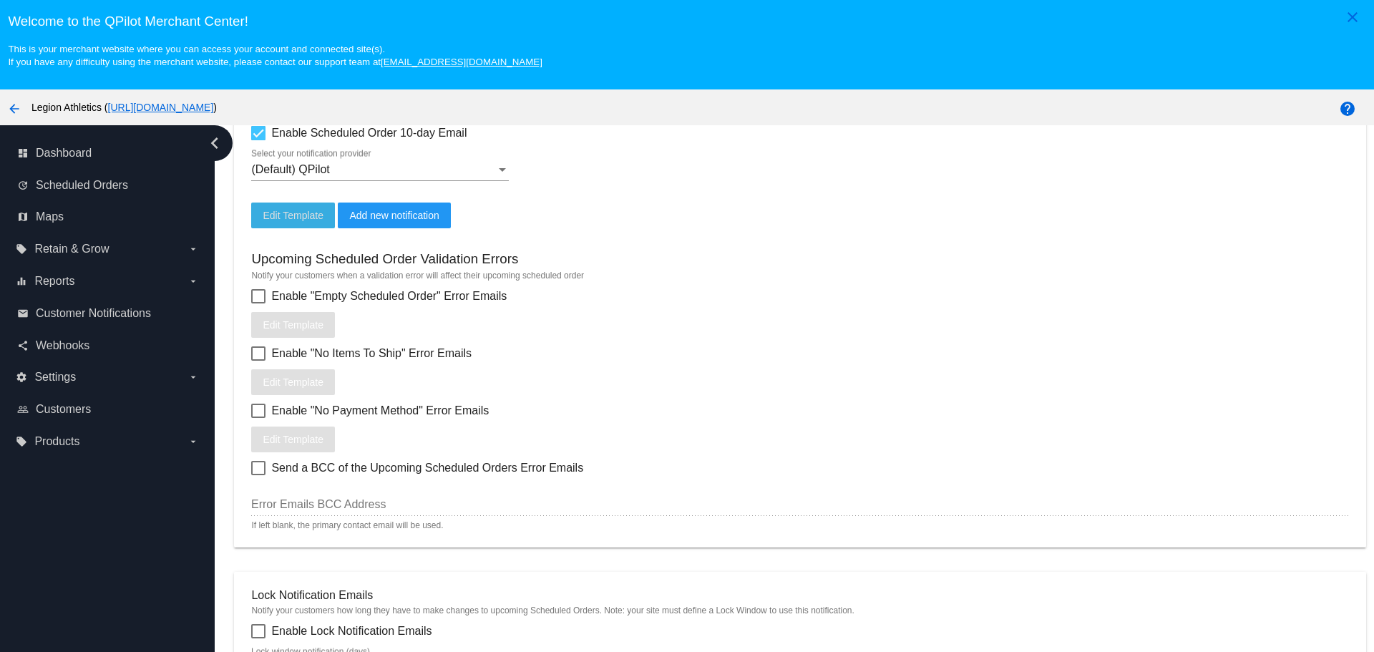
click at [298, 226] on button "Edit Template" at bounding box center [293, 216] width 84 height 26
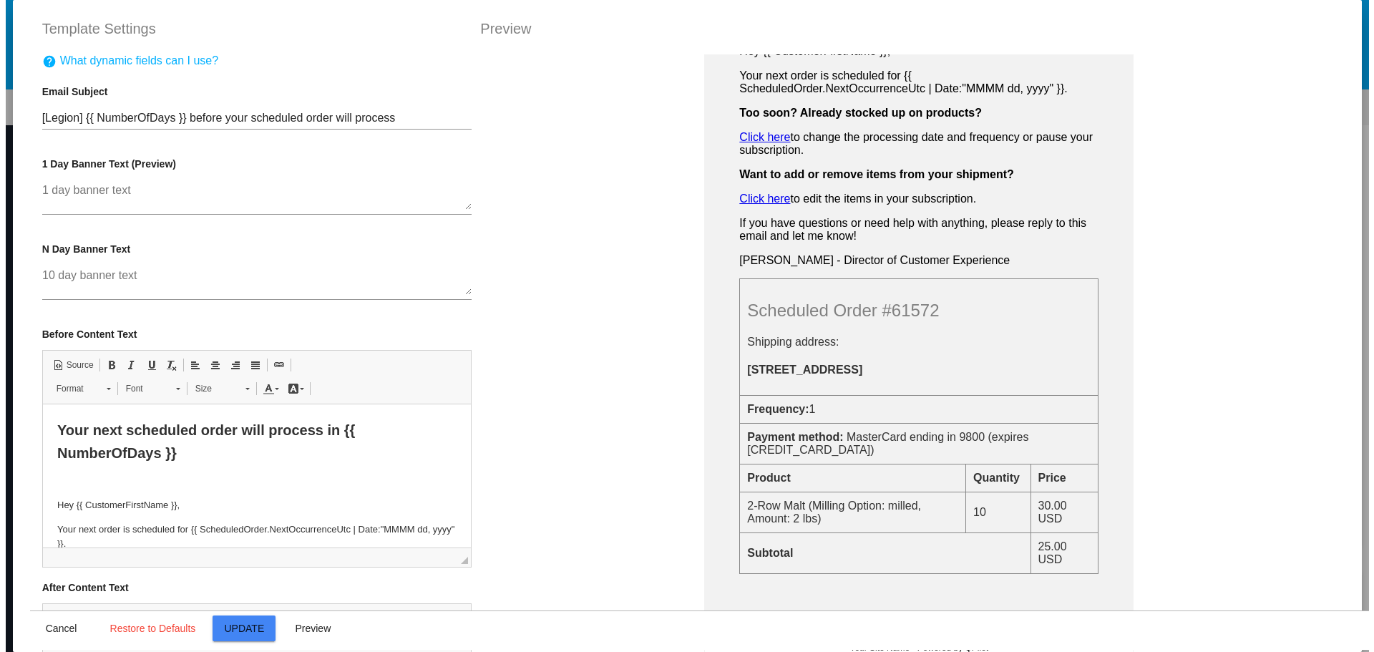
scroll to position [286, 0]
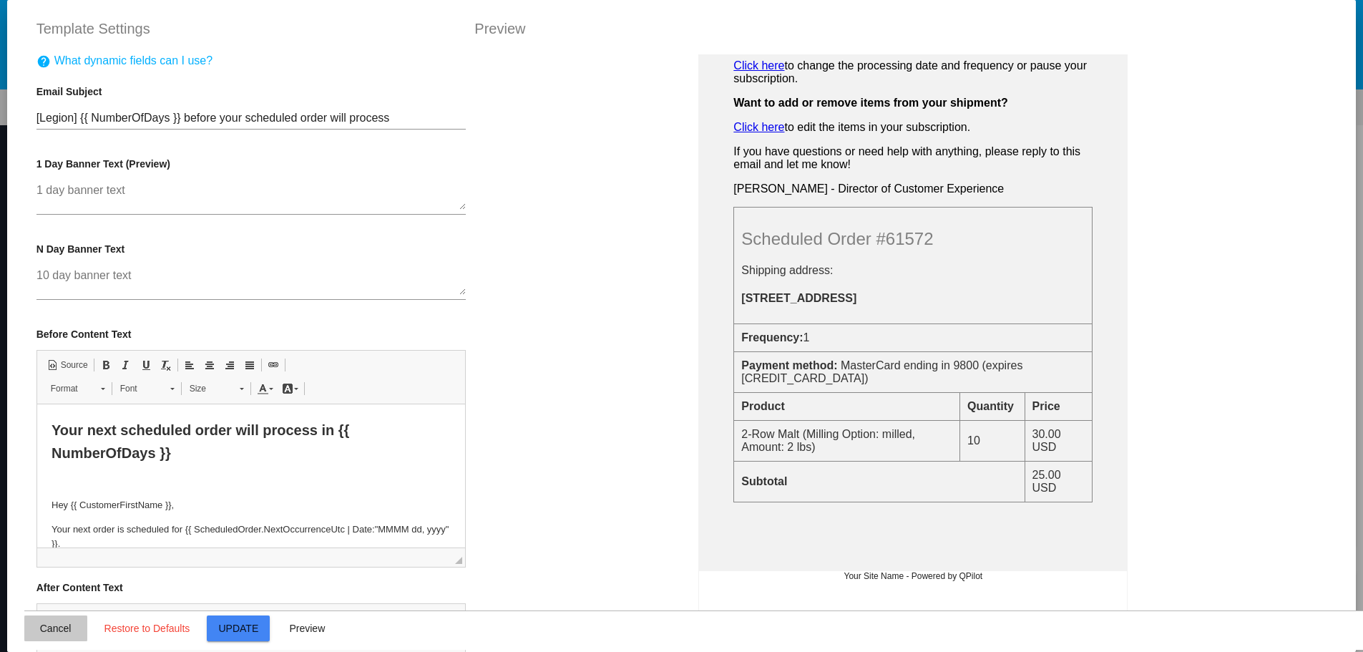
click at [44, 628] on span "Cancel" at bounding box center [55, 628] width 31 height 11
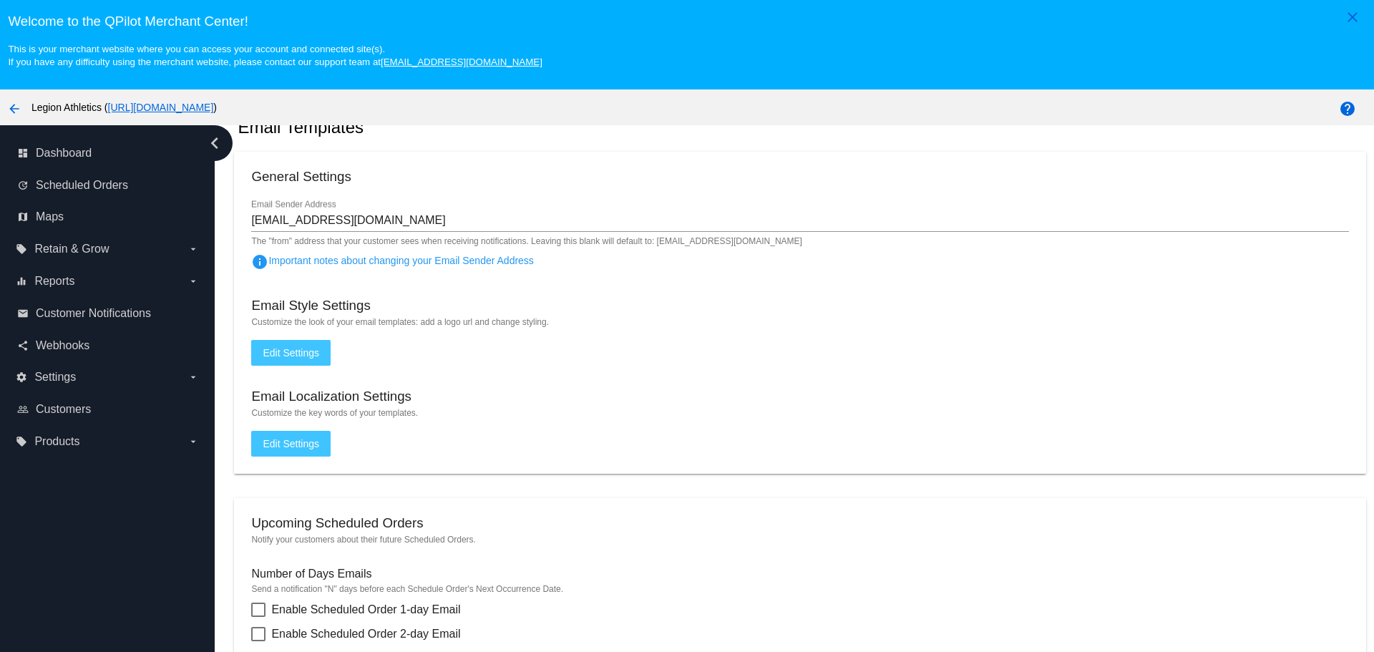
scroll to position [143, 0]
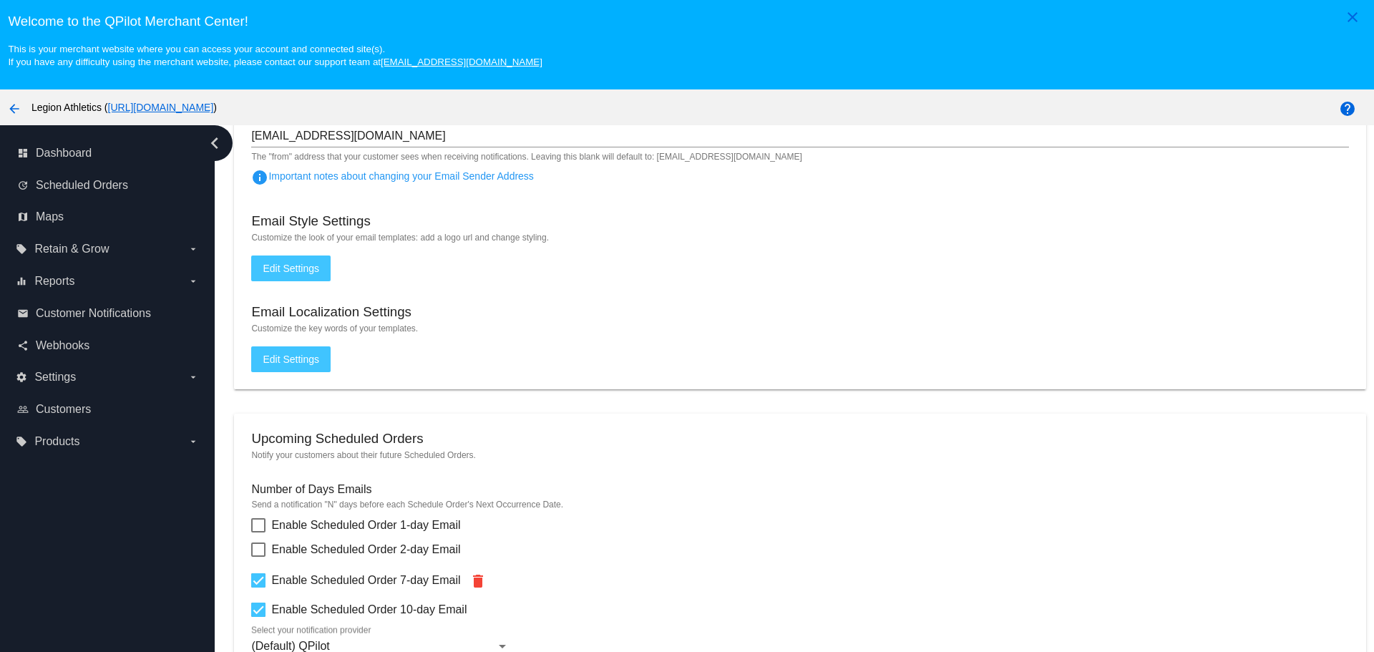
click at [274, 263] on span "Edit Settings" at bounding box center [291, 268] width 57 height 11
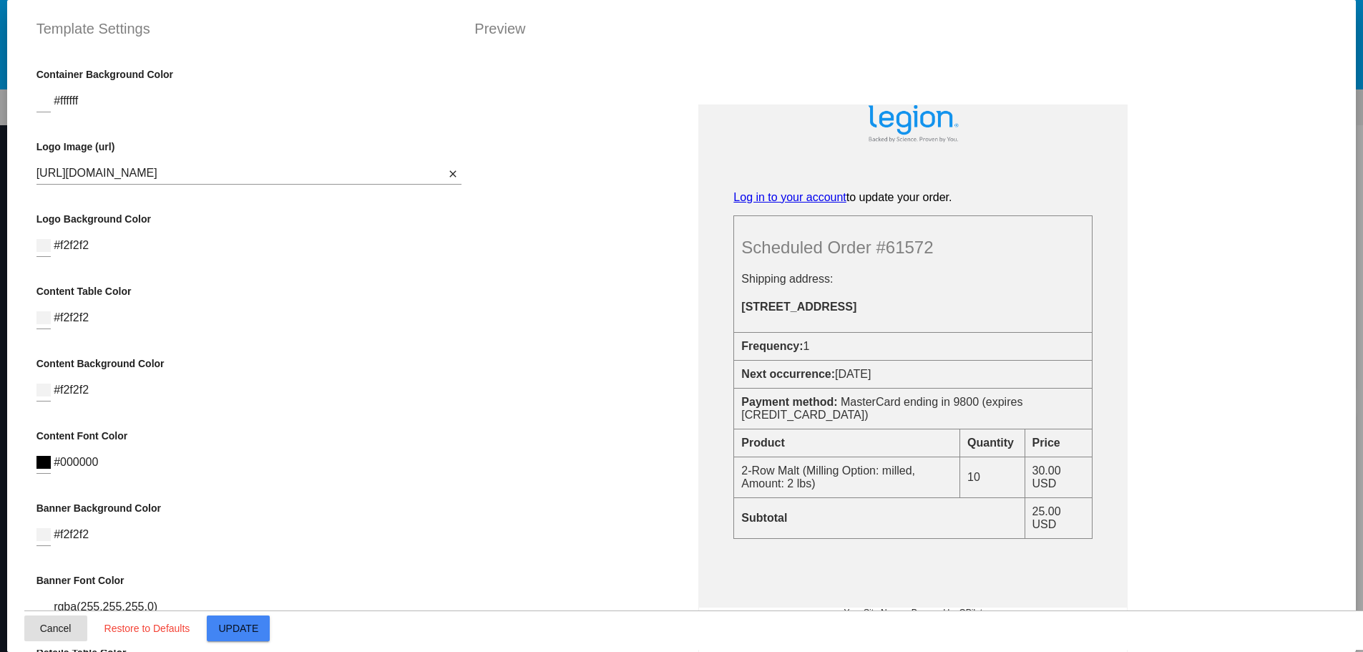
click at [46, 637] on button "Cancel" at bounding box center [55, 628] width 63 height 26
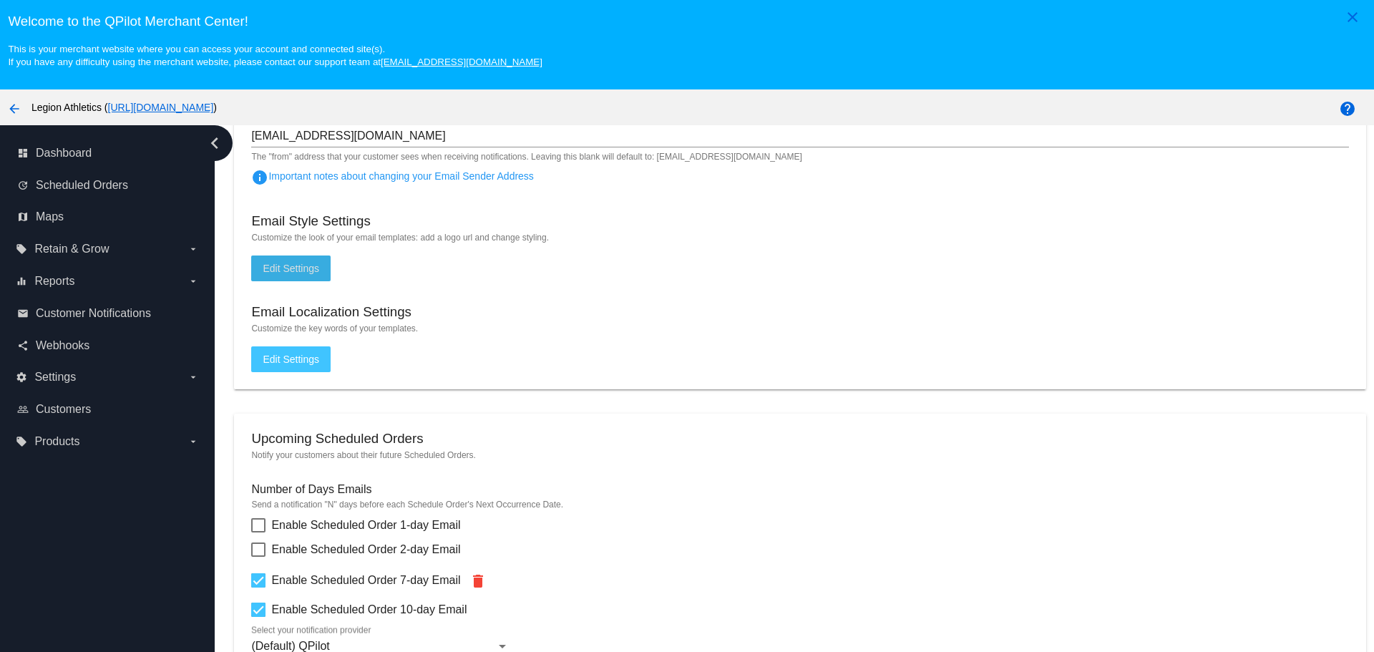
click at [292, 271] on span "Edit Settings" at bounding box center [291, 268] width 57 height 11
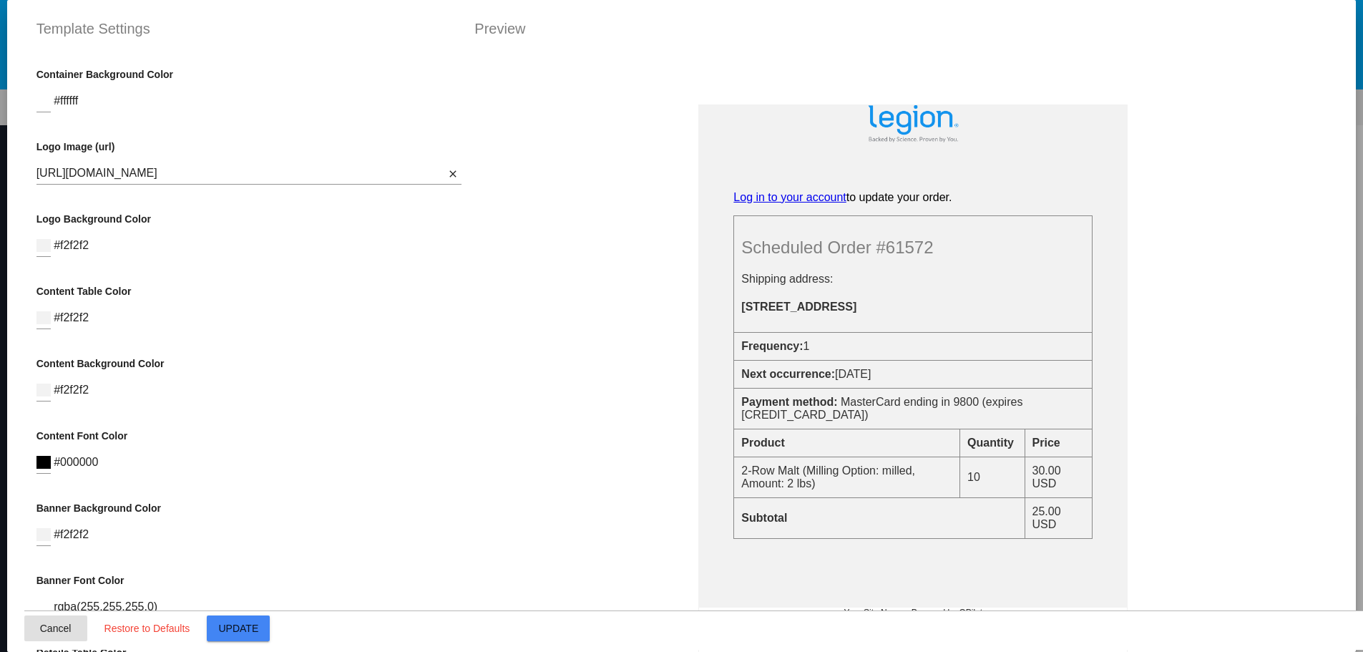
click at [42, 631] on span "Cancel" at bounding box center [55, 628] width 31 height 11
